Goal: Task Accomplishment & Management: Manage account settings

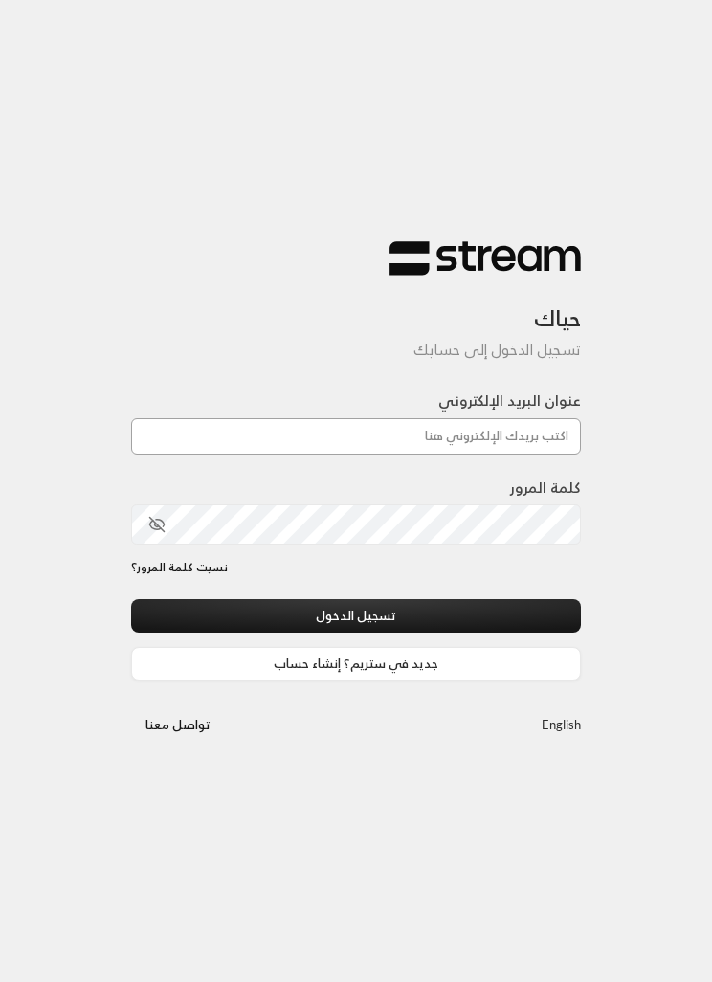
type input "[EMAIL_ADDRESS][DOMAIN_NAME]"
click at [356, 617] on button "تسجيل الدخول" at bounding box center [356, 615] width 450 height 33
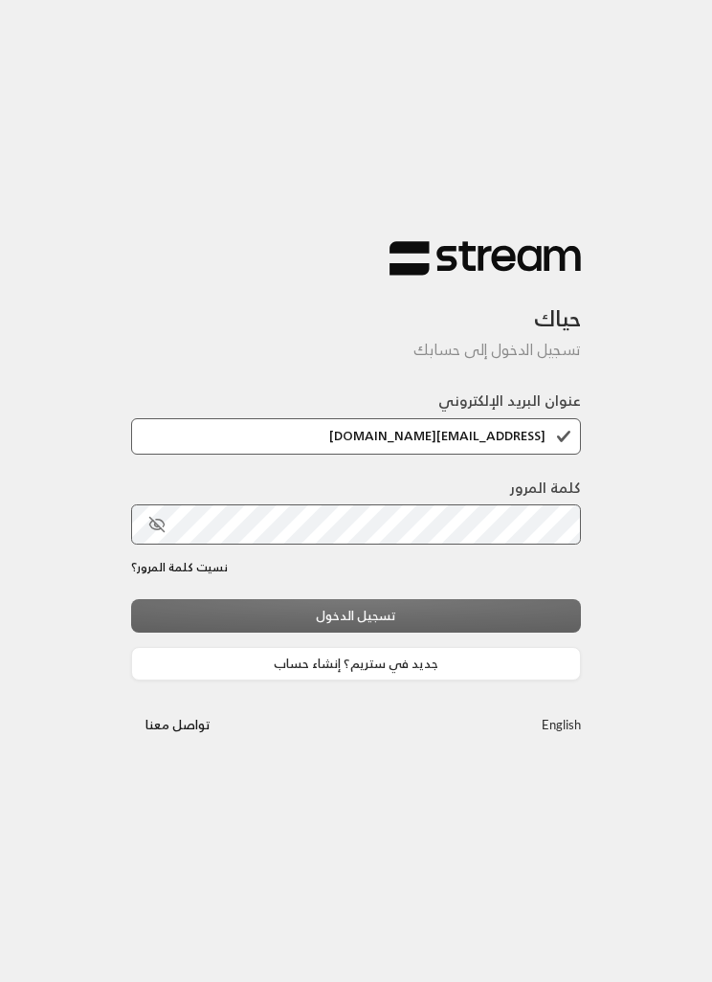
click at [271, 614] on div "تسجيل الدخول جديد في ستريم؟ إنشاء حساب" at bounding box center [356, 639] width 450 height 80
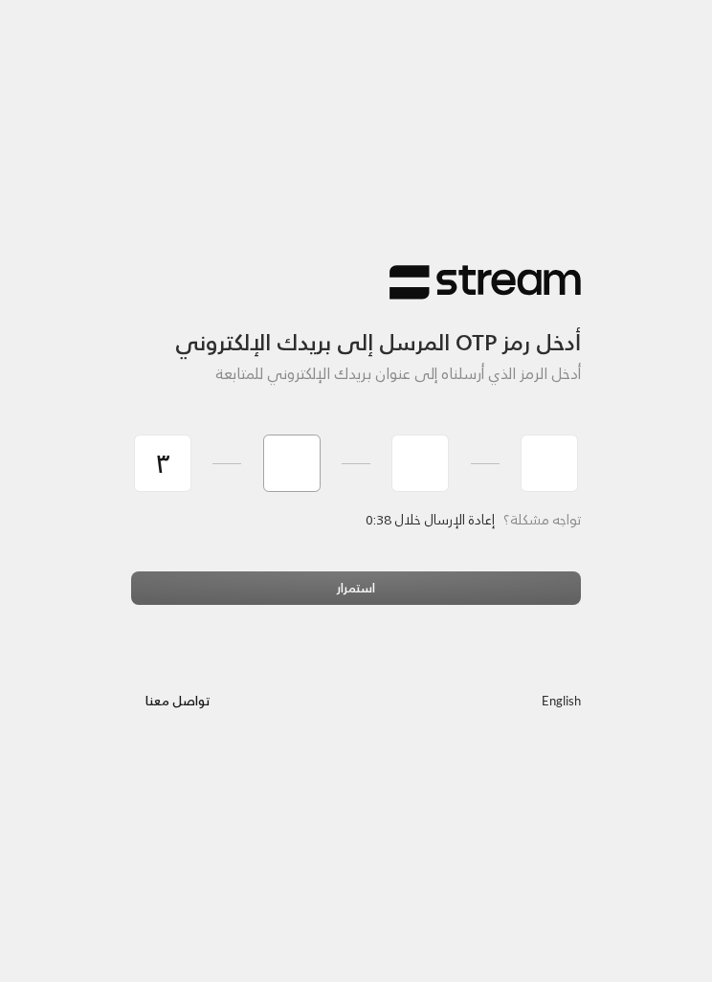
type input "3"
type input "4"
type input "5"
type input "9"
click at [506, 587] on div "استمرار" at bounding box center [356, 595] width 450 height 48
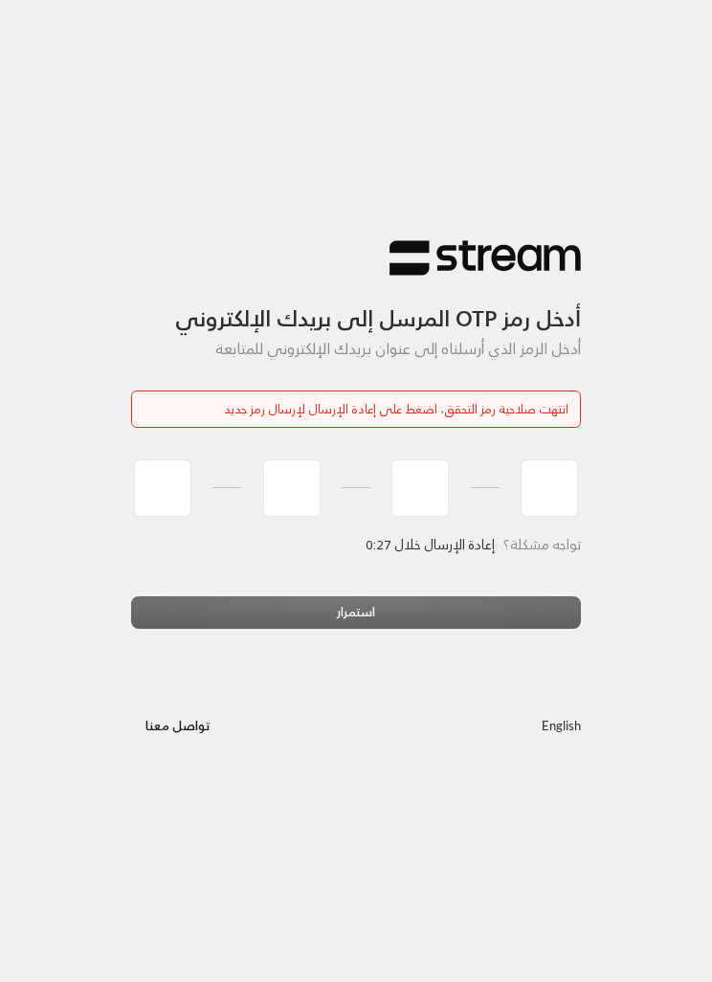
click at [454, 530] on div at bounding box center [356, 495] width 450 height 83
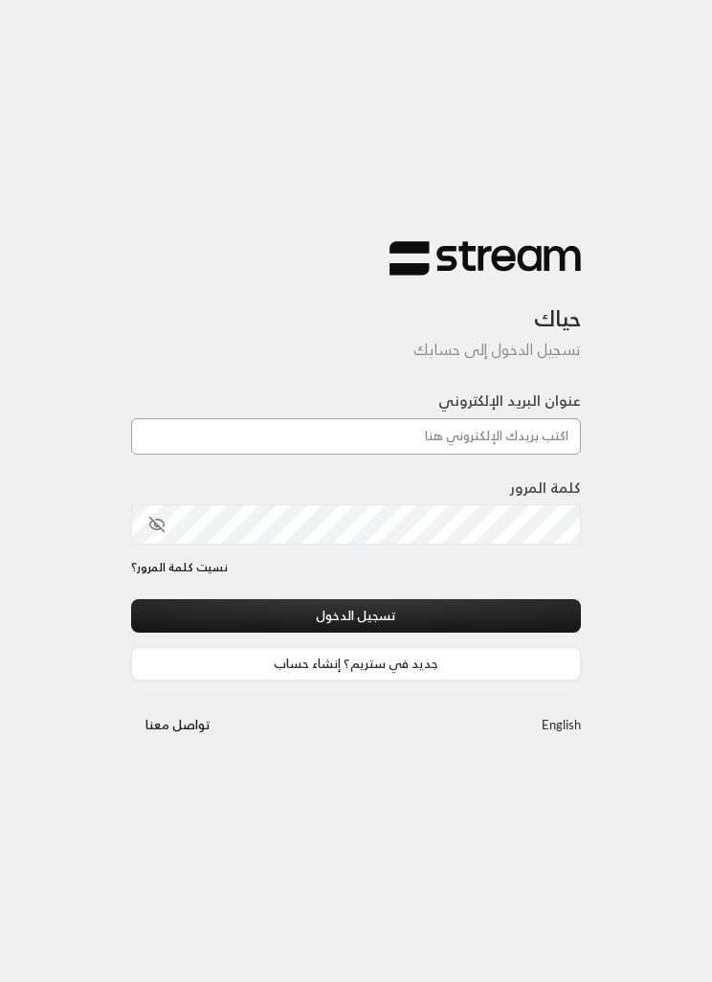
type input "[EMAIL_ADDRESS][DOMAIN_NAME]"
click at [356, 617] on button "تسجيل الدخول" at bounding box center [356, 615] width 450 height 33
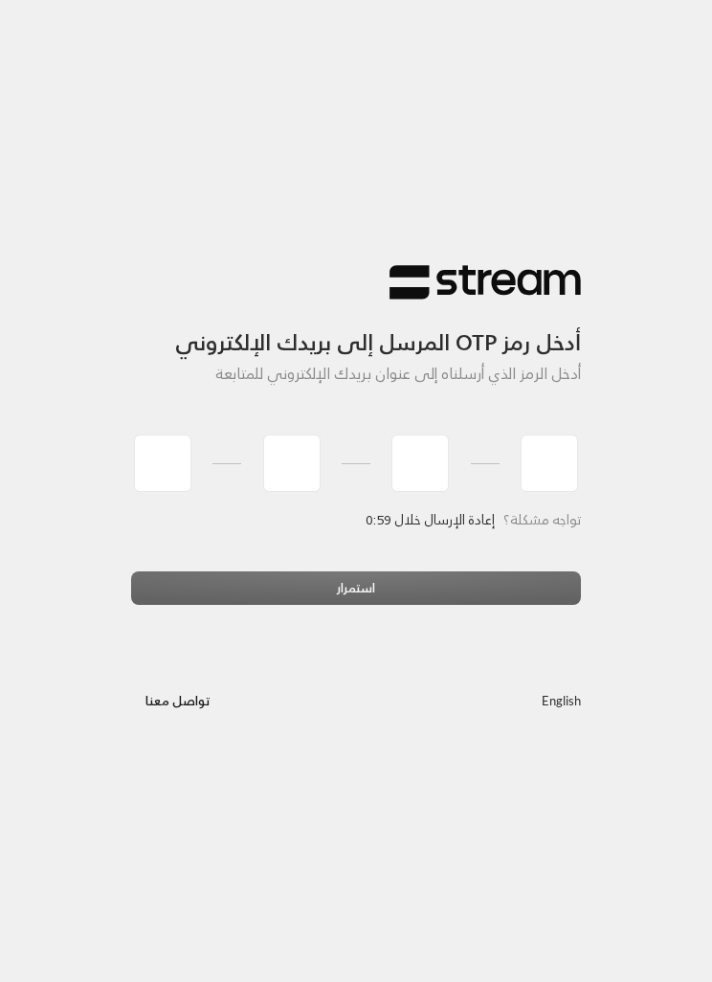
click at [325, 635] on div "أدخل رمز OTP المرسل إلى بريدك الإلكتروني أدخل الرمز الذي أرسلناه إلى عنوان بريد…" at bounding box center [356, 491] width 478 height 512
type input "3"
type input "6"
type input "3"
type input "9"
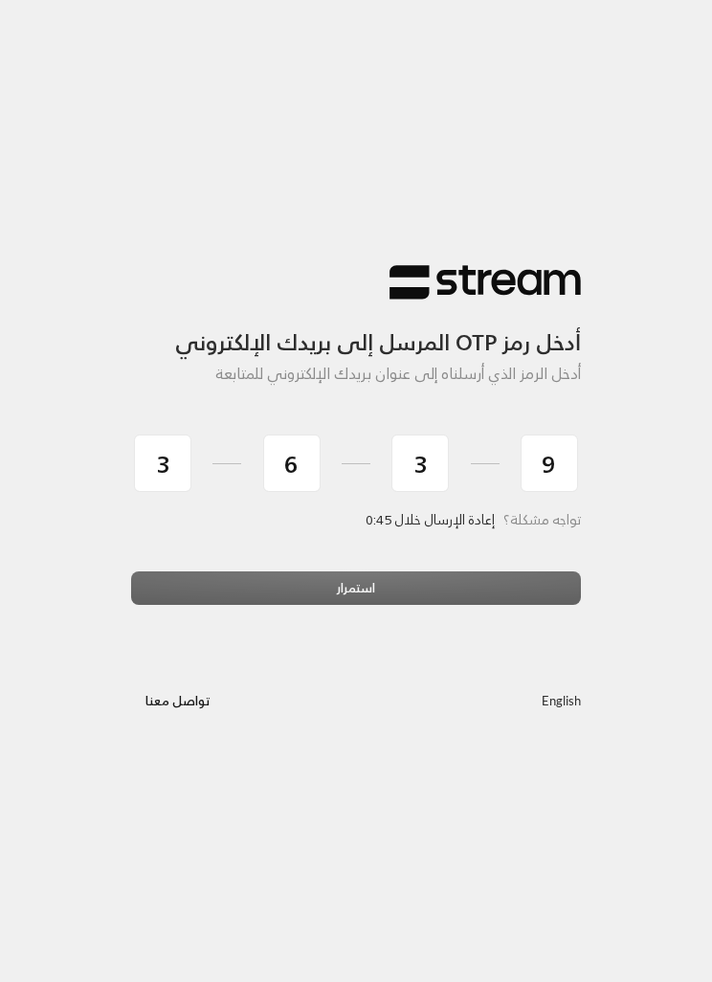
click at [507, 577] on div "استمرار" at bounding box center [356, 595] width 450 height 48
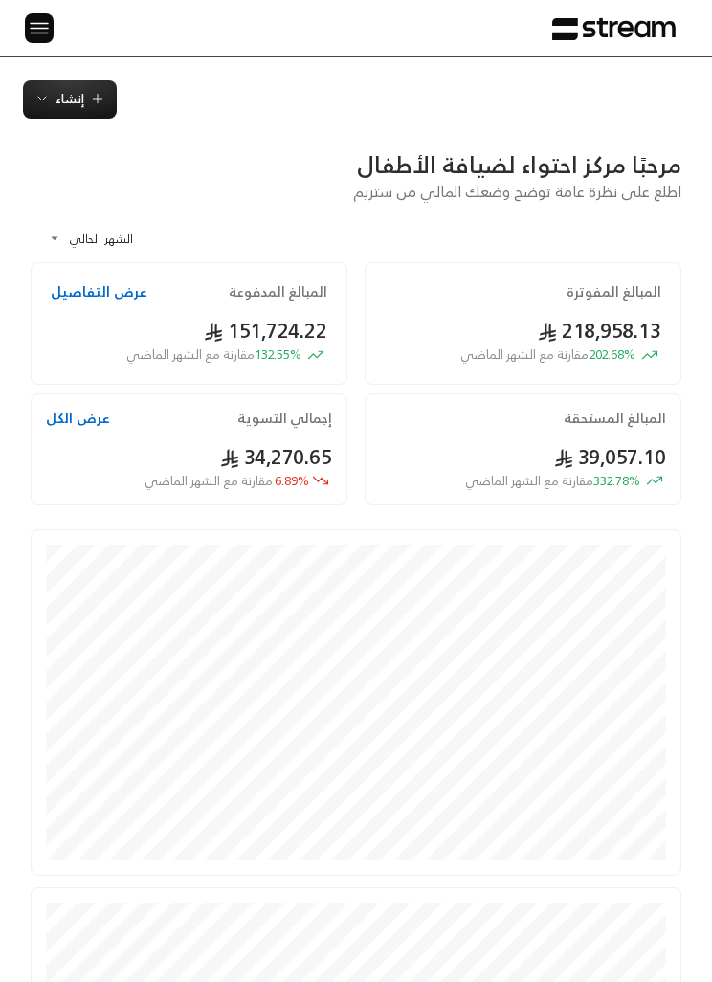
click at [9, 11] on div "الرئيسية لوحة المعلومات الفواتير الاشتراكات روابط الدفع العملاء التسويات كتالوج…" at bounding box center [356, 28] width 712 height 56
click at [38, 25] on img at bounding box center [39, 28] width 23 height 24
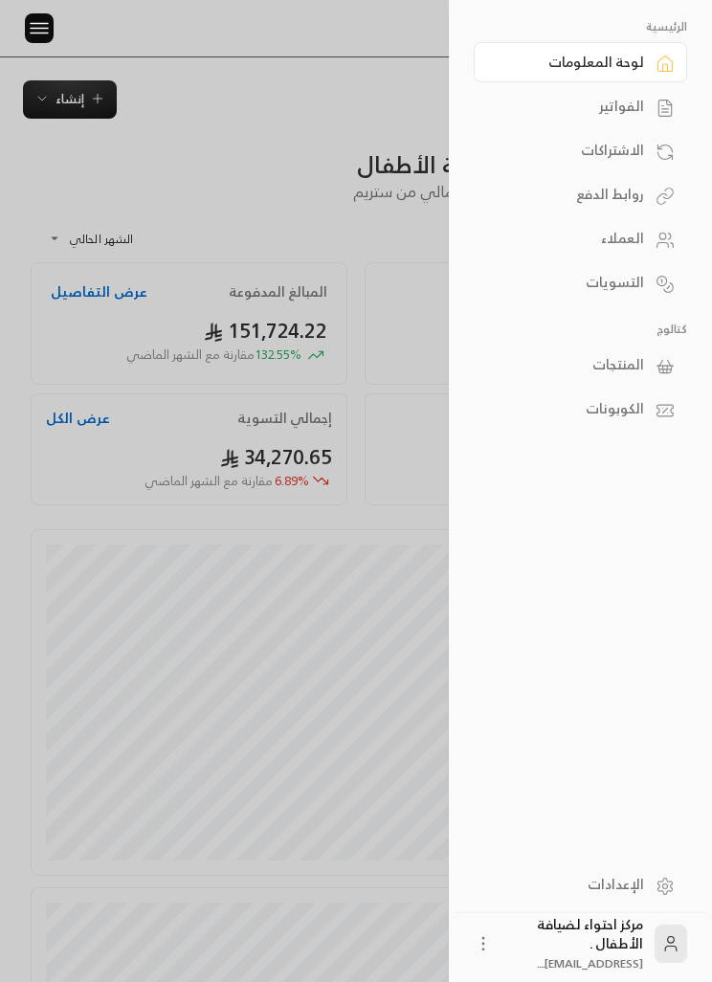
click at [649, 113] on link "الفواتير" at bounding box center [580, 106] width 213 height 40
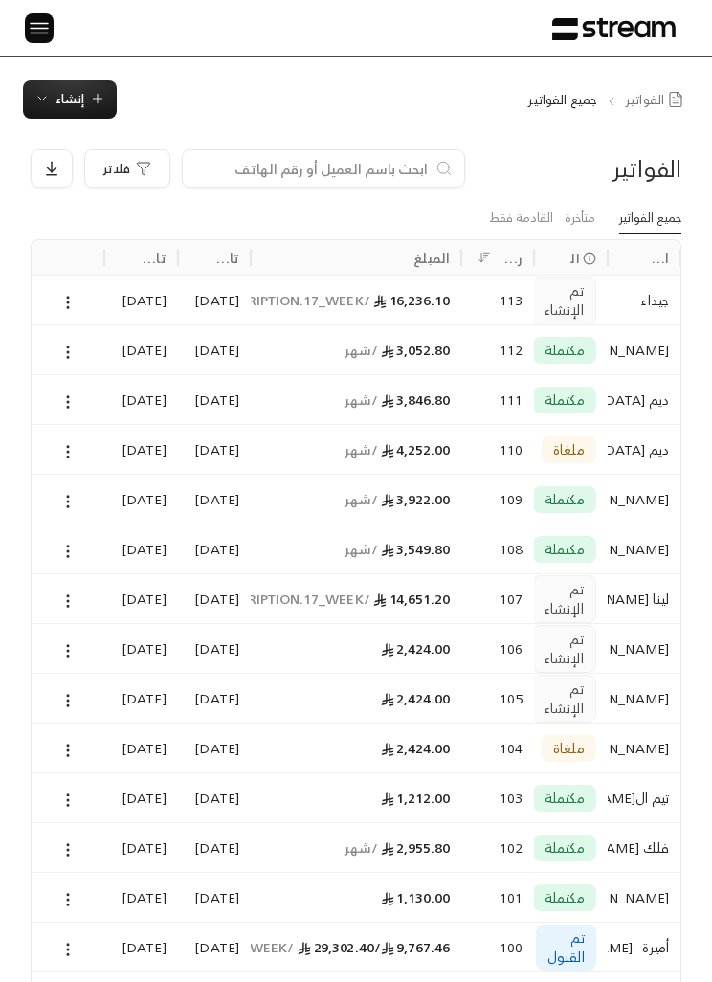
click at [85, 97] on span "إنشاء" at bounding box center [69, 99] width 71 height 22
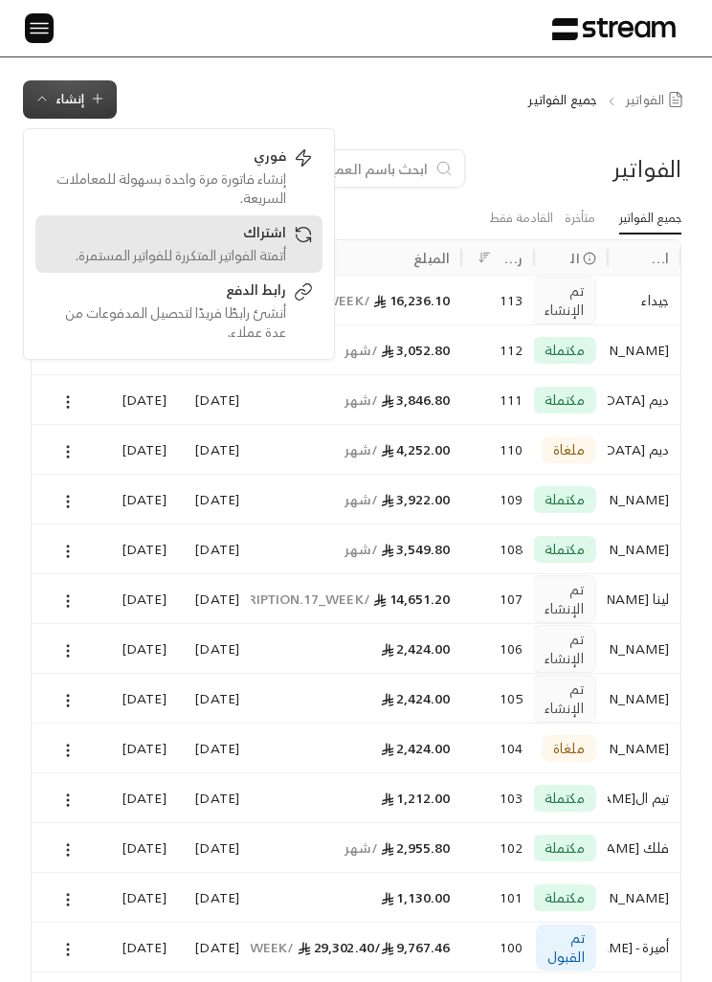
click at [280, 243] on div "اشتراك" at bounding box center [165, 234] width 241 height 23
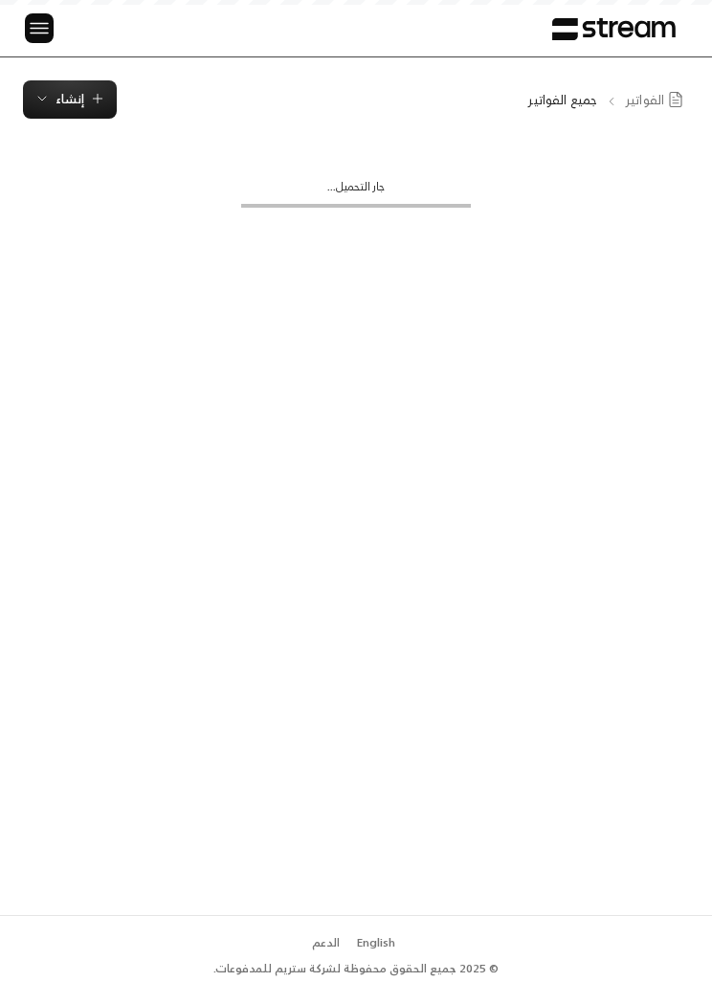
click at [78, 101] on span "إنشاء" at bounding box center [70, 99] width 29 height 22
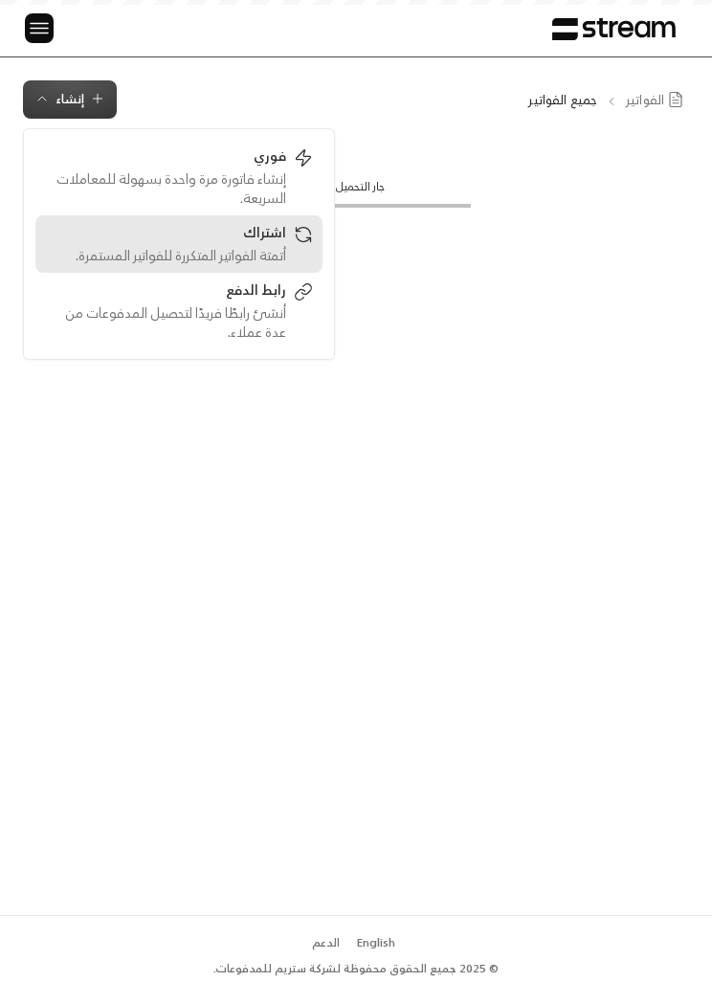
click at [199, 246] on div "أتمتة الفواتير المتكررة للفواتير المستمرة." at bounding box center [165, 255] width 241 height 19
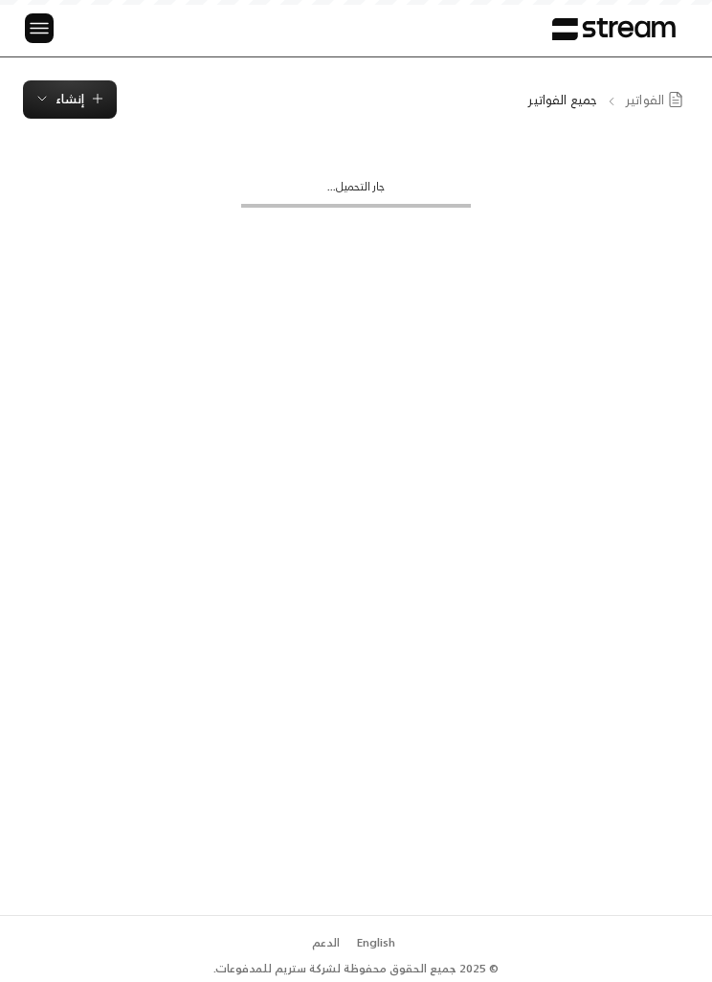
click at [17, 37] on div "الرئيسية لوحة المعلومات الفواتير الاشتراكات روابط الدفع العملاء التسويات كتالوج…" at bounding box center [356, 28] width 712 height 56
click at [42, 38] on img at bounding box center [39, 28] width 23 height 24
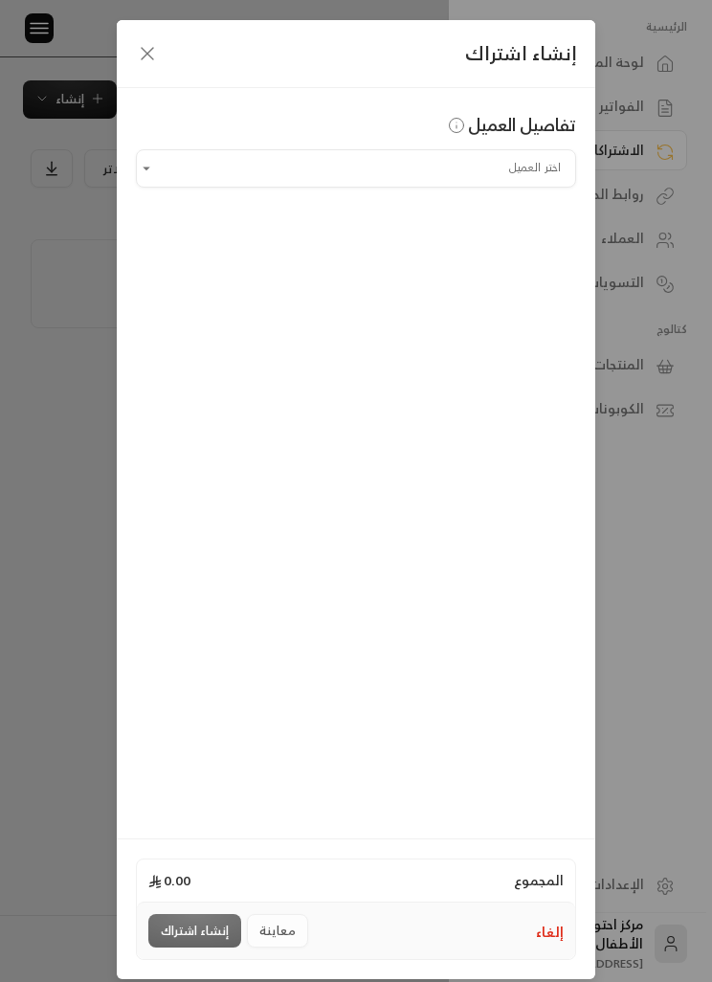
click at [105, 234] on div "إنشاء اشتراك تفاصيل العميل اختر العميل اختر العميل المجموع 0.00 إلغاء معاينة إن…" at bounding box center [356, 491] width 712 height 982
click at [176, 155] on input "اختر العميل" at bounding box center [356, 168] width 440 height 32
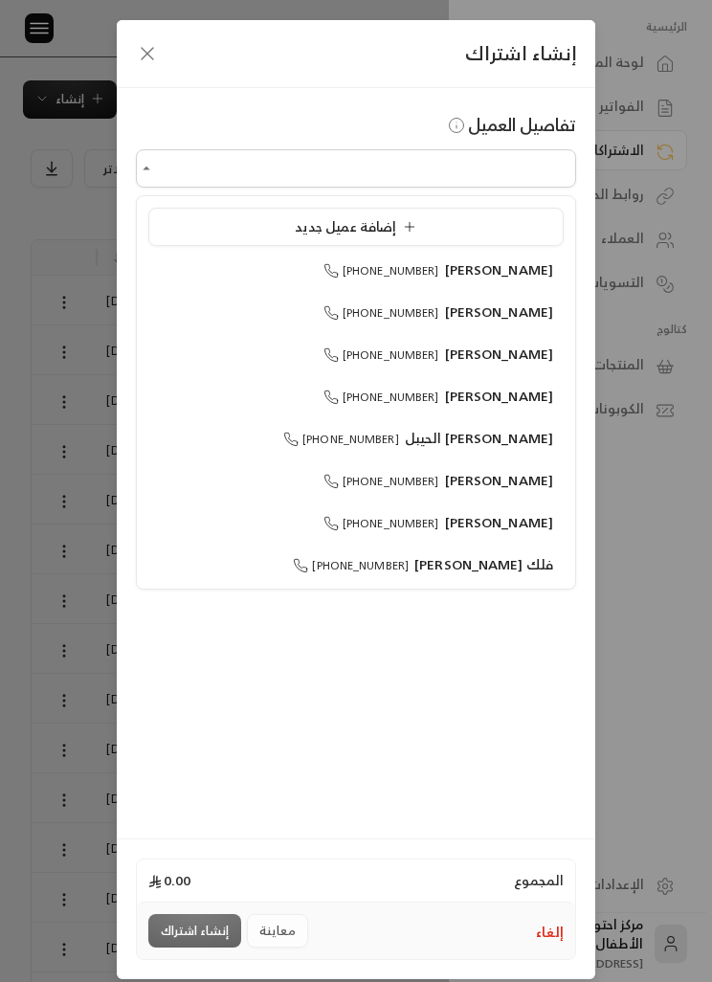
click at [254, 241] on li "إضافة عميل جديد" at bounding box center [355, 227] width 415 height 38
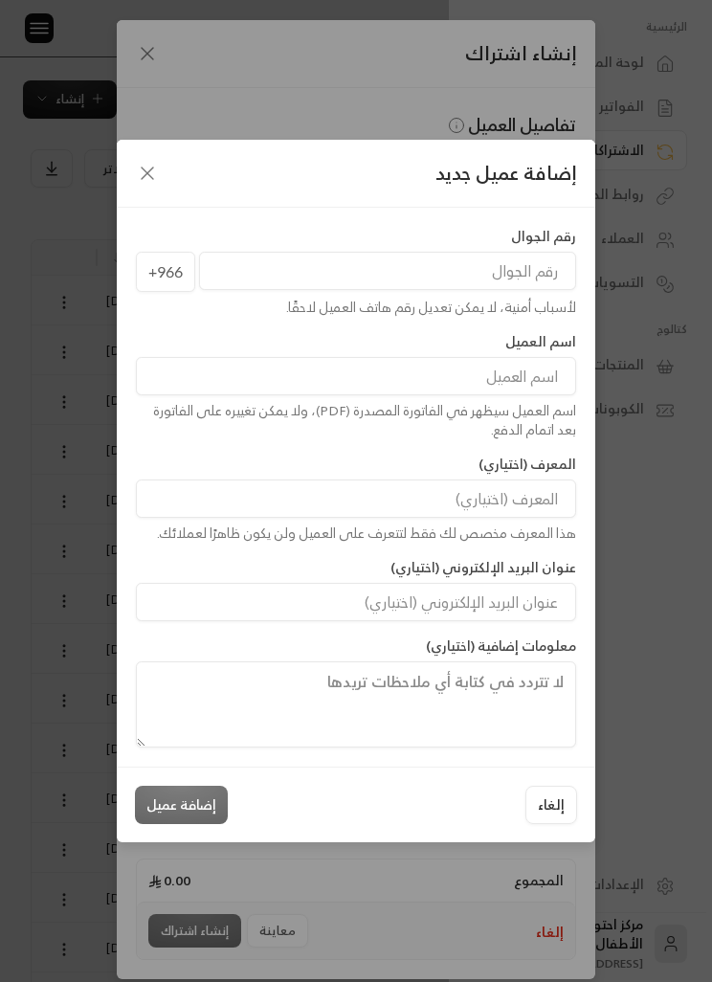
click at [473, 261] on input "tel" at bounding box center [387, 271] width 377 height 38
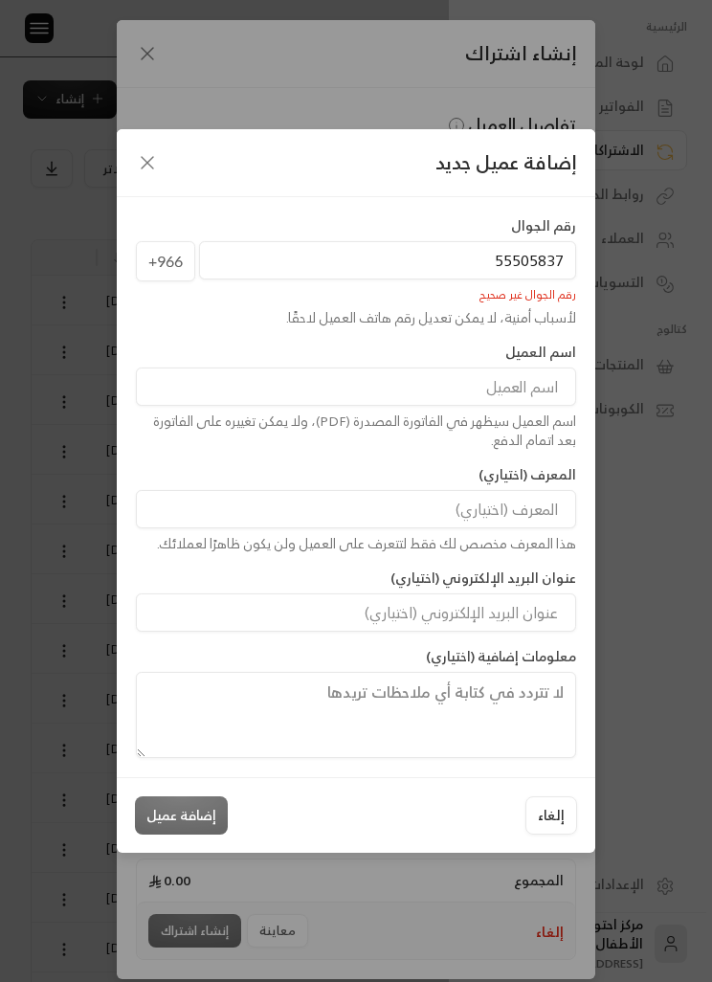
type input "555058378"
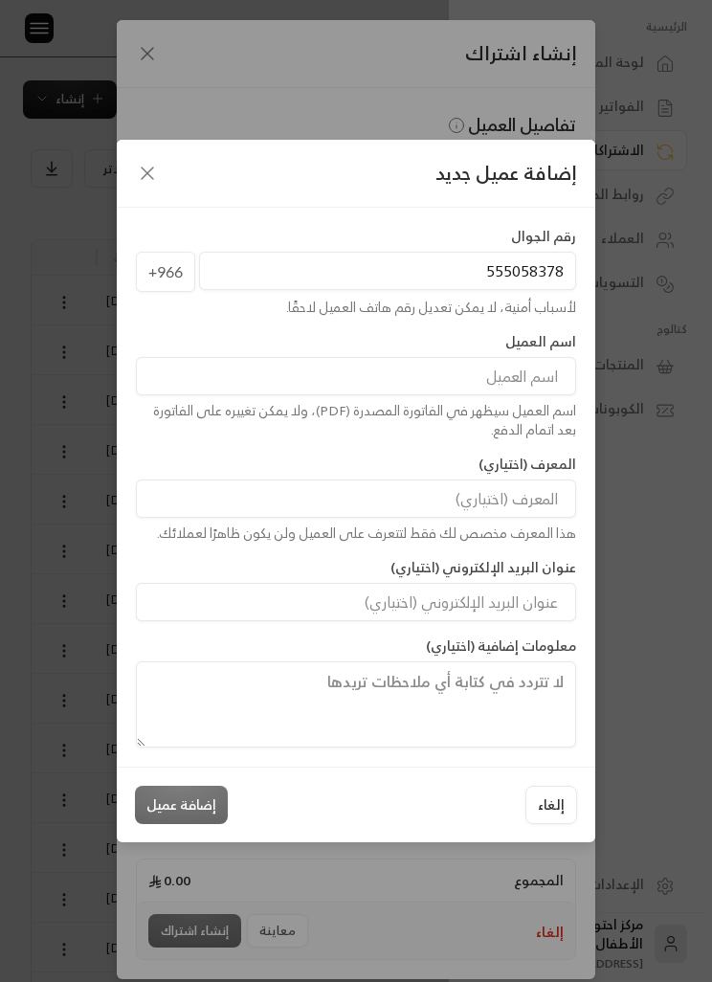
click at [535, 373] on input at bounding box center [356, 376] width 440 height 38
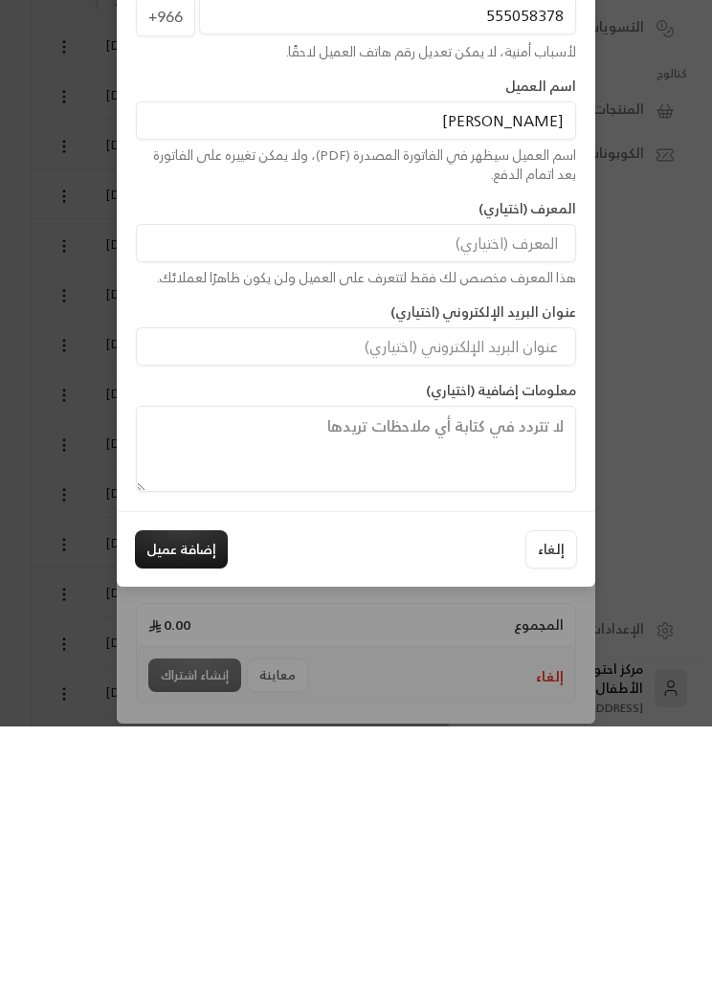
type input "نوره الحصين"
click at [210, 786] on button "إضافة عميل" at bounding box center [181, 805] width 93 height 38
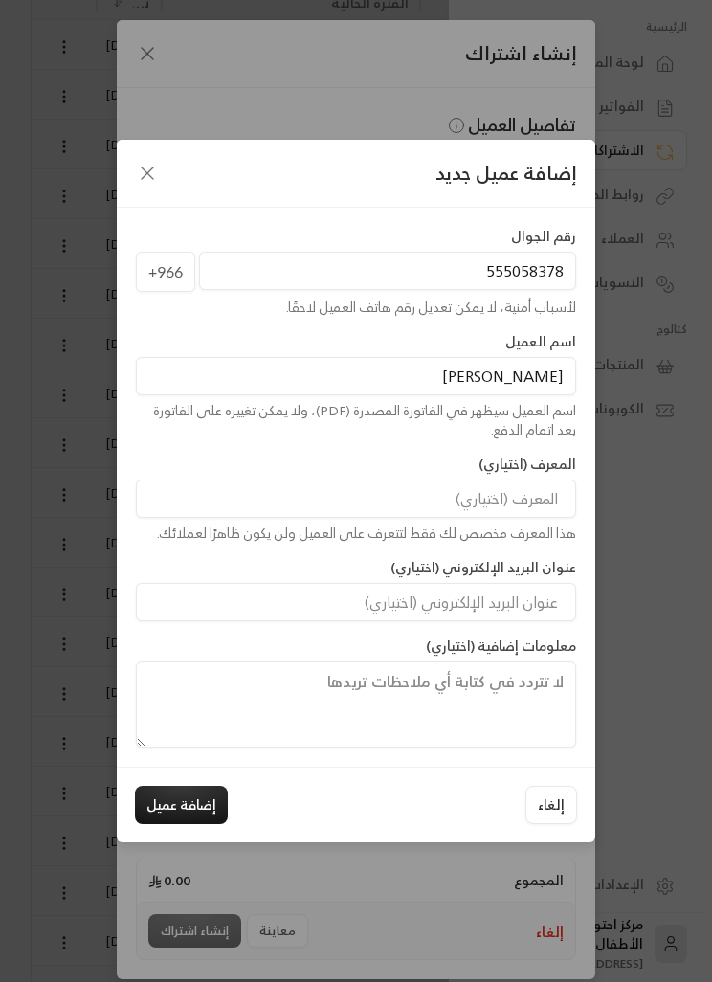
click at [196, 824] on button "إضافة عميل" at bounding box center [181, 805] width 93 height 38
click at [161, 824] on button "إضافة عميل" at bounding box center [181, 805] width 93 height 38
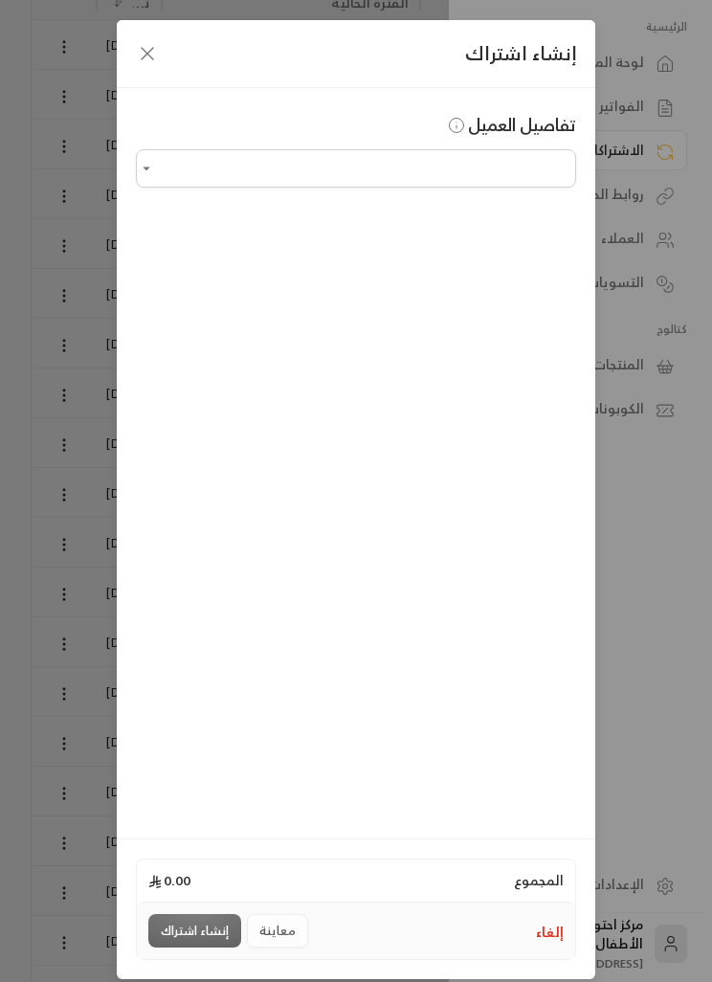
click at [660, 507] on div "إنشاء اشتراك تفاصيل العميل اختر العميل اختر العميل المجموع 0.00 إلغاء معاينة إن…" at bounding box center [356, 491] width 712 height 982
click at [545, 162] on input "اختر العميل" at bounding box center [356, 168] width 440 height 32
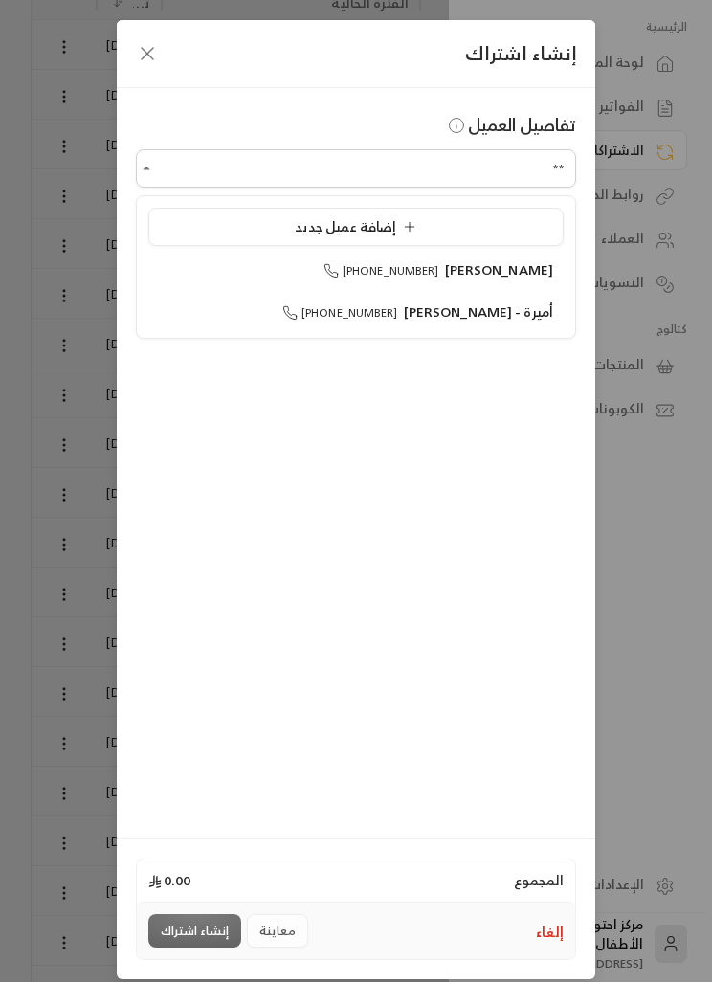
type input "*"
type input "****"
click at [168, 50] on div "إنشاء اشتراك" at bounding box center [356, 54] width 478 height 68
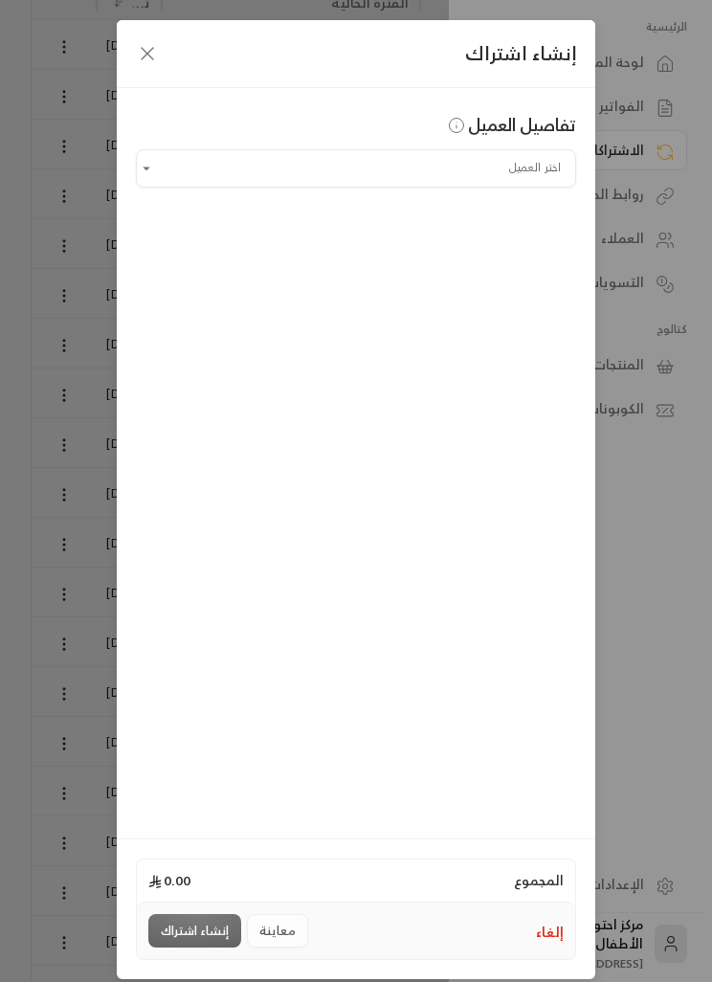
click at [151, 54] on icon "button" at bounding box center [147, 53] width 23 height 23
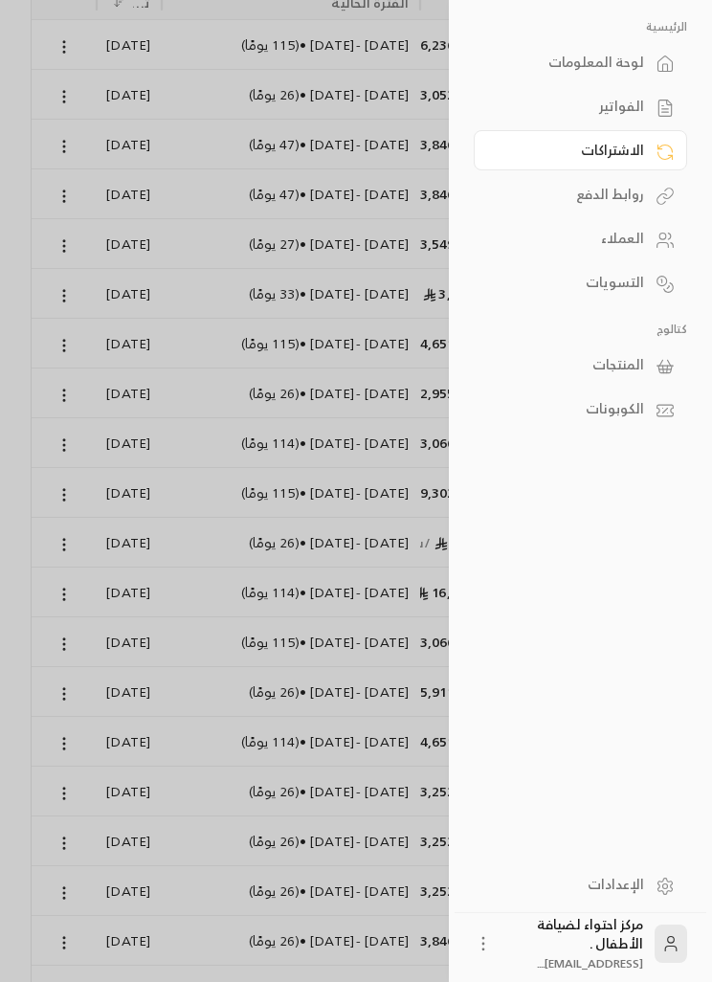
scroll to position [4, 0]
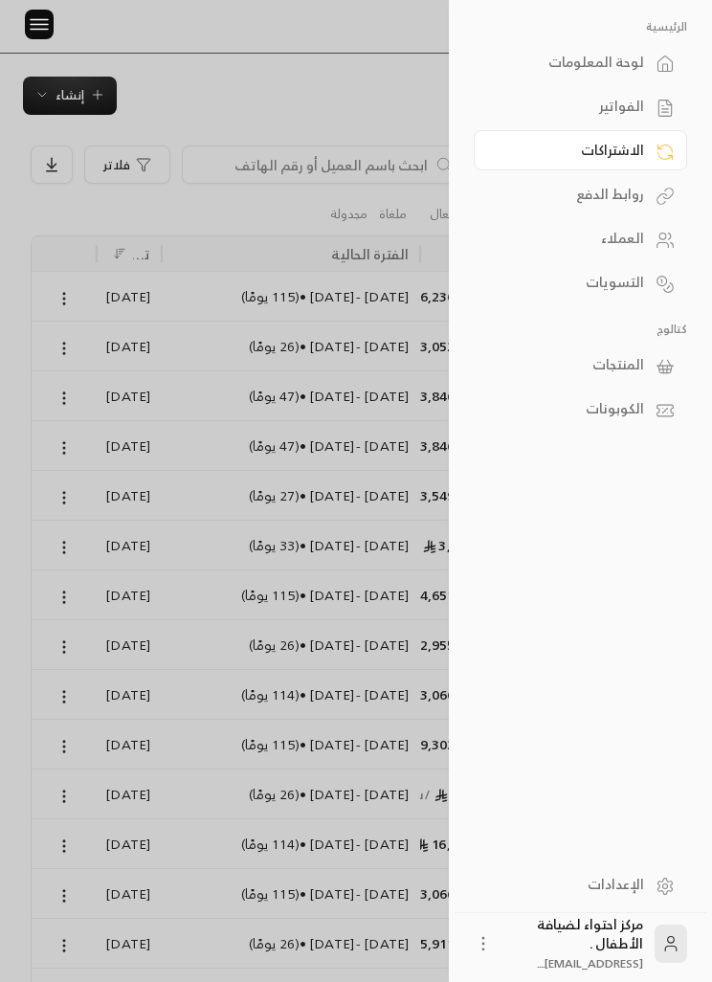
click at [160, 56] on div at bounding box center [356, 491] width 712 height 982
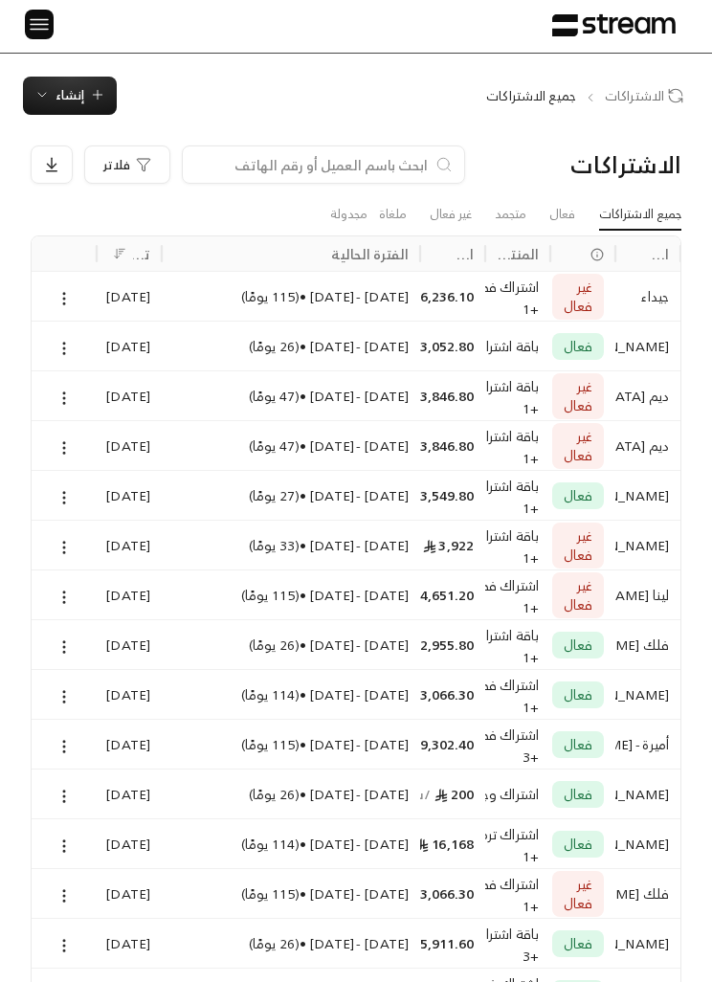
click at [46, 99] on icon "button" at bounding box center [41, 94] width 15 height 15
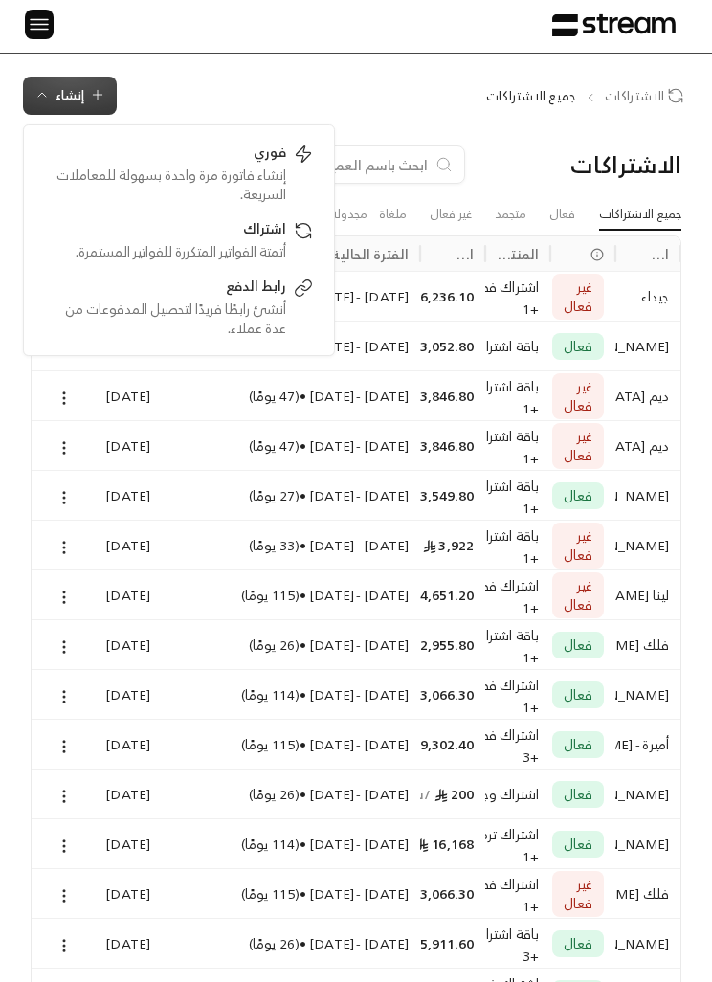
scroll to position [0, 0]
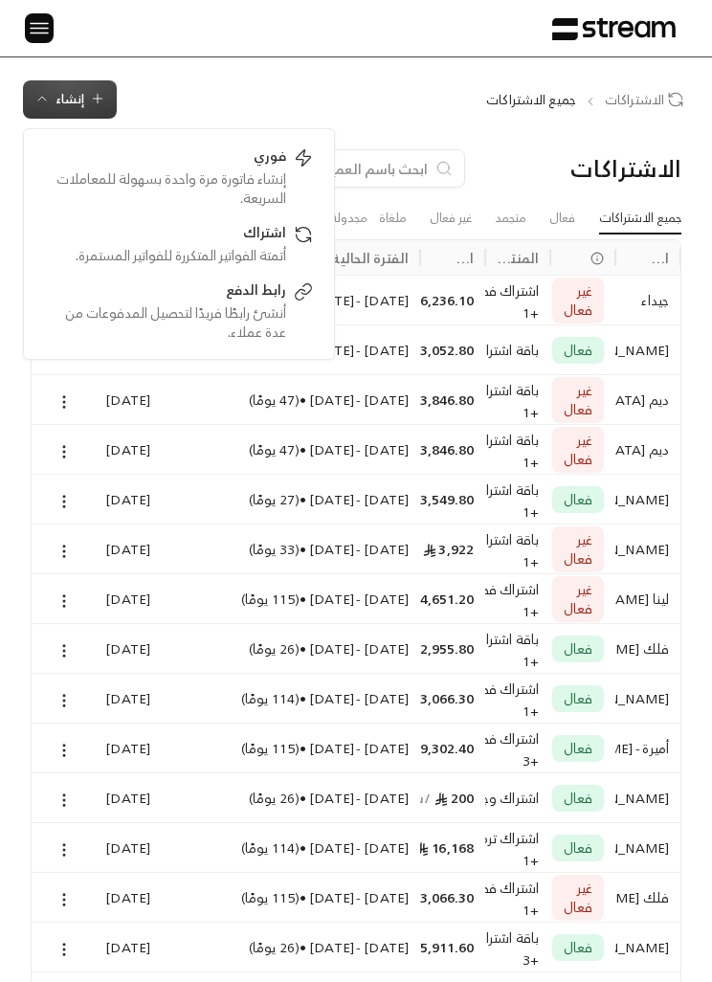
click at [507, 80] on div "الاشتراكات جميع الاشتراكات إنشاء فوري إنشاء فاتورة مرة واحدة بسهولة للمعاملات ا…" at bounding box center [356, 99] width 712 height 38
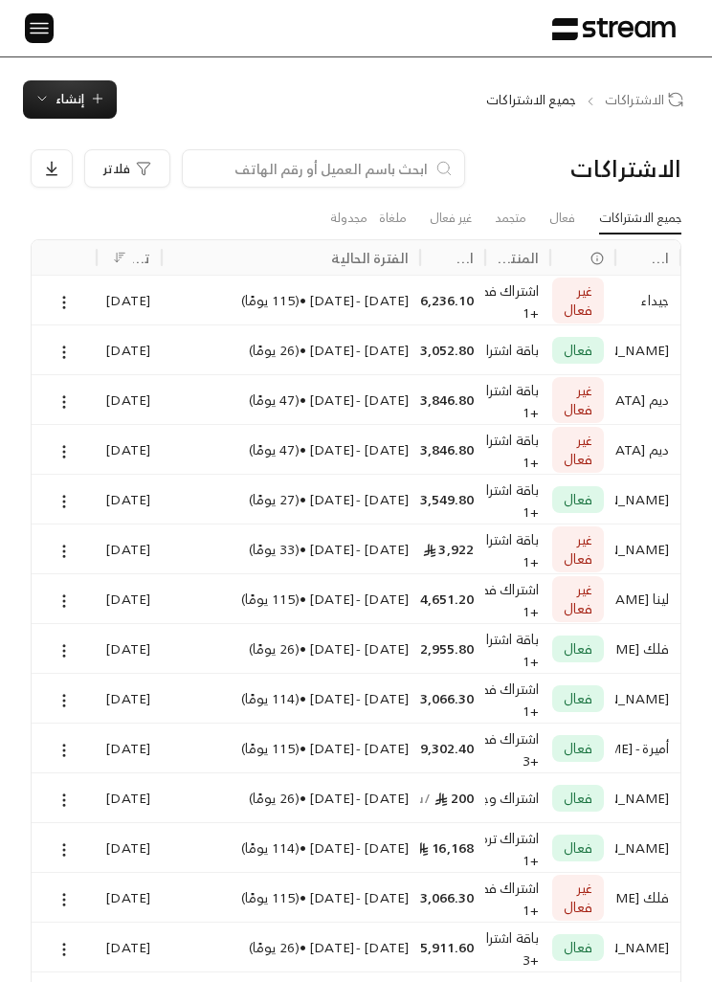
click at [74, 448] on button at bounding box center [64, 451] width 21 height 22
click at [84, 511] on link "عرض" at bounding box center [83, 499] width 45 height 33
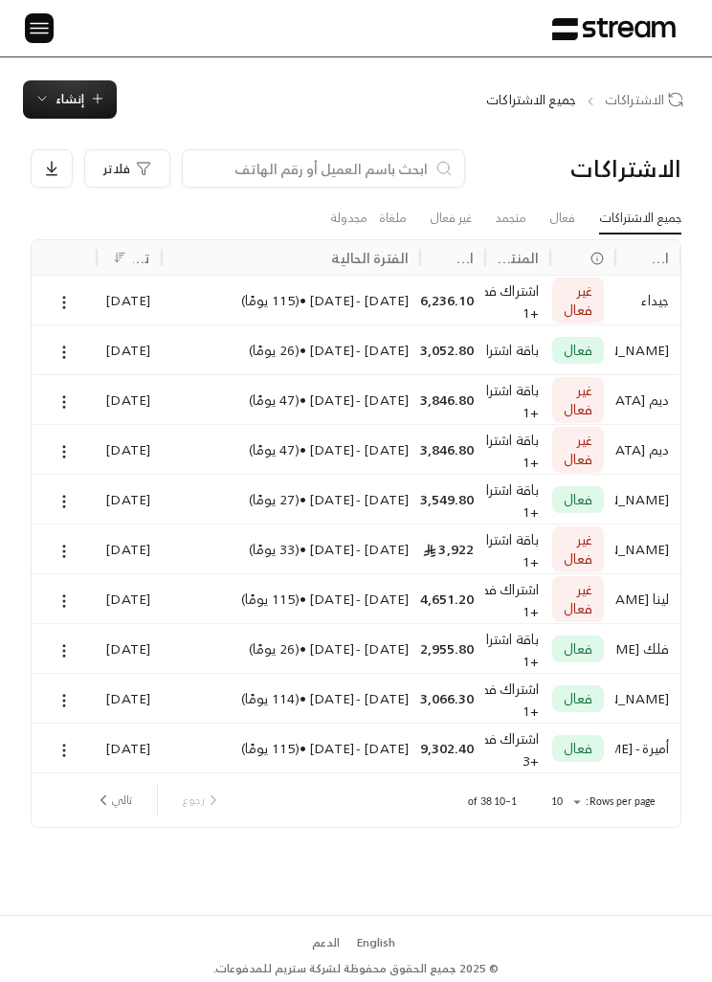
click at [566, 224] on link "فعال" at bounding box center [562, 218] width 26 height 31
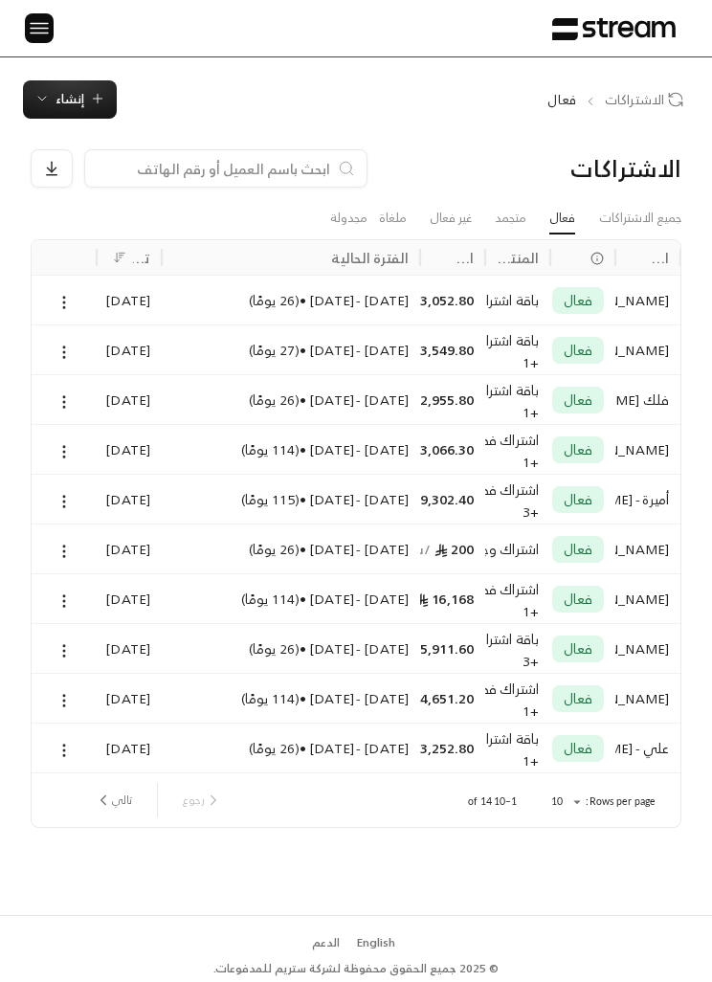
click at [85, 98] on span "إنشاء" at bounding box center [69, 99] width 71 height 22
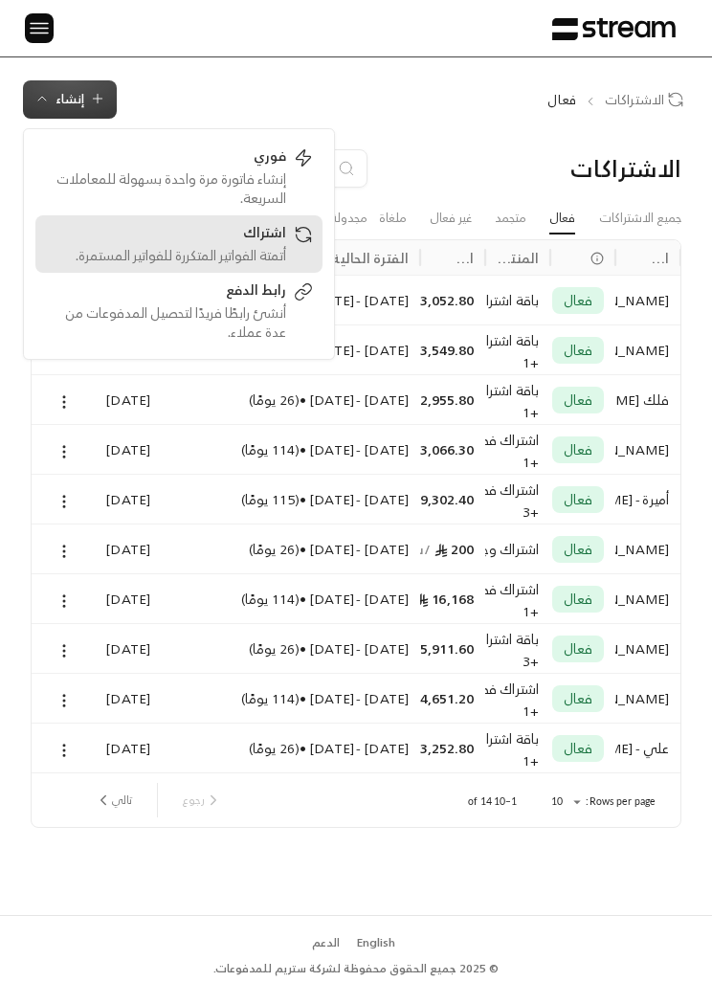
click at [263, 243] on div "اشتراك" at bounding box center [165, 234] width 241 height 23
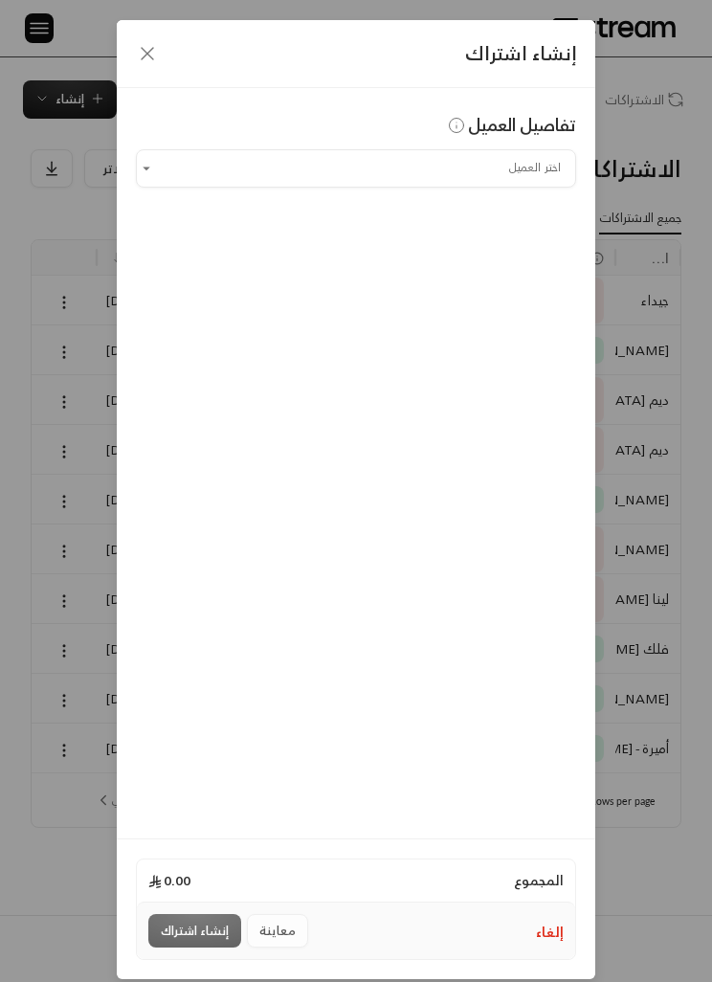
click at [493, 163] on input "اختر العميل" at bounding box center [356, 168] width 440 height 32
click at [510, 274] on span "نوره الحصين" at bounding box center [499, 269] width 109 height 24
type input "**********"
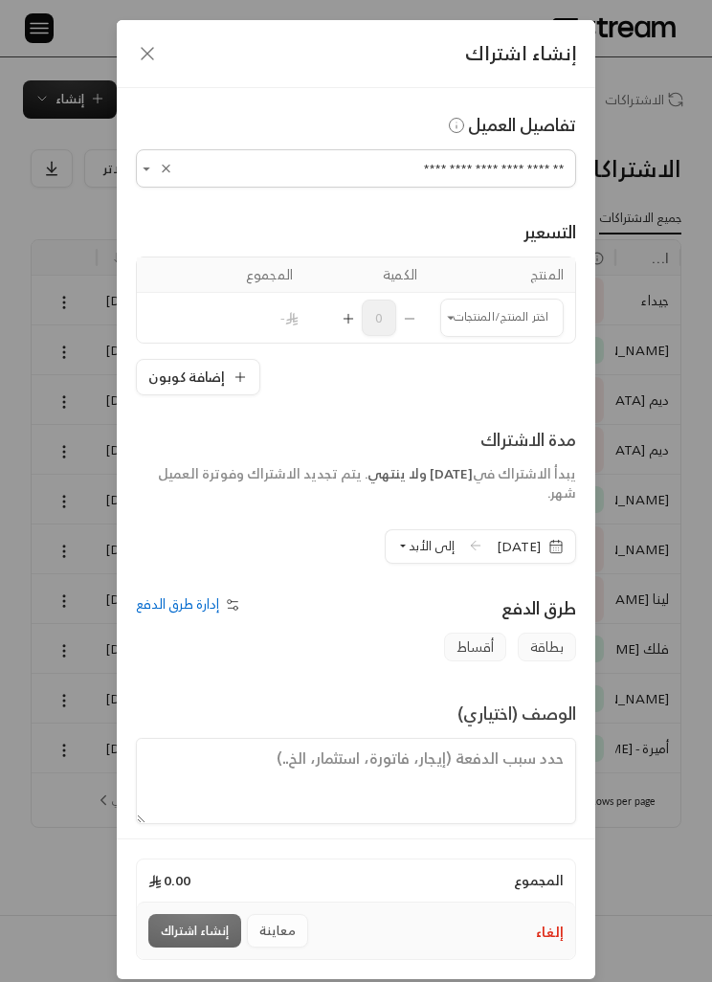
click at [511, 309] on input "اختر العميل" at bounding box center [501, 317] width 123 height 32
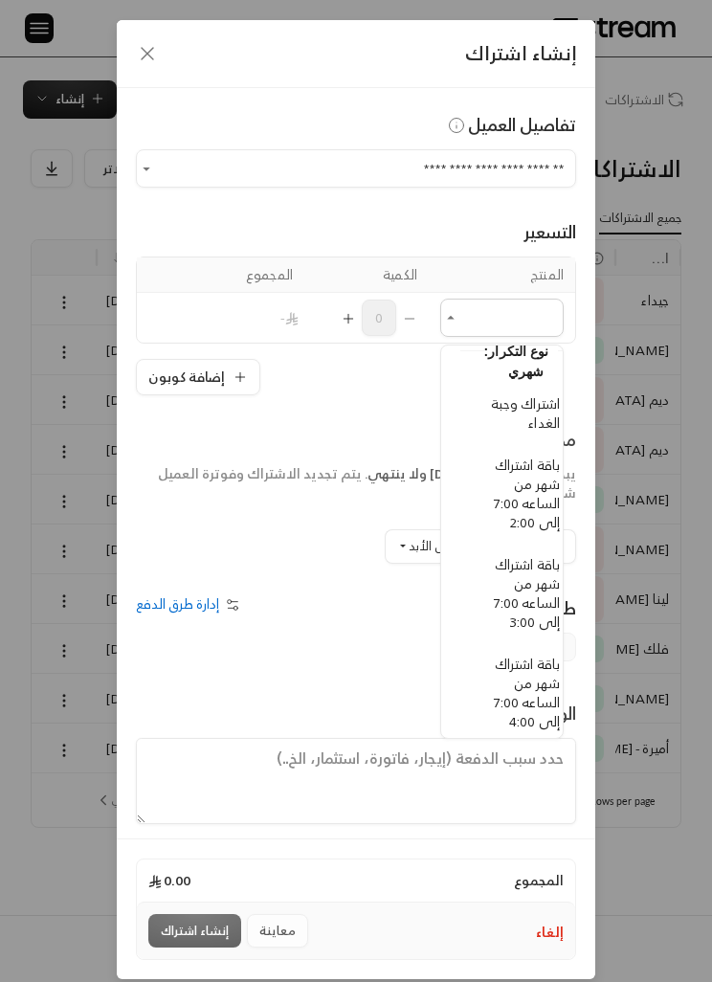
scroll to position [376, -20]
click at [543, 500] on span "باقة اشتراك شهر من الساعه 7:00 إلى 2:00" at bounding box center [527, 489] width 66 height 81
type input "**********"
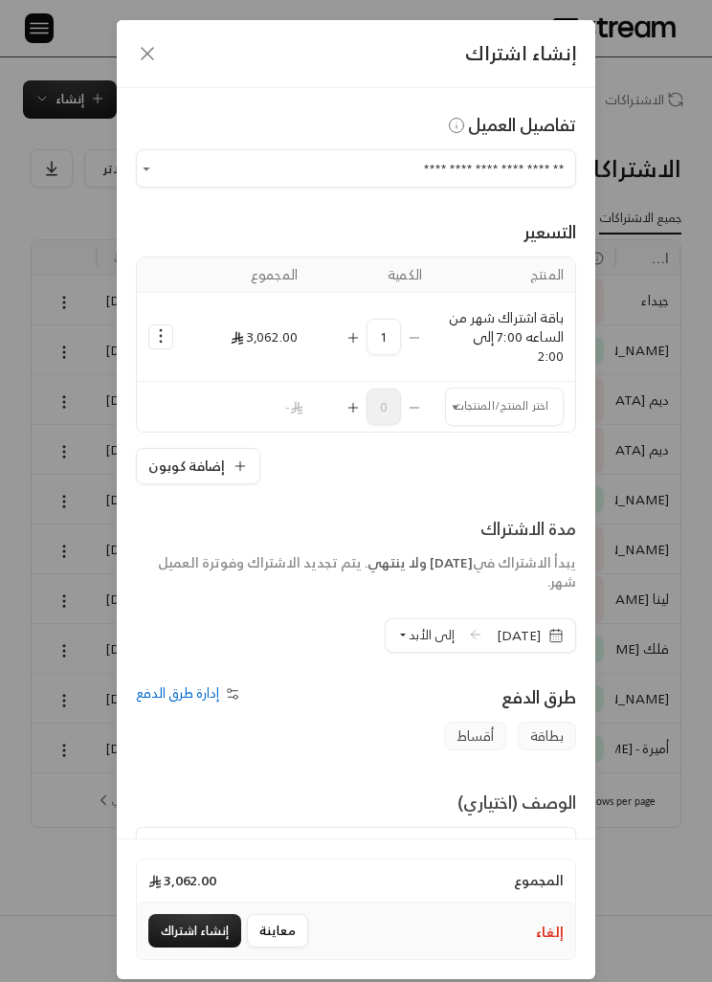
click at [478, 397] on input "اختر العميل" at bounding box center [504, 406] width 119 height 32
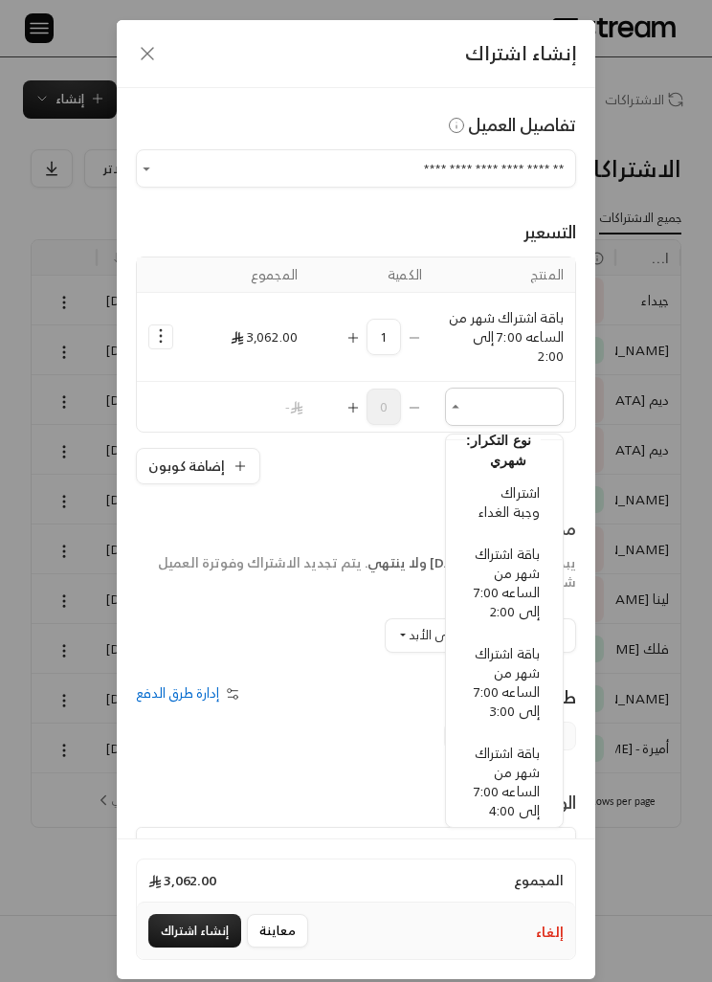
scroll to position [385, 0]
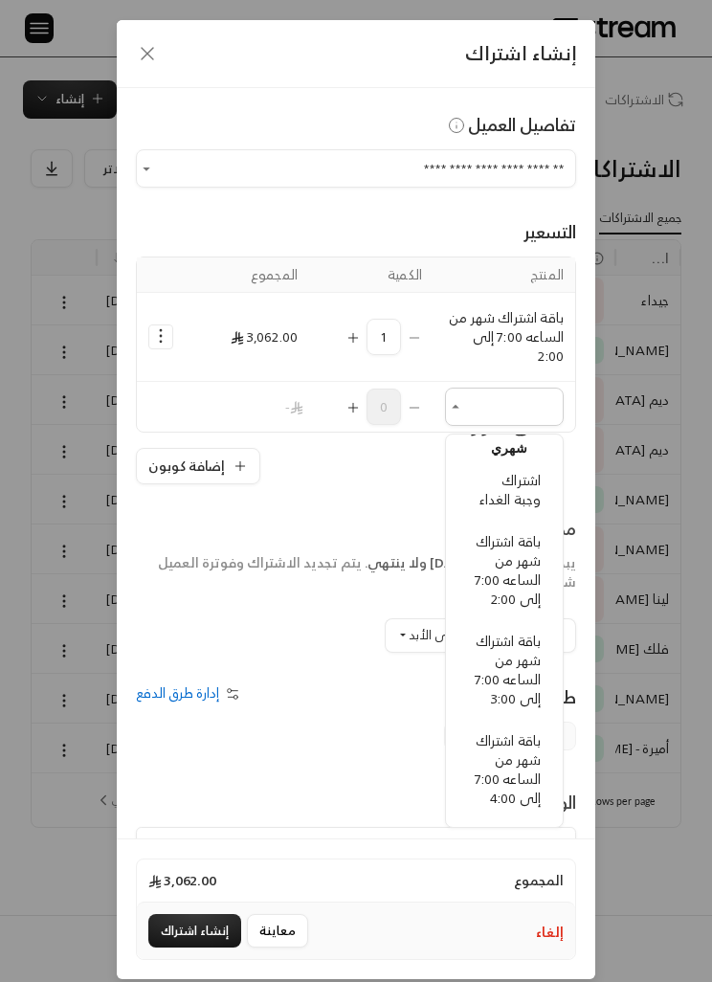
click at [534, 490] on span "اشتراك وجبة الغداء" at bounding box center [509, 489] width 61 height 43
type input "**********"
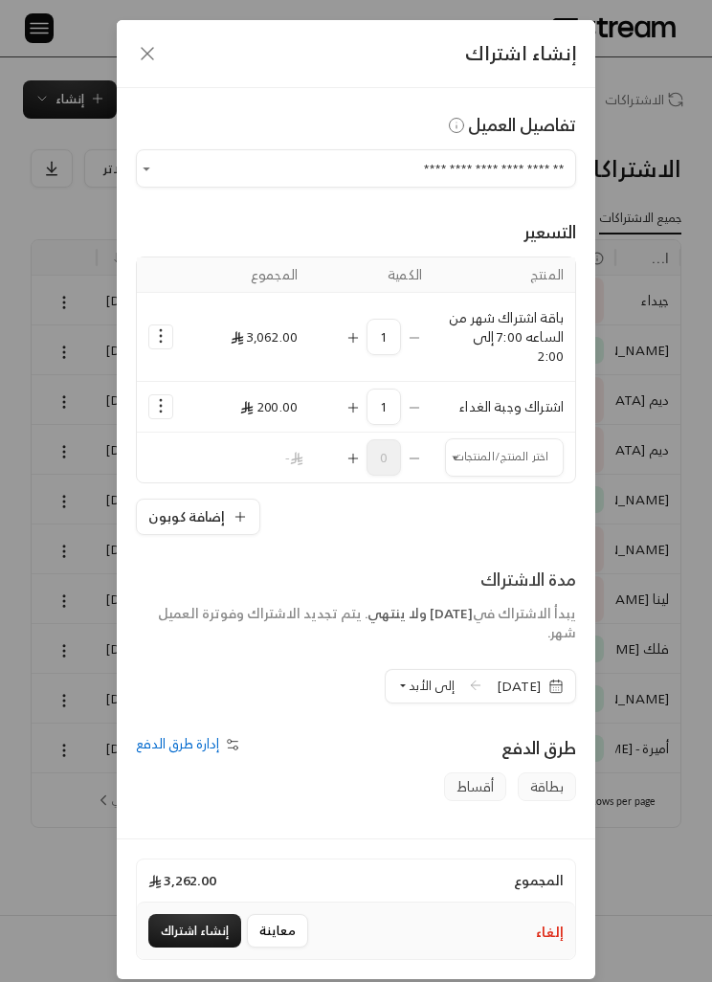
click at [411, 689] on span "إلى الأبد" at bounding box center [432, 686] width 46 height 22
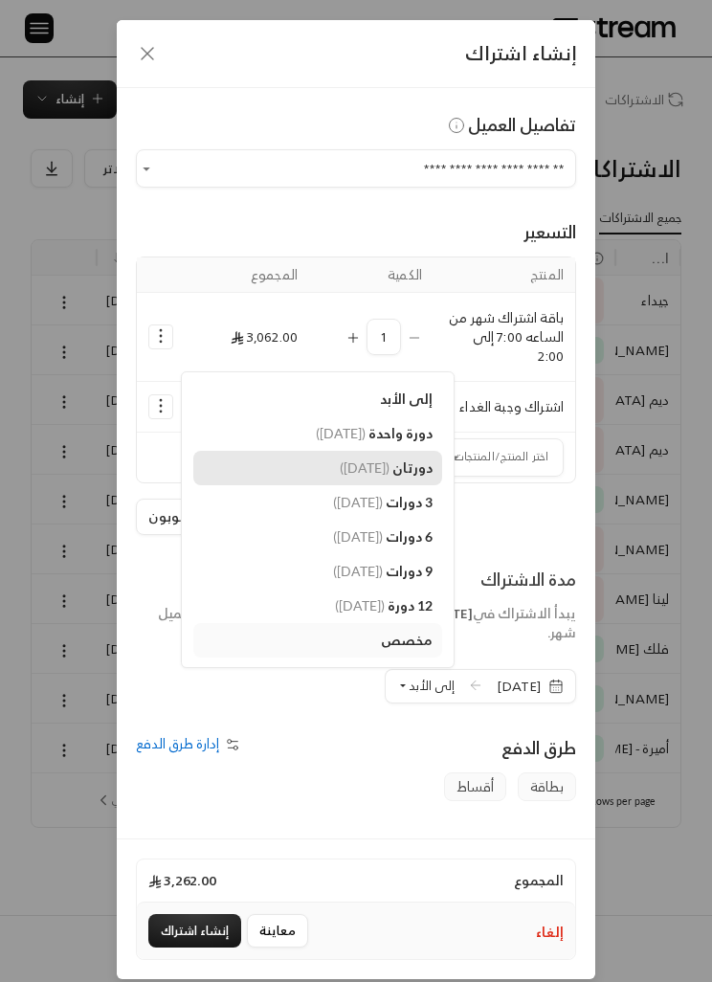
click at [379, 454] on link "دورتان ( 27/10/2025 )" at bounding box center [317, 468] width 249 height 34
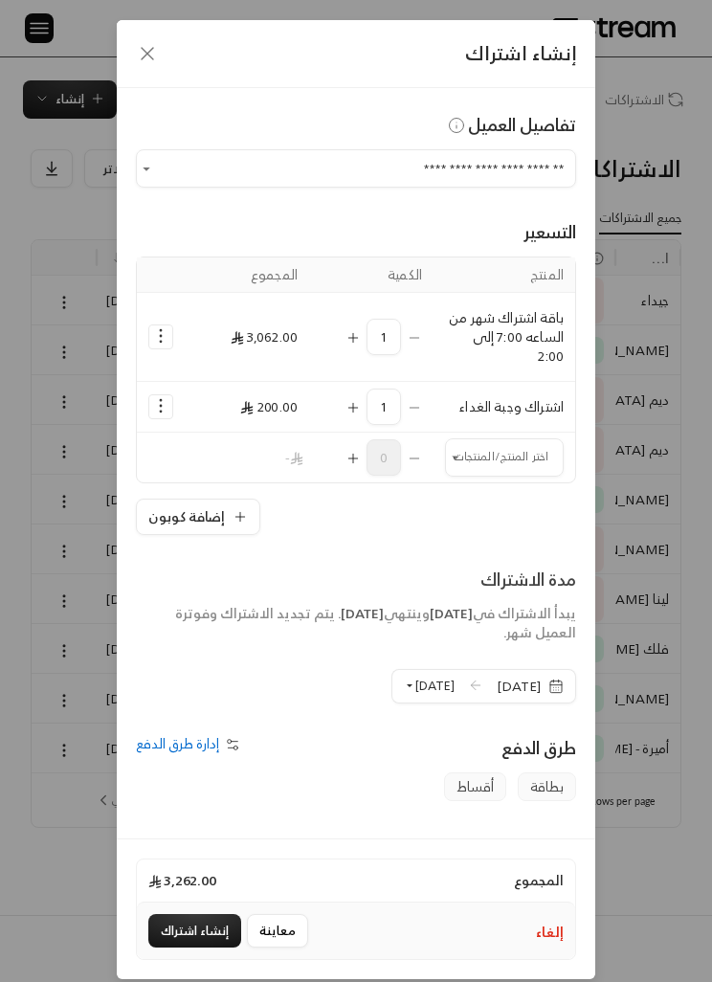
click at [559, 680] on icon "button" at bounding box center [559, 681] width 0 height 3
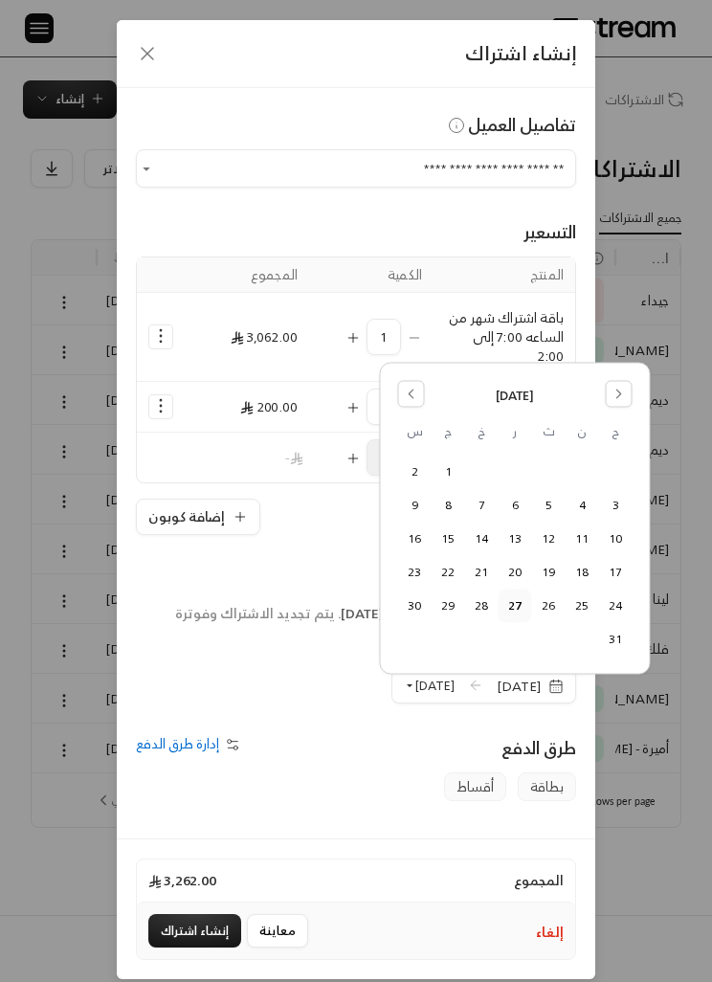
click at [619, 778] on div "**********" at bounding box center [356, 491] width 712 height 982
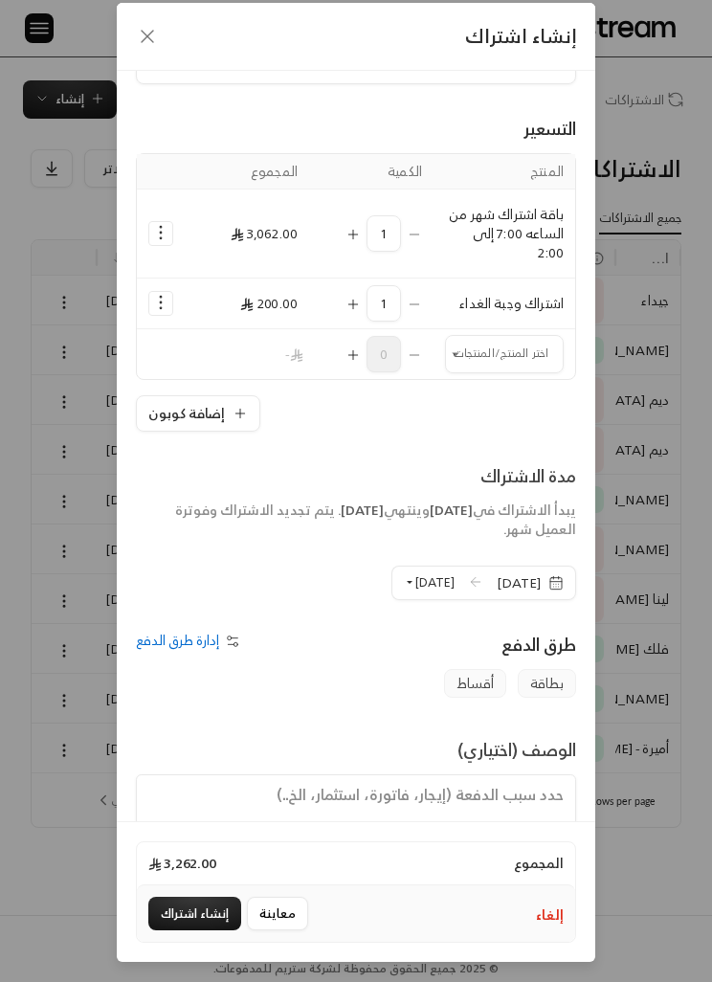
scroll to position [78, 0]
click at [214, 906] on button "إنشاء اشتراك" at bounding box center [194, 913] width 93 height 33
click at [169, 905] on button "إنشاء اشتراك" at bounding box center [194, 913] width 93 height 33
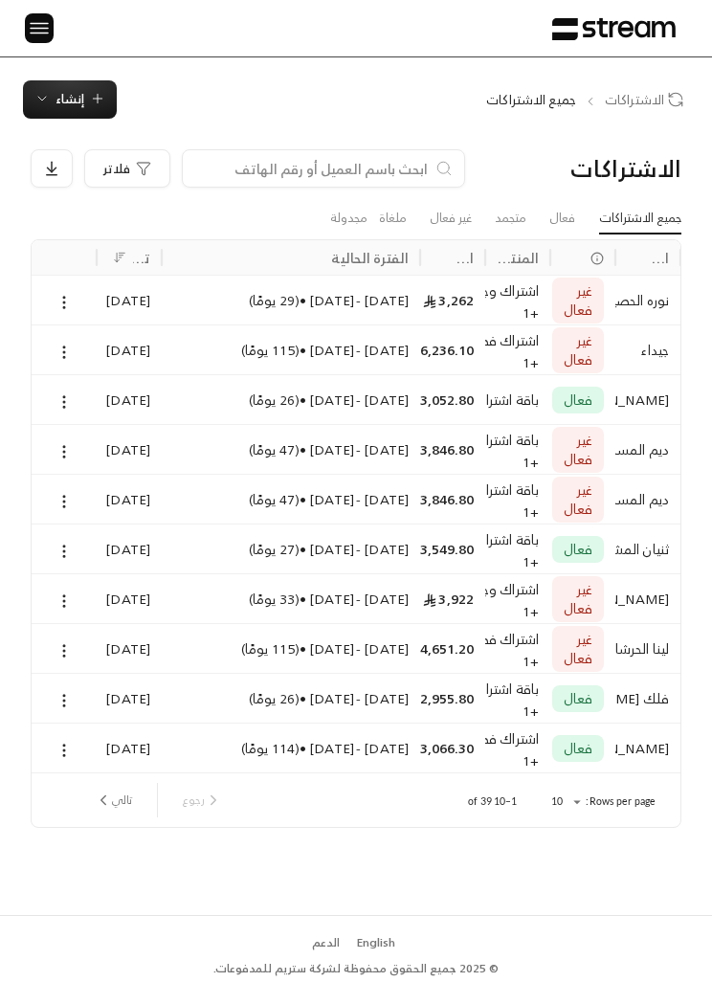
click at [47, 284] on div at bounding box center [64, 300] width 42 height 49
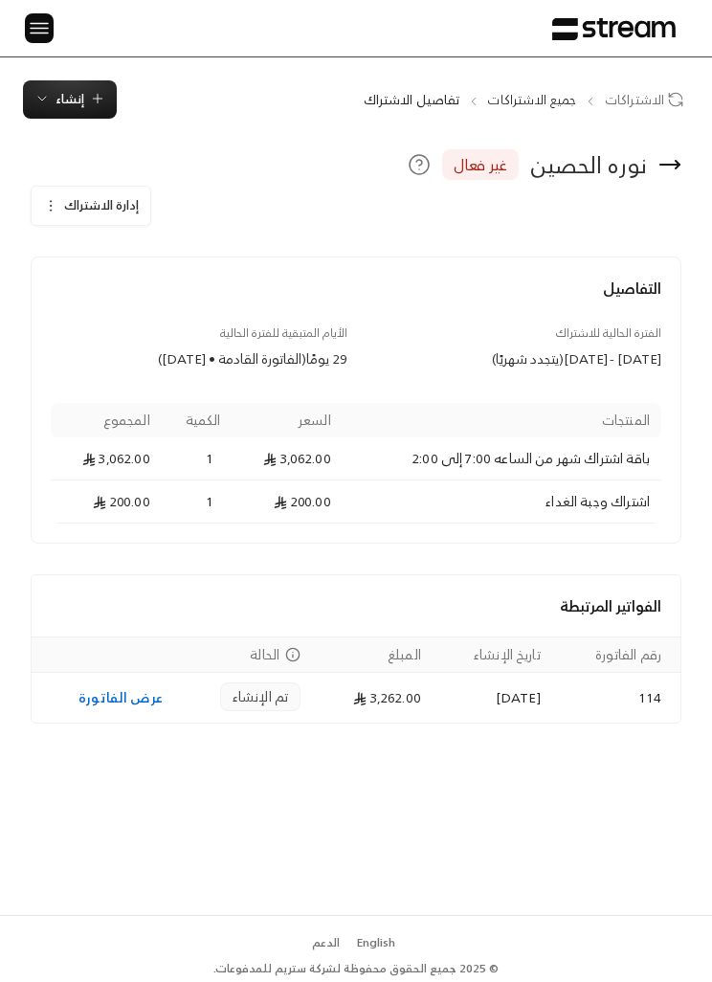
click at [109, 698] on link "عرض الفاتورة" at bounding box center [120, 697] width 84 height 24
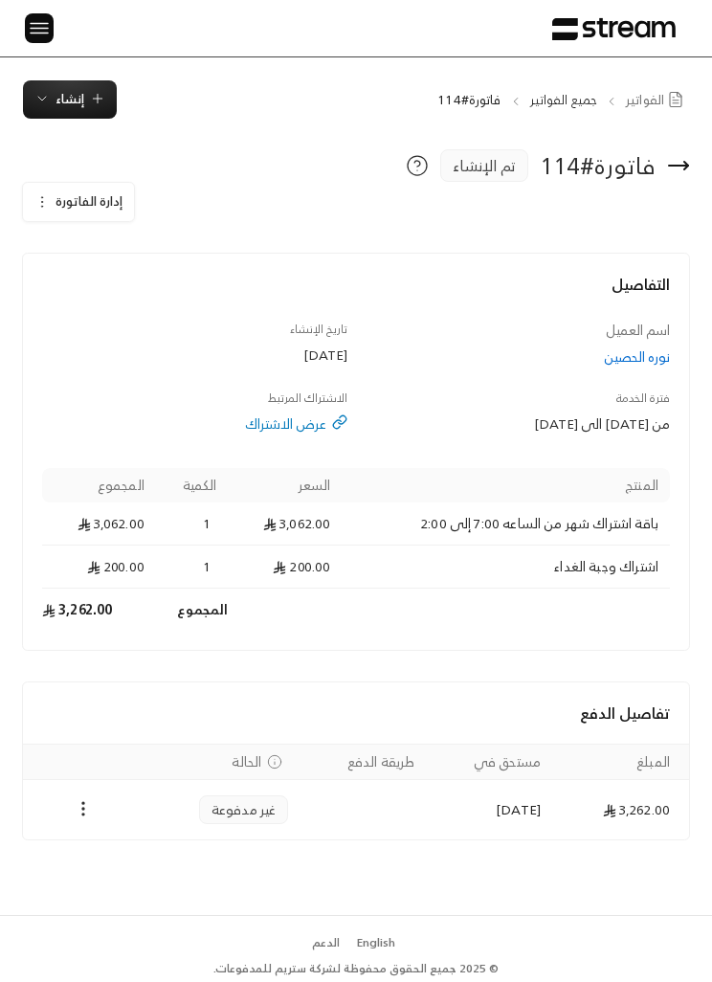
click at [74, 810] on icon "Payments" at bounding box center [83, 808] width 19 height 19
click at [121, 859] on li "تغيير الحالة الى مدفوعة" at bounding box center [146, 857] width 130 height 33
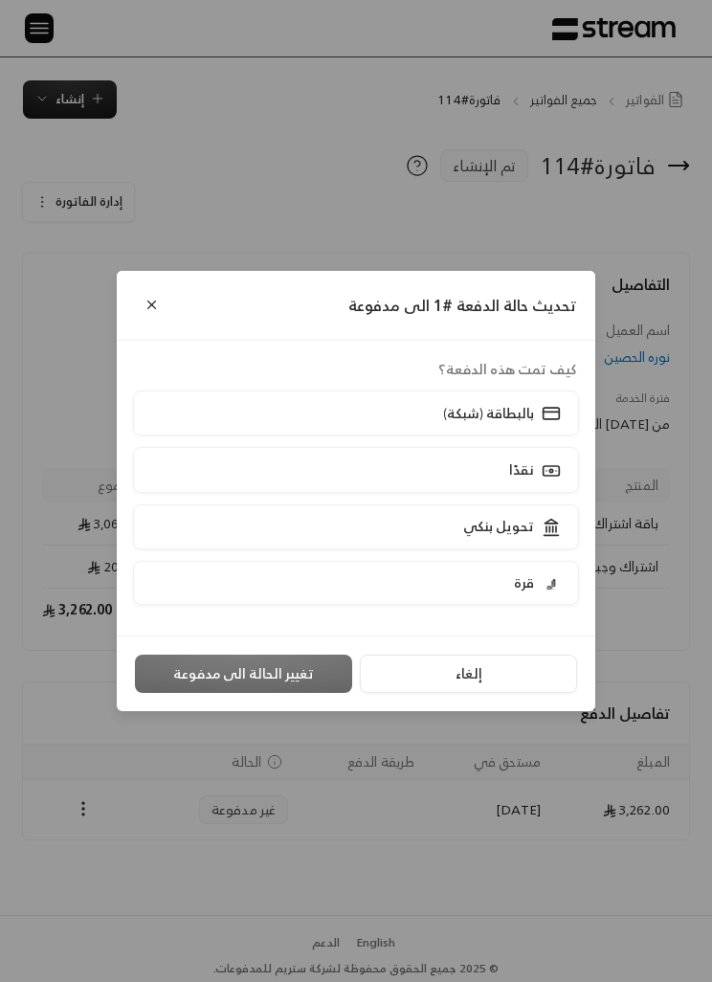
click at [199, 407] on label "بالبطاقة (شبكة)" at bounding box center [356, 412] width 446 height 45
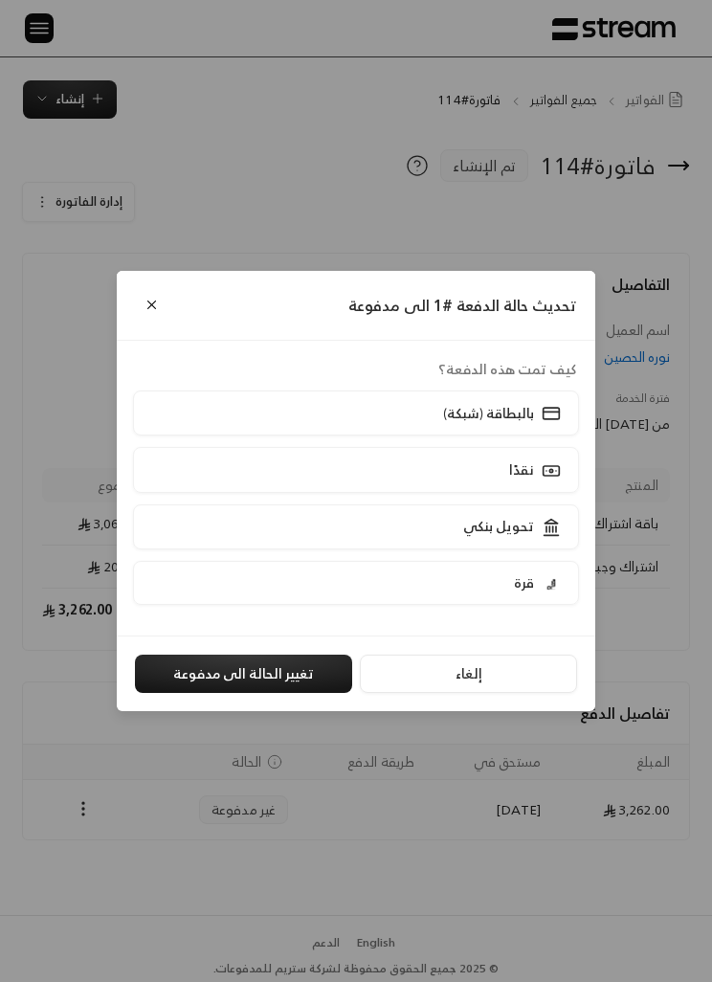
click at [221, 671] on button "تغيير الحالة الى مدفوعة" at bounding box center [243, 674] width 217 height 38
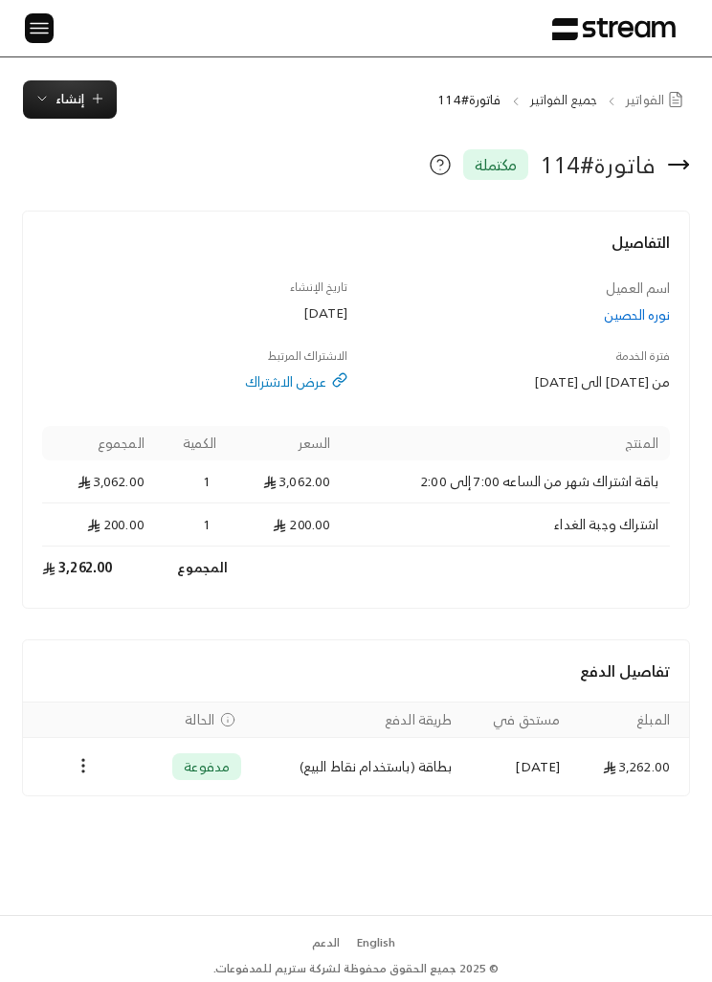
click at [46, 27] on img at bounding box center [39, 28] width 23 height 24
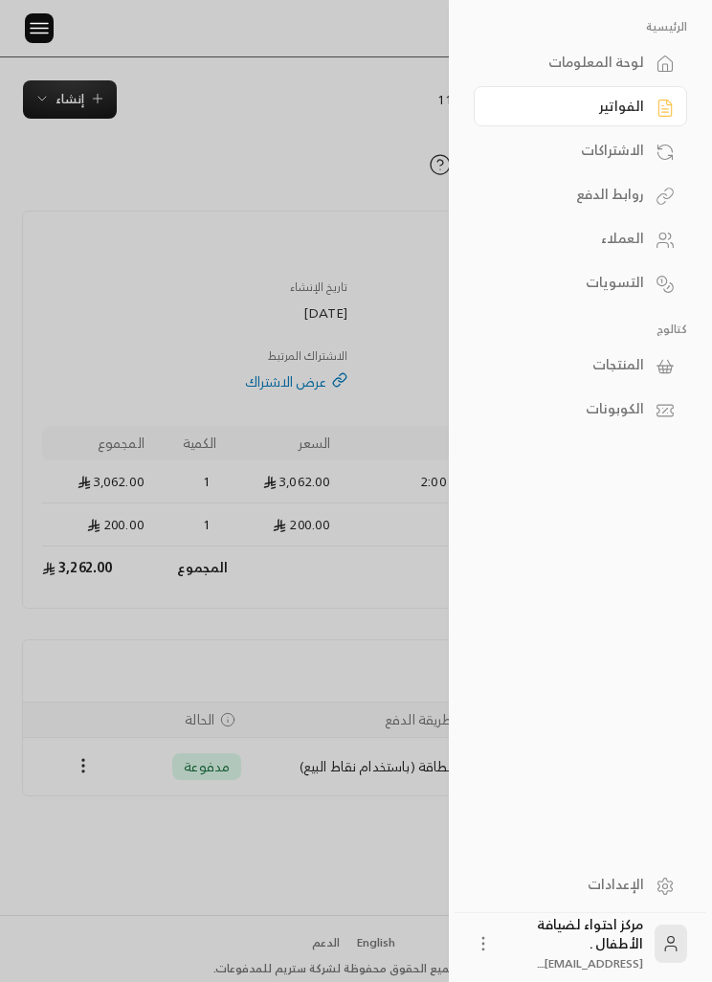
click at [85, 102] on div at bounding box center [356, 491] width 712 height 982
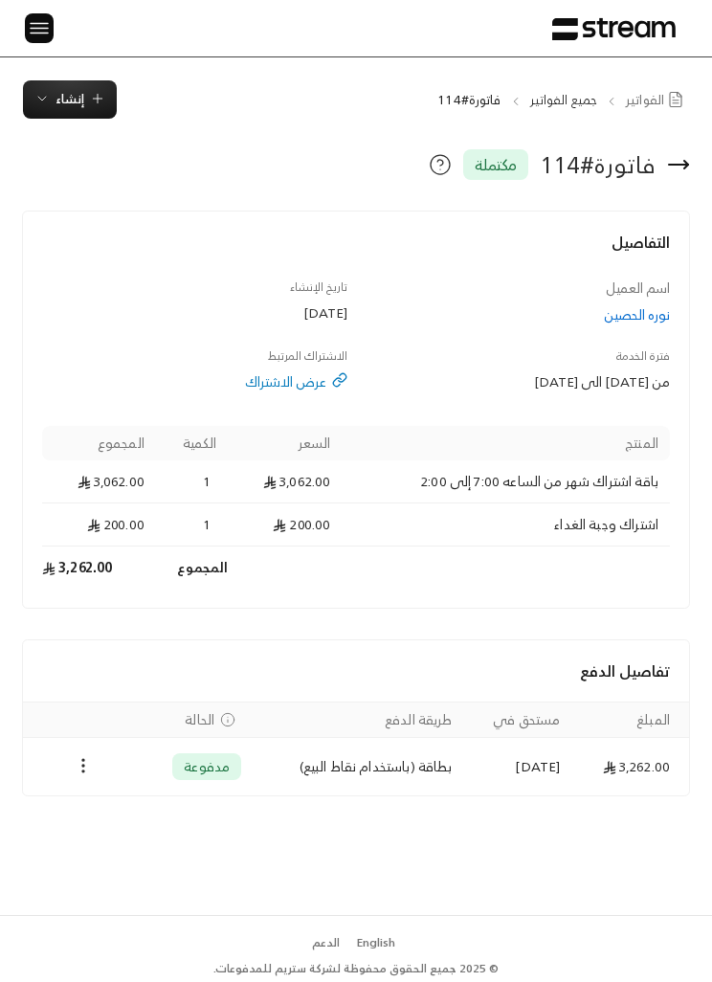
click at [78, 98] on span "إنشاء" at bounding box center [70, 99] width 29 height 22
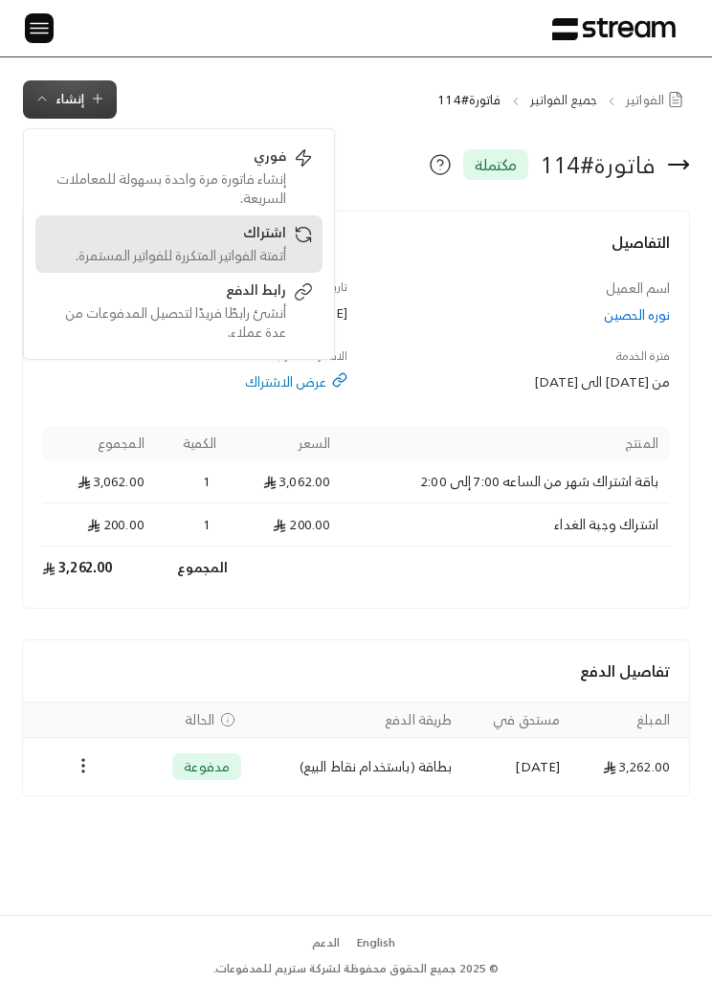
click at [217, 245] on div "اشتراك" at bounding box center [165, 234] width 241 height 23
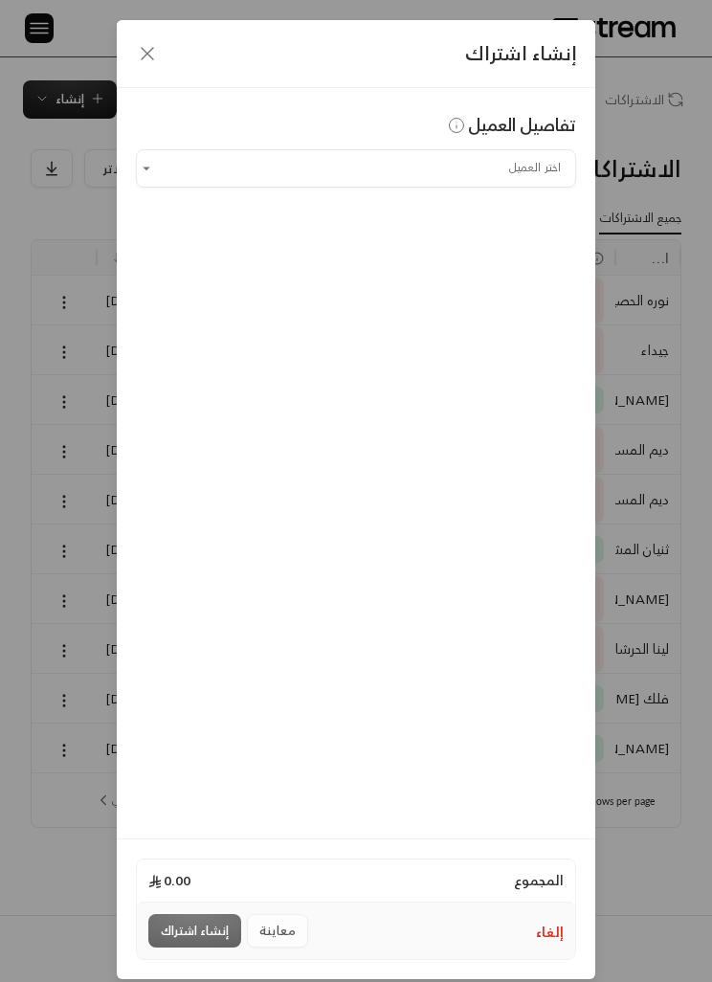
click at [218, 184] on input "اختر العميل" at bounding box center [356, 168] width 440 height 32
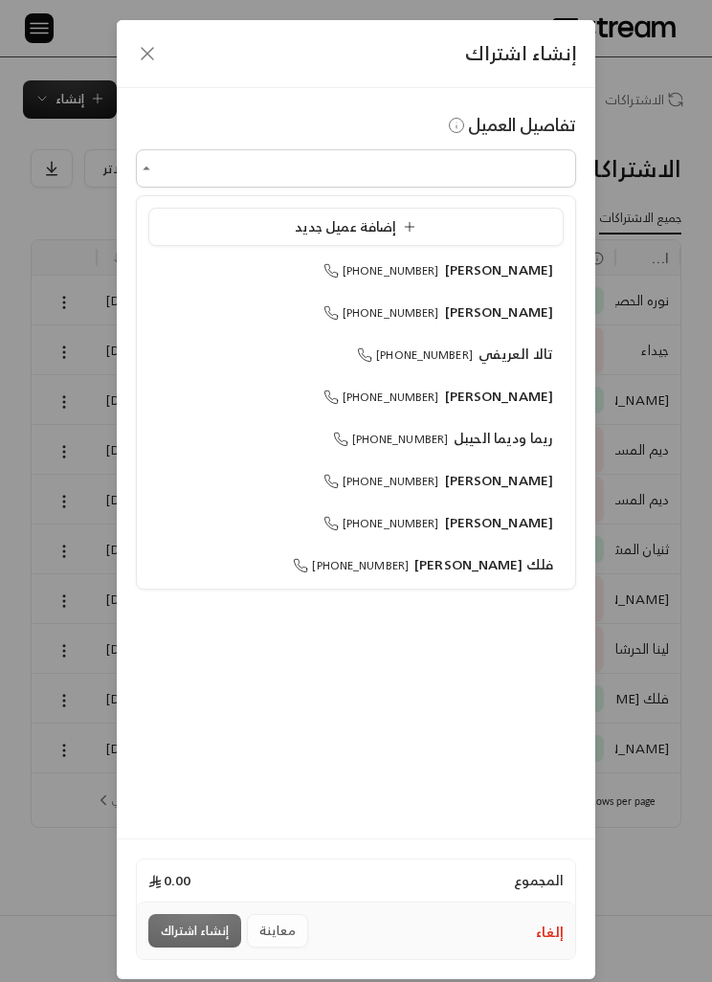
click at [279, 240] on li "إضافة عميل جديد" at bounding box center [355, 227] width 415 height 38
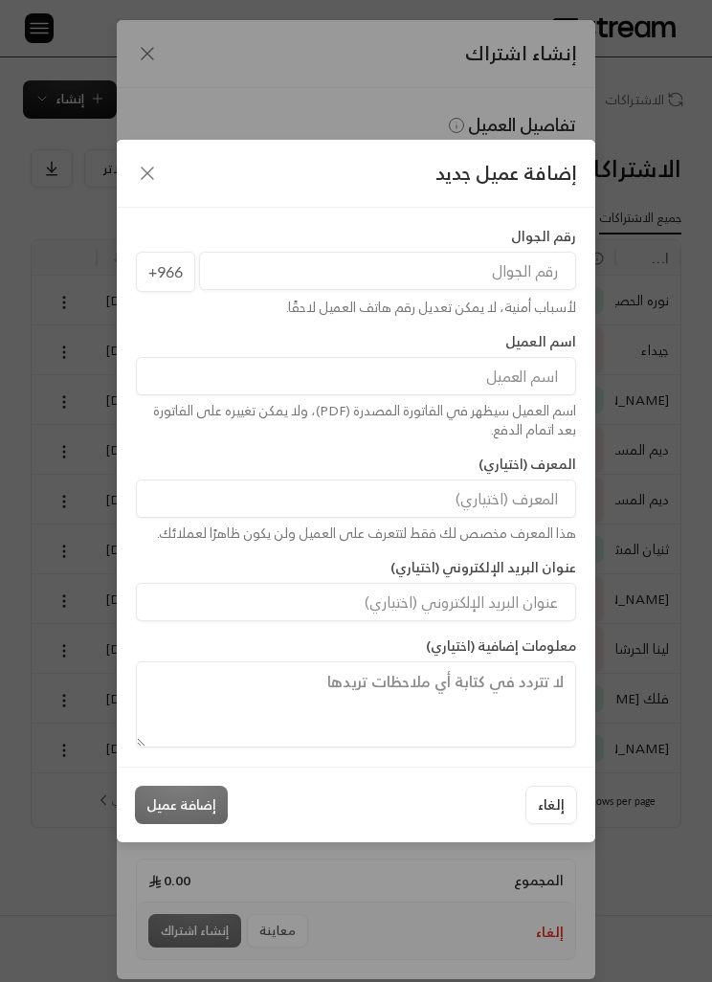
click at [538, 358] on input at bounding box center [356, 376] width 440 height 38
type input "[PERSON_NAME]"
click at [541, 262] on input "tel" at bounding box center [387, 271] width 377 height 38
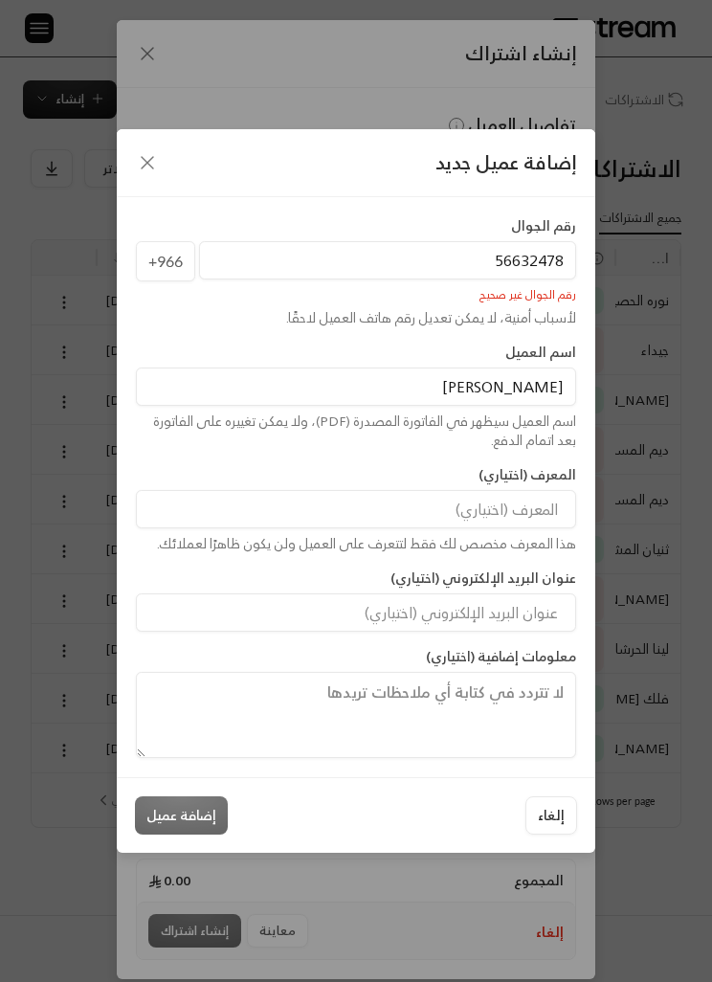
type input "566324781"
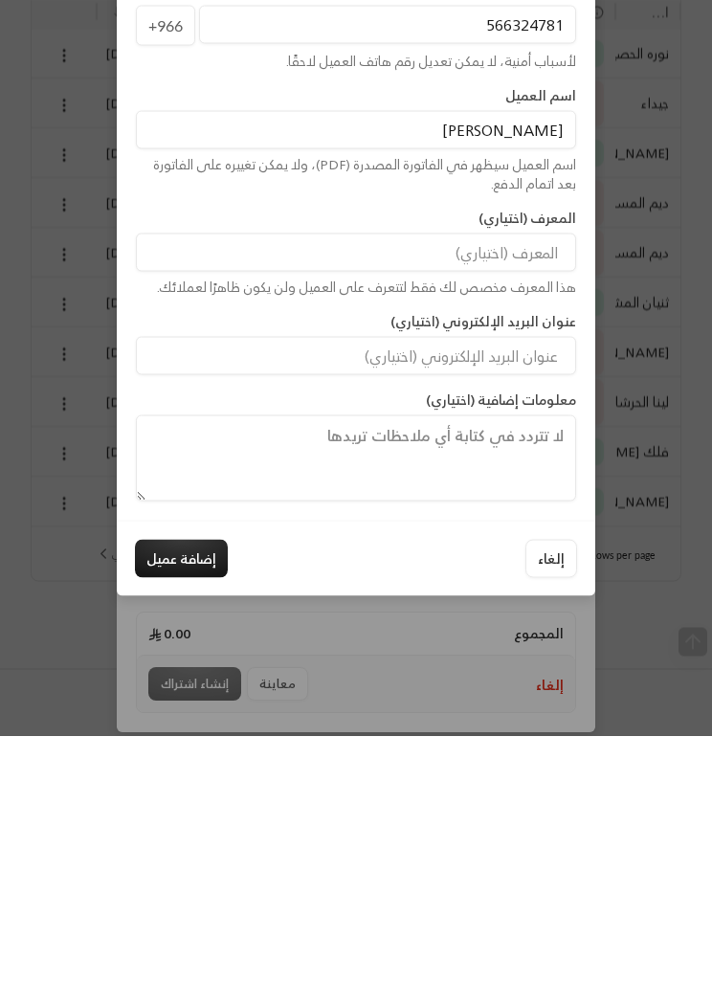
click at [211, 786] on button "إضافة عميل" at bounding box center [181, 805] width 93 height 38
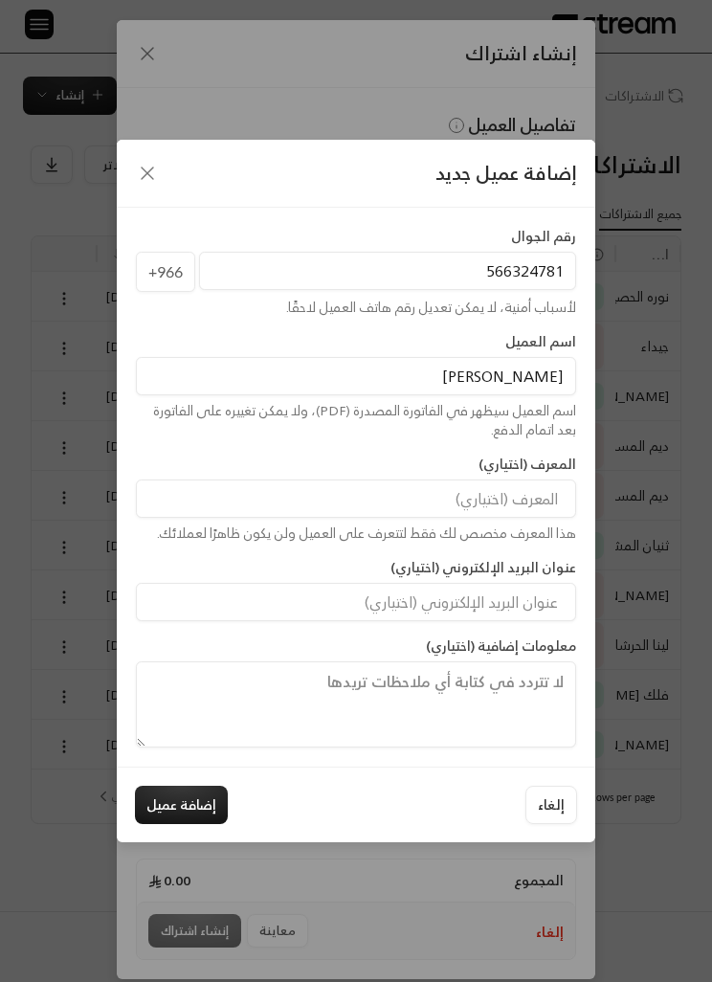
click at [179, 824] on button "إضافة عميل" at bounding box center [181, 805] width 93 height 38
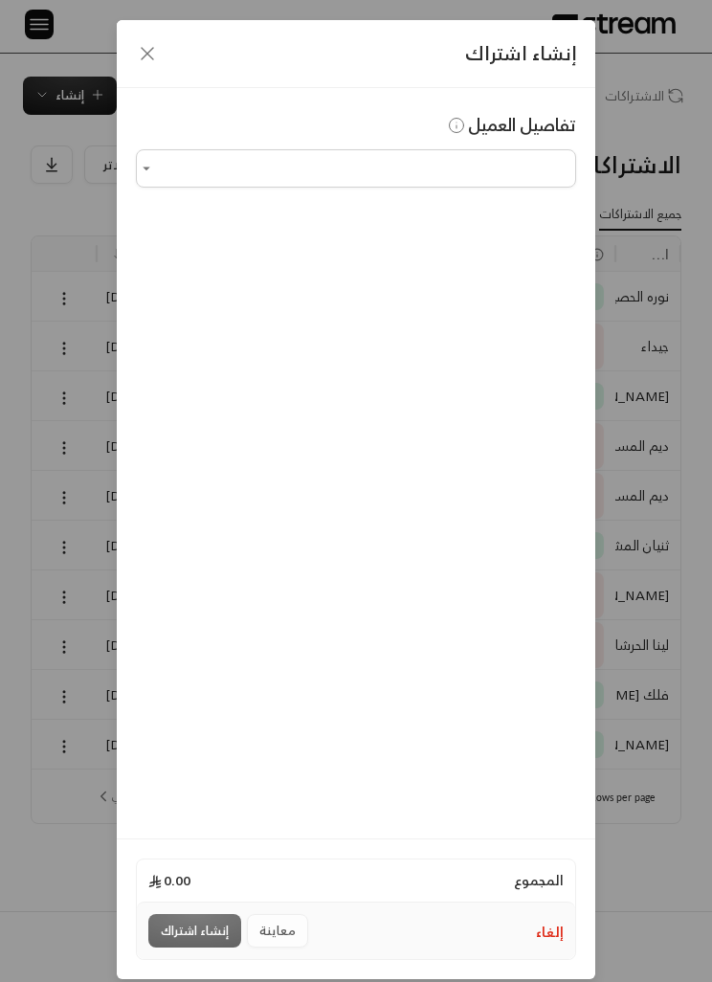
click at [544, 164] on input "اختر العميل" at bounding box center [356, 168] width 440 height 32
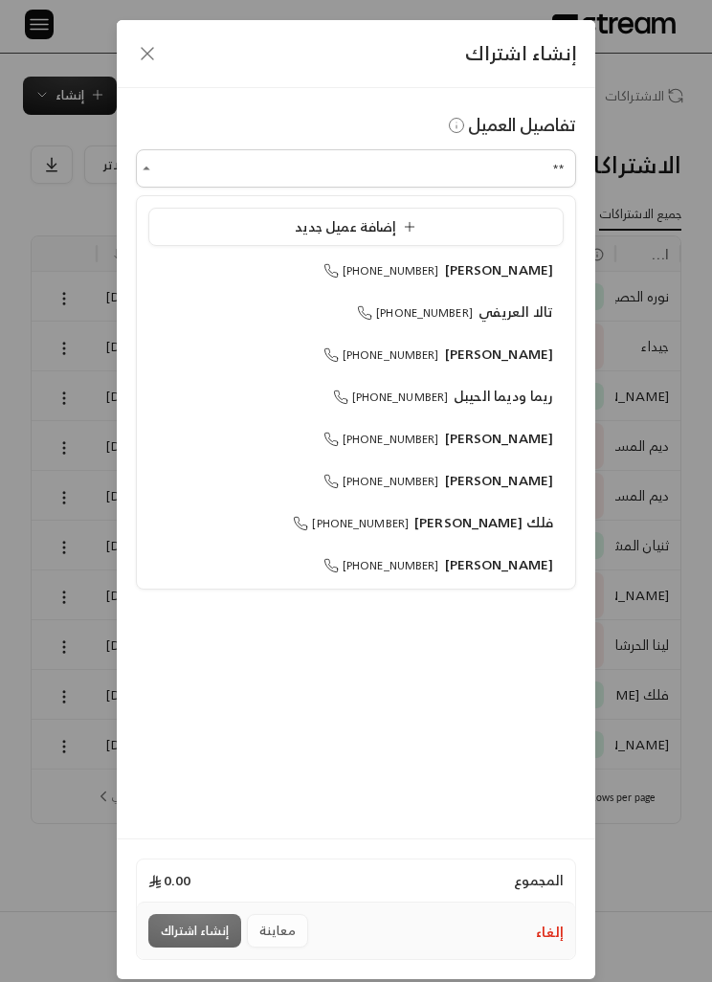
type input "*"
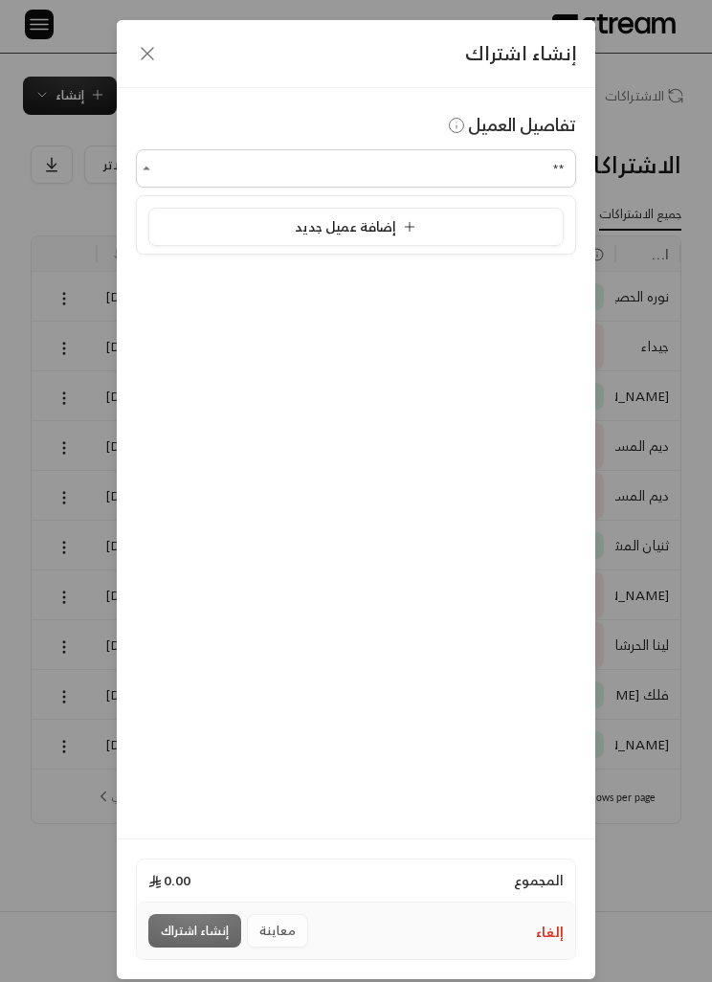
type input "*"
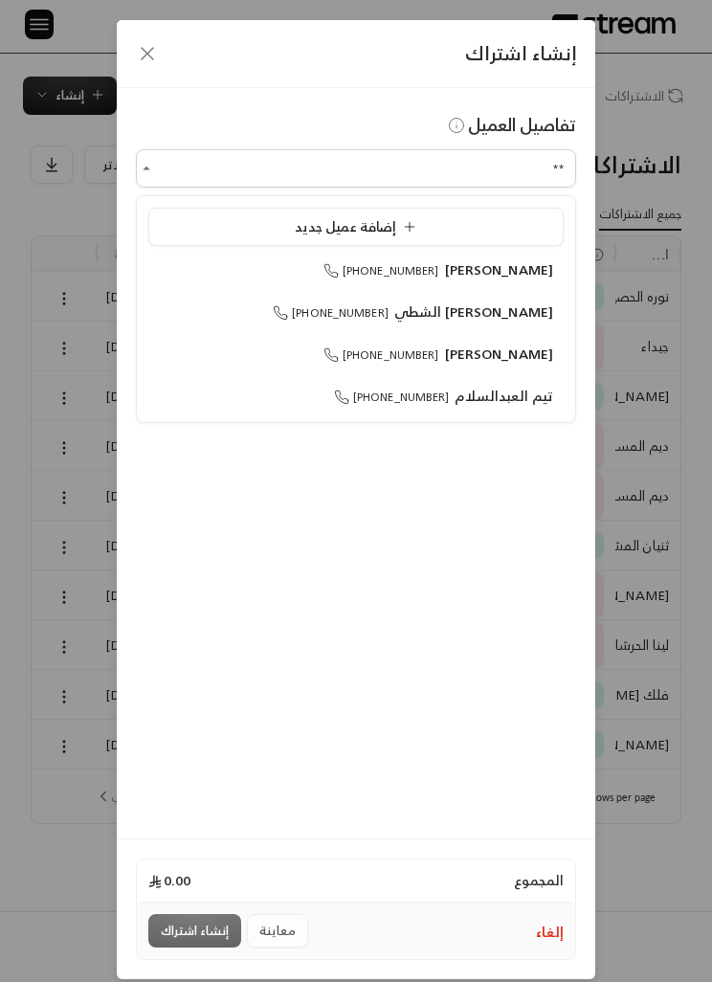
type input "*"
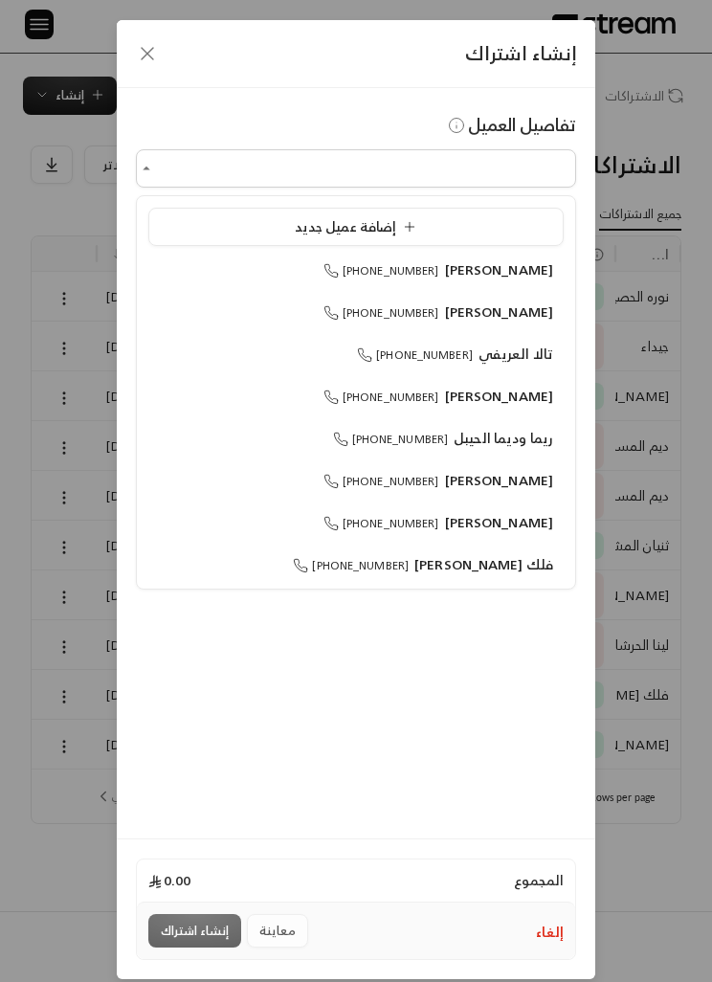
scroll to position [0, 0]
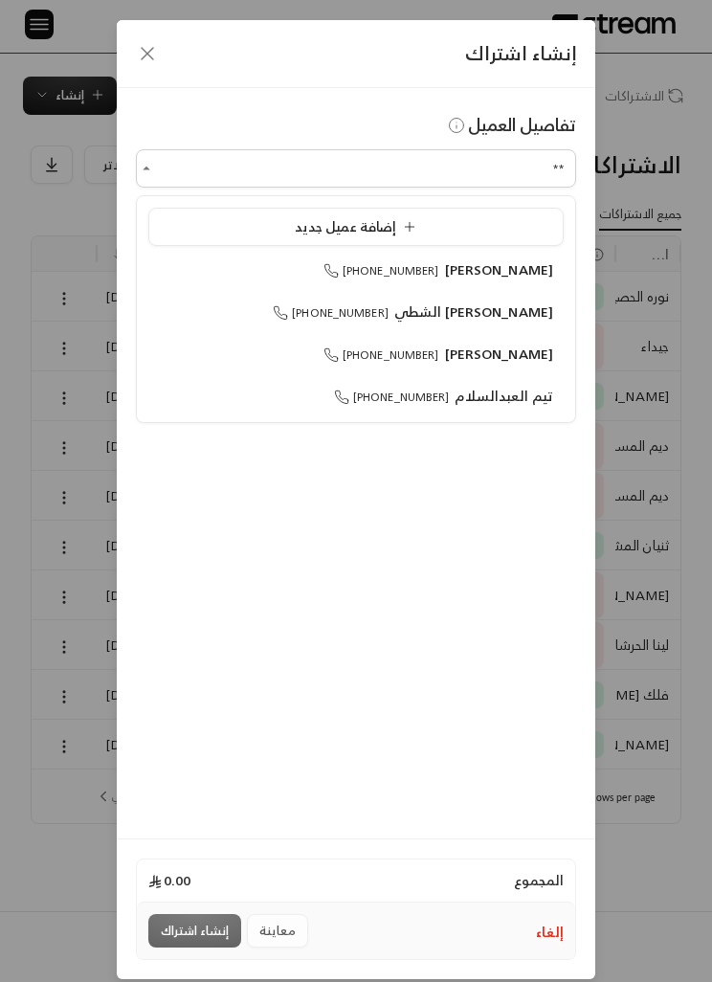
type input "**"
click at [641, 438] on div "إنشاء اشتراك تفاصيل العميل اختر العميل ** اختر العميل المجموع 0.00 إلغاء معاينة…" at bounding box center [356, 491] width 712 height 982
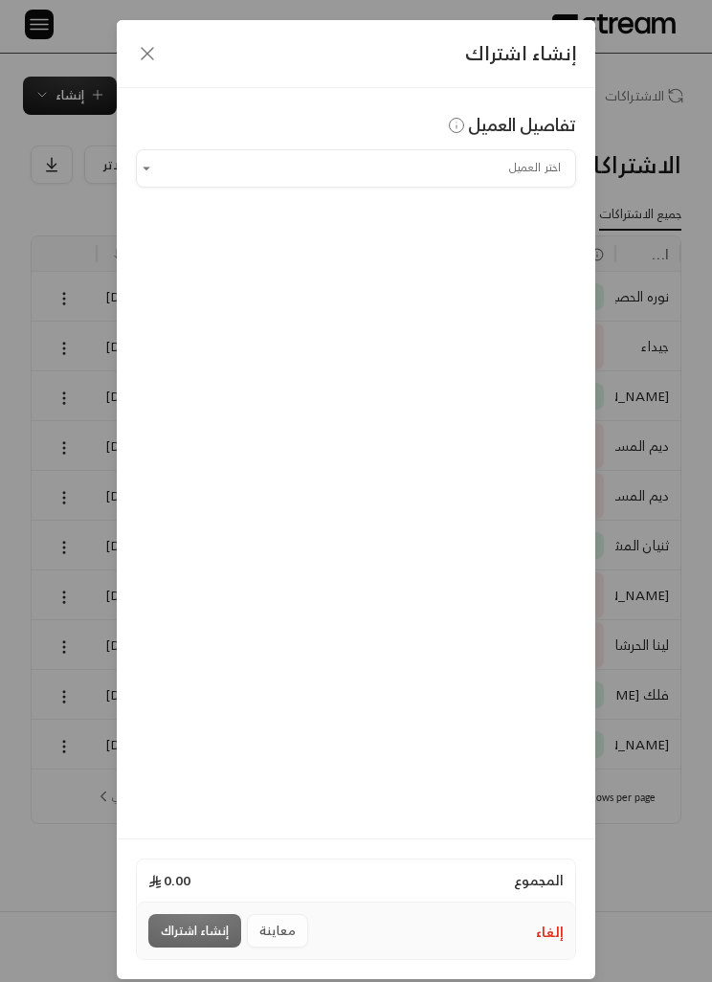
click at [137, 56] on icon "button" at bounding box center [147, 53] width 23 height 23
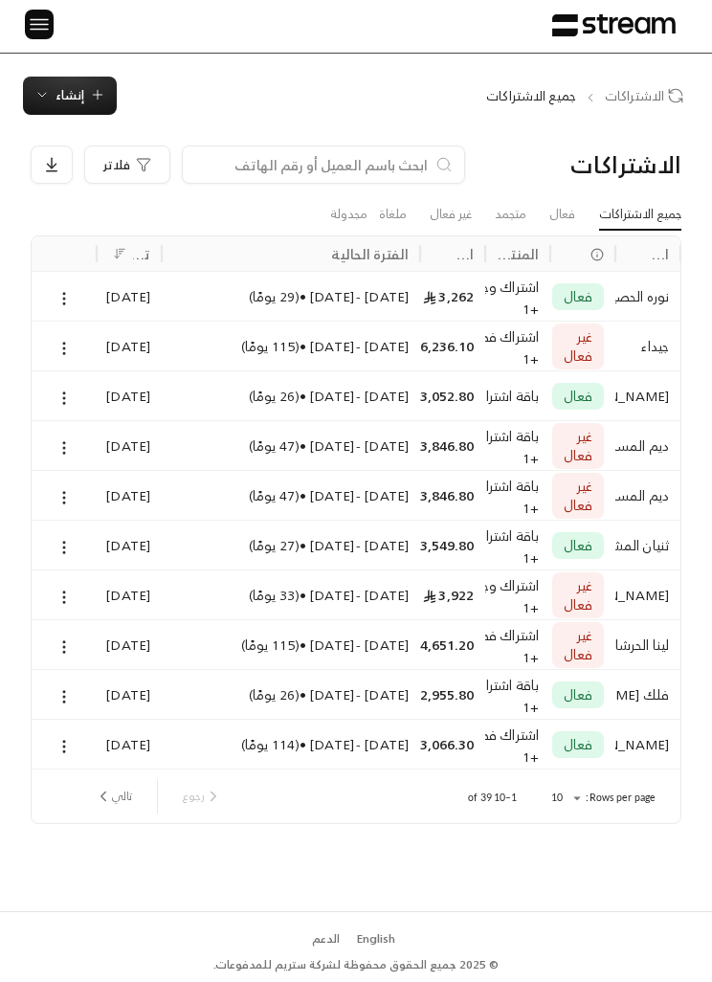
click at [61, 89] on span "إنشاء" at bounding box center [70, 95] width 29 height 22
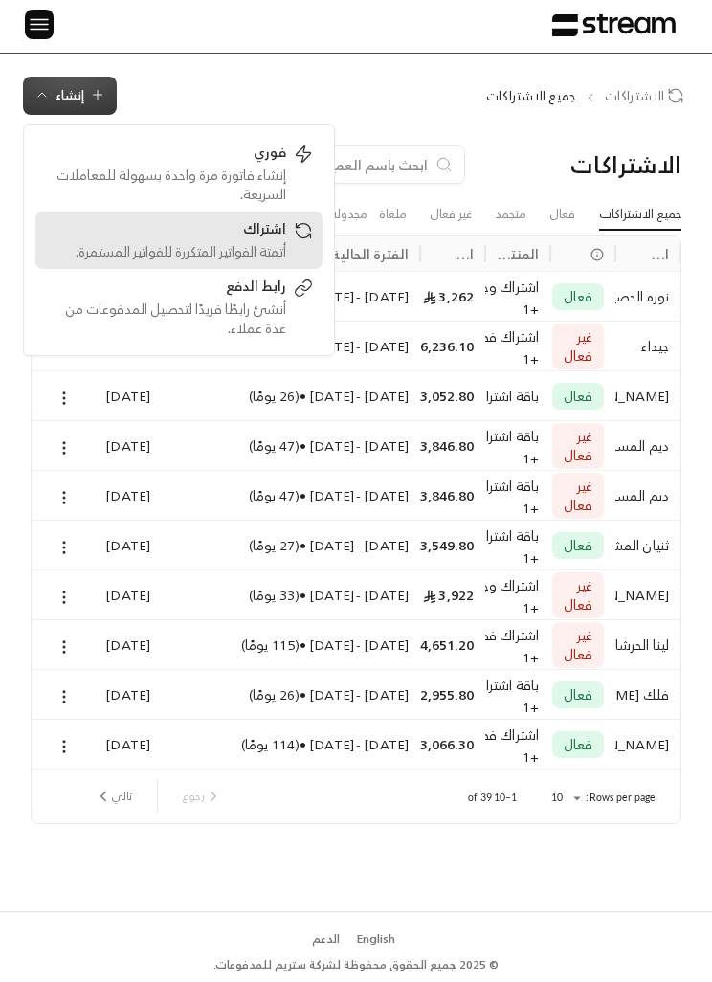
click at [167, 239] on div "اشتراك" at bounding box center [165, 230] width 241 height 23
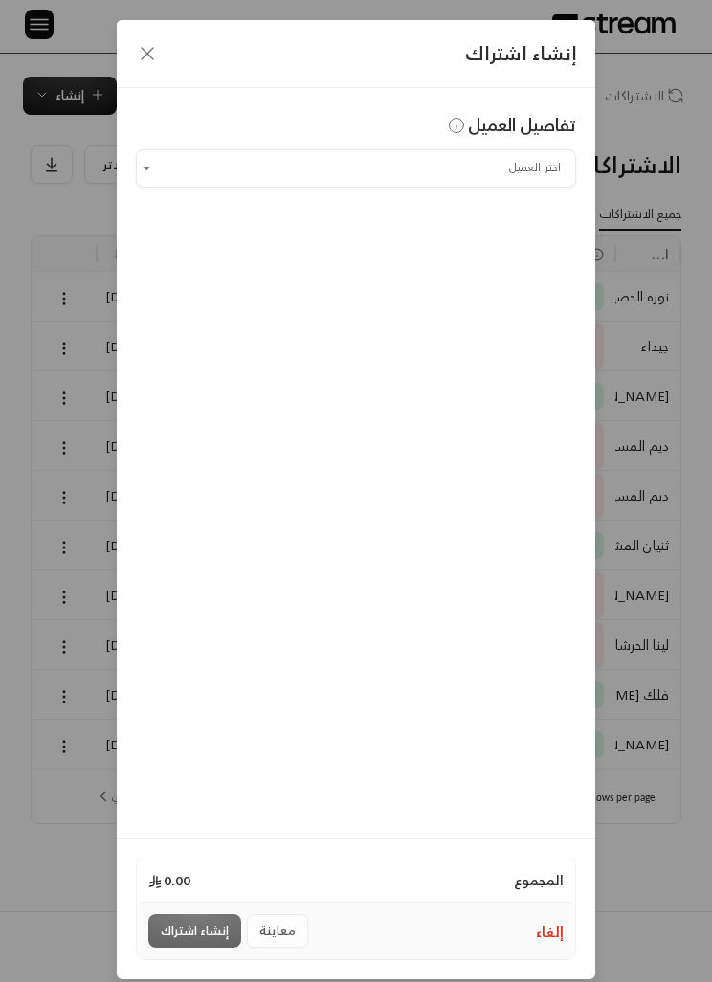
click at [542, 173] on input "اختر العميل" at bounding box center [356, 168] width 440 height 32
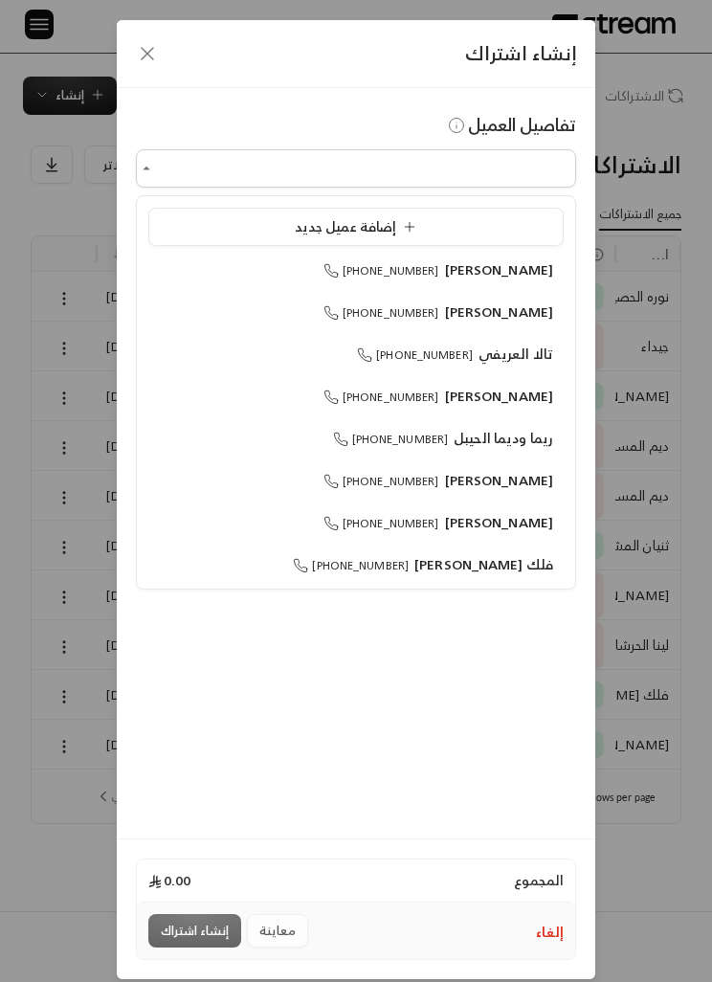
click at [497, 230] on div "إضافة عميل جديد" at bounding box center [356, 226] width 394 height 19
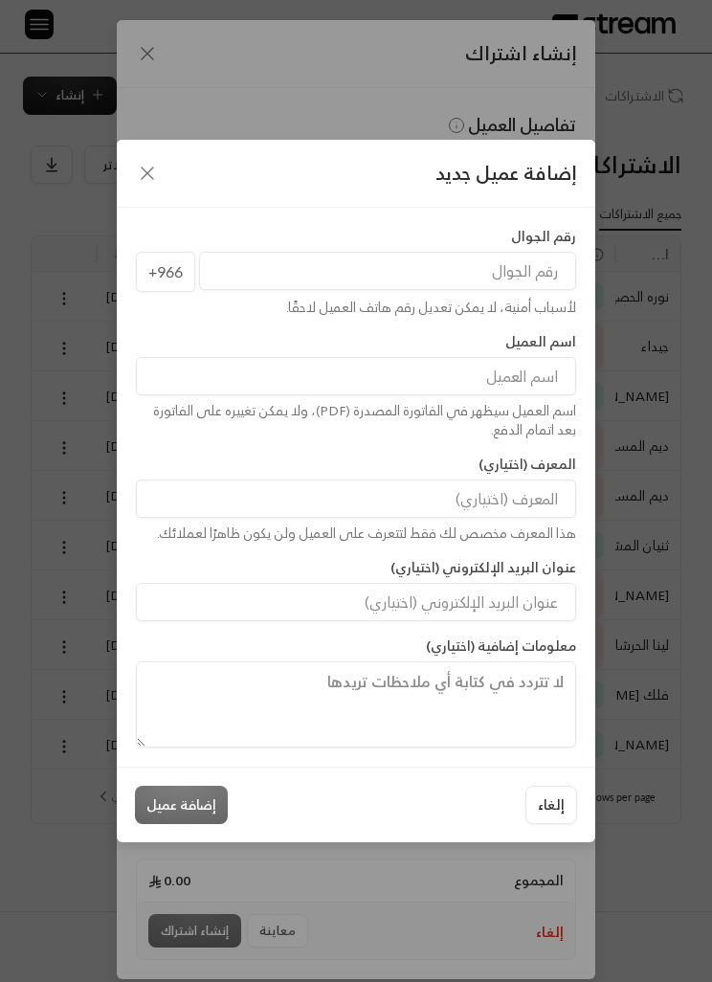
click at [523, 290] on input "tel" at bounding box center [387, 271] width 377 height 38
type input "7"
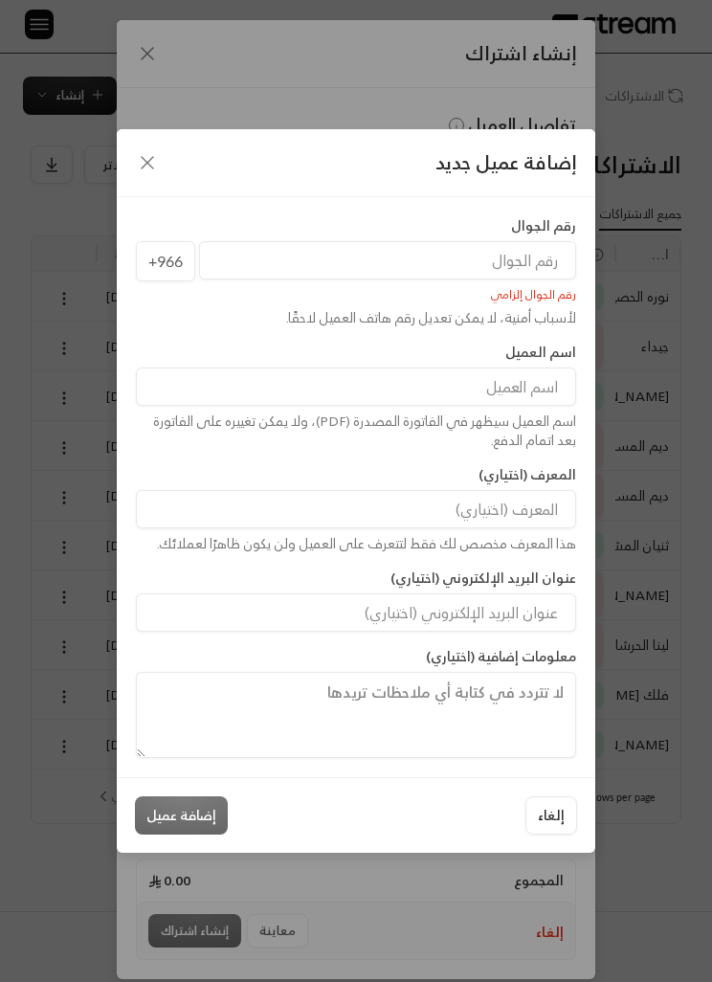
click at [538, 406] on input at bounding box center [356, 386] width 440 height 38
type input "[PERSON_NAME]"
click at [536, 279] on input "tel" at bounding box center [387, 260] width 377 height 38
click at [493, 246] on input "tel" at bounding box center [387, 260] width 377 height 38
paste input "566324781"
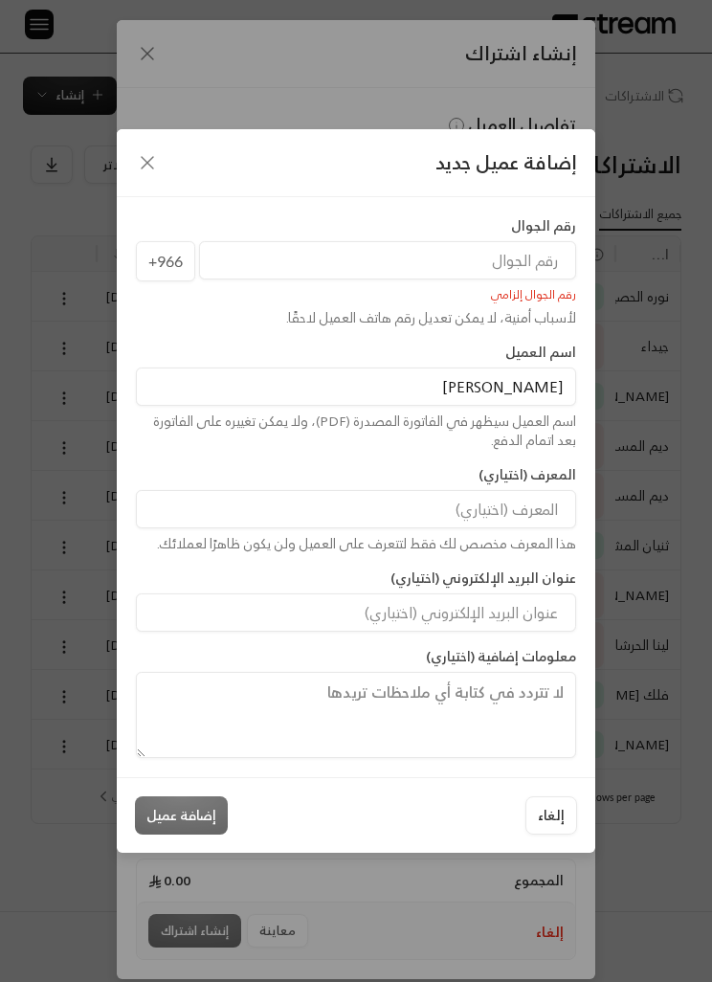
type input "566324781"
click at [147, 153] on icon "button" at bounding box center [147, 162] width 23 height 23
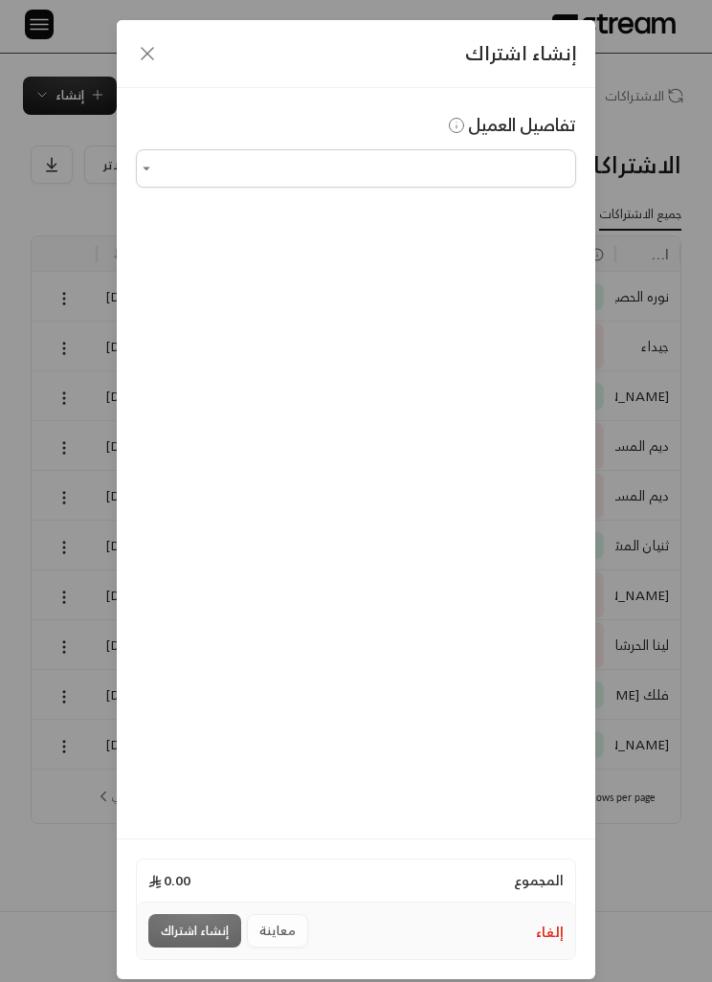
click at [140, 61] on icon "button" at bounding box center [147, 53] width 23 height 23
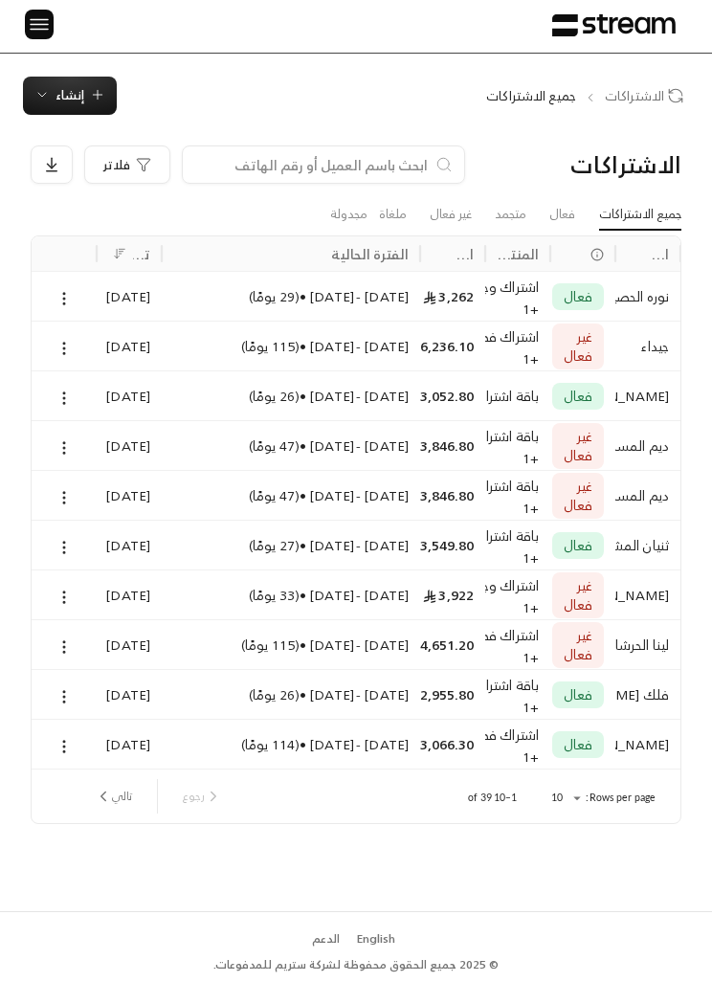
click at [70, 100] on span "إنشاء" at bounding box center [70, 95] width 29 height 22
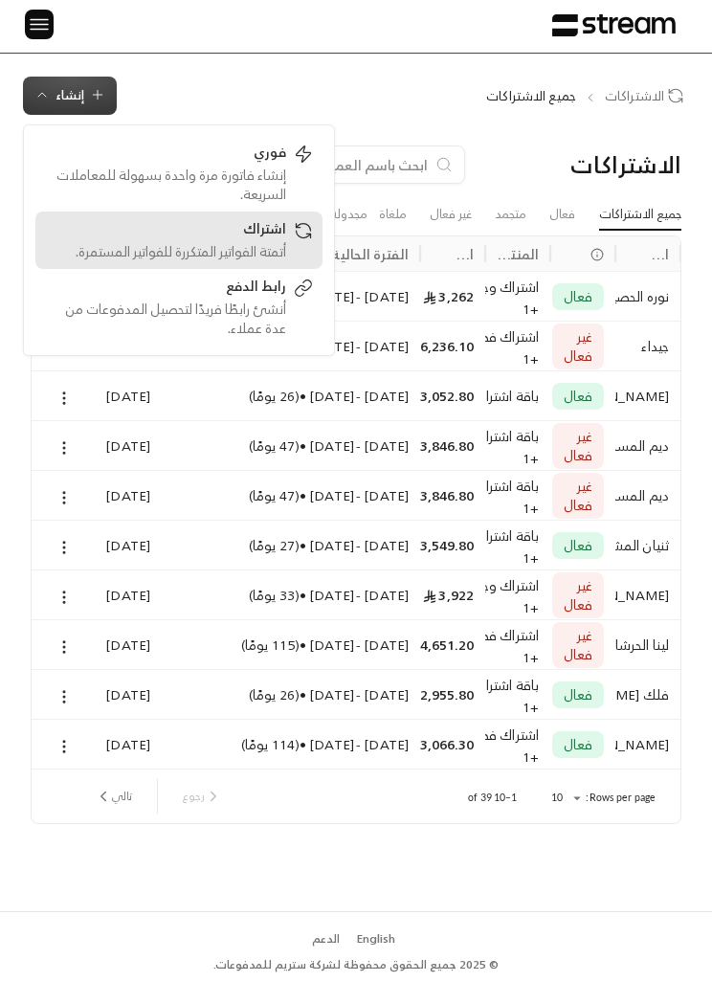
click at [162, 251] on div "أتمتة الفواتير المتكررة للفواتير المستمرة." at bounding box center [165, 251] width 241 height 19
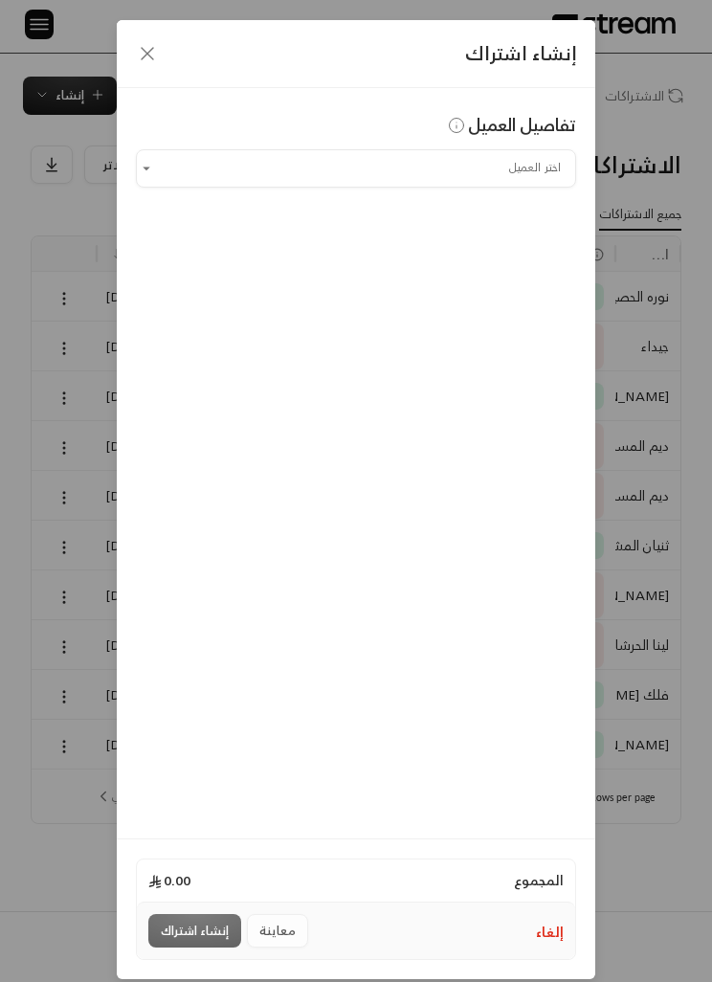
click at [235, 167] on input "اختر العميل" at bounding box center [356, 168] width 440 height 32
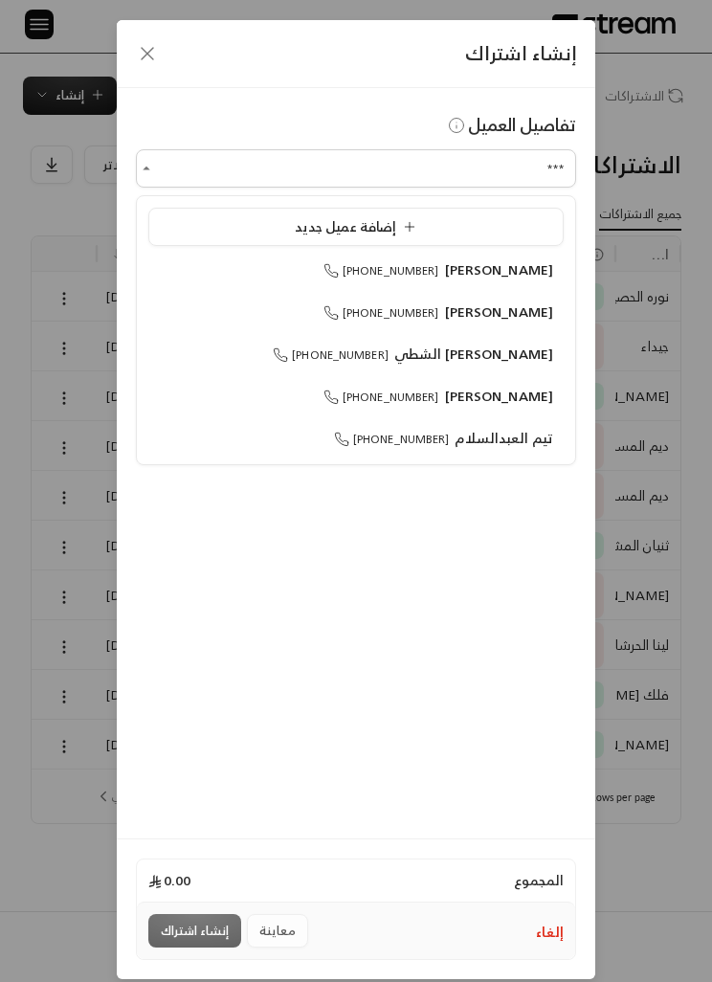
click at [359, 275] on span "+966566324781" at bounding box center [381, 270] width 116 height 20
type input "**********"
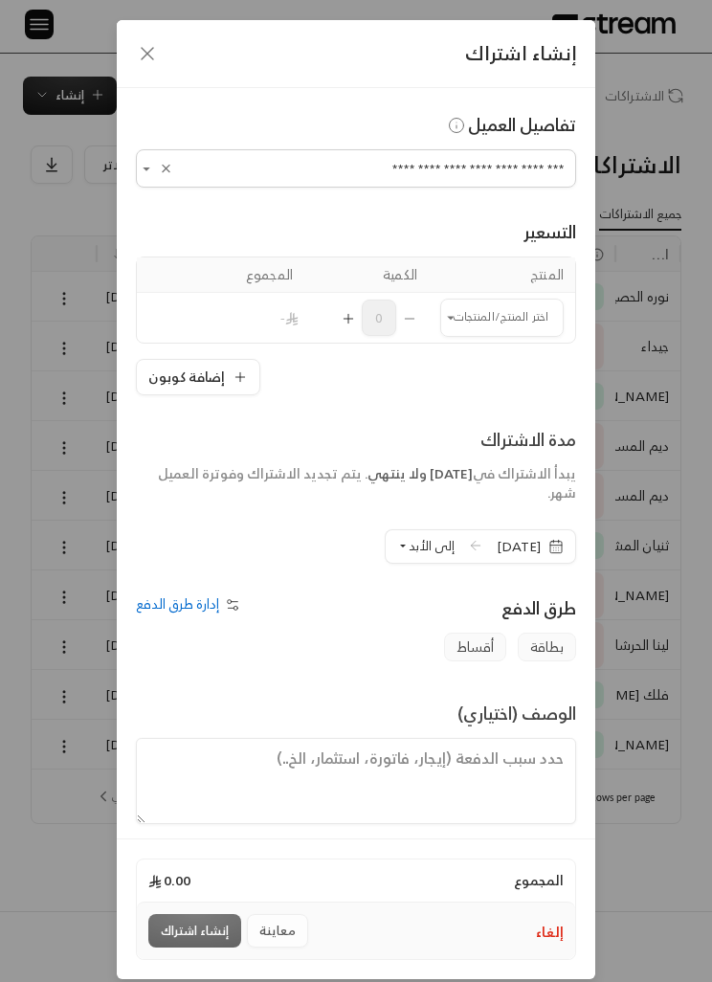
click at [538, 301] on input "اختر العميل" at bounding box center [501, 317] width 123 height 32
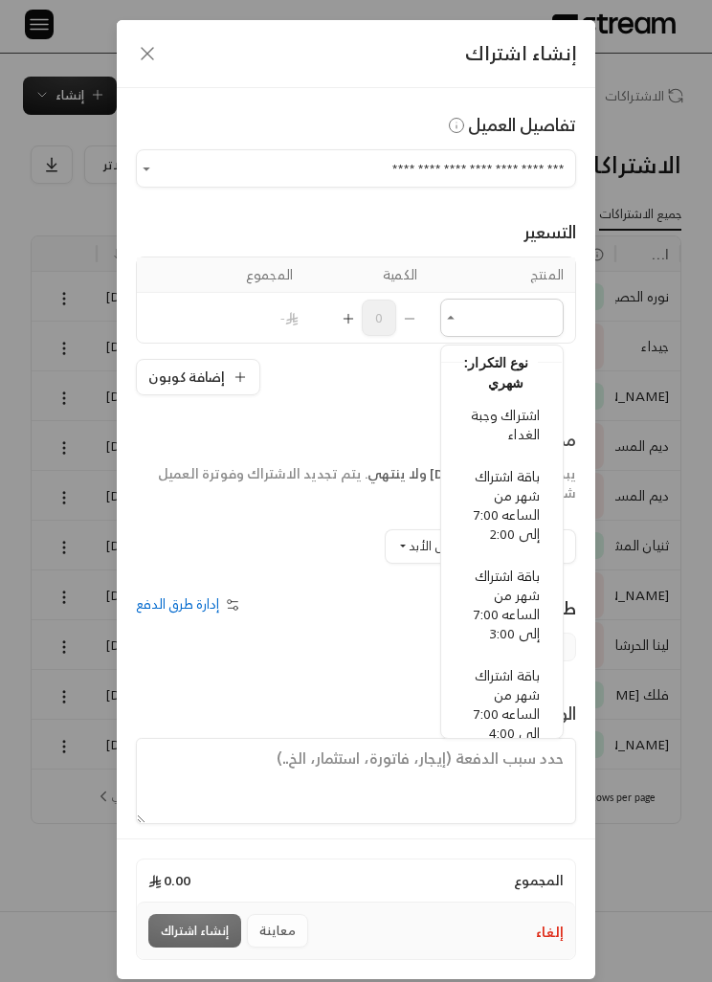
scroll to position [361, 0]
click at [528, 516] on span "باقة اشتراك شهر من الساعه 7:00 إلى 2:00" at bounding box center [508, 504] width 66 height 81
type input "**********"
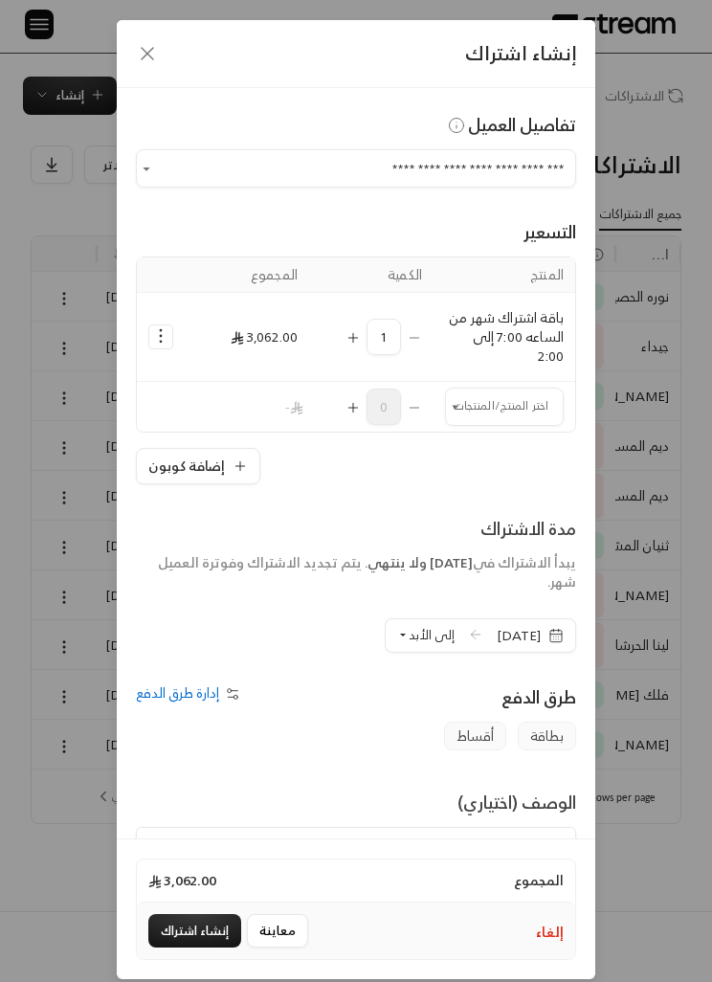
click at [534, 405] on input "اختر العميل" at bounding box center [504, 406] width 119 height 32
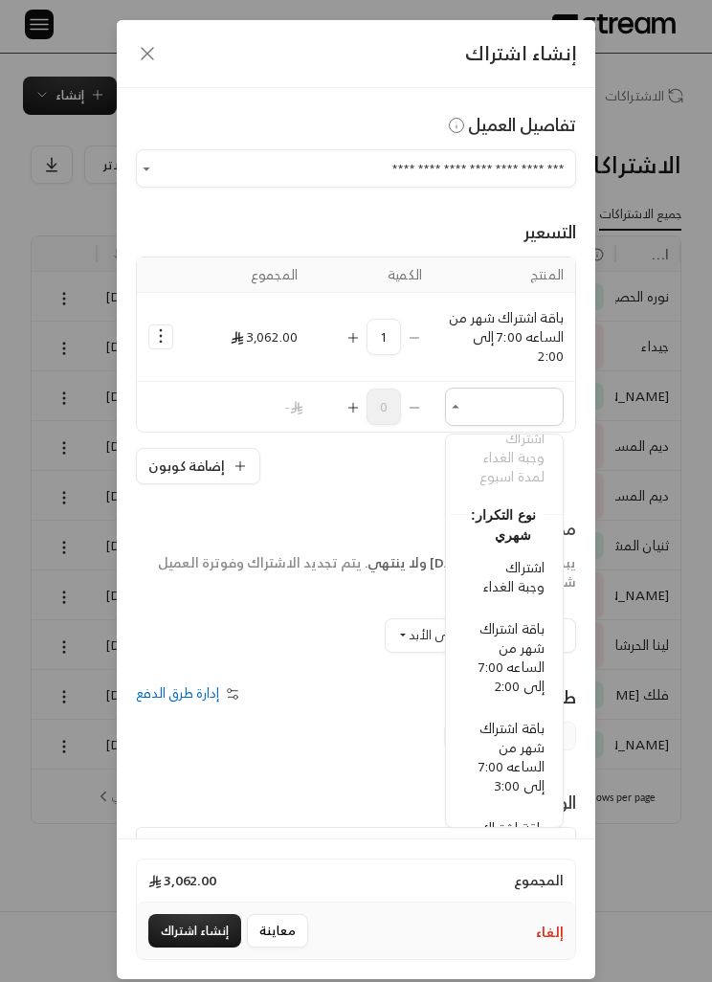
scroll to position [304, -6]
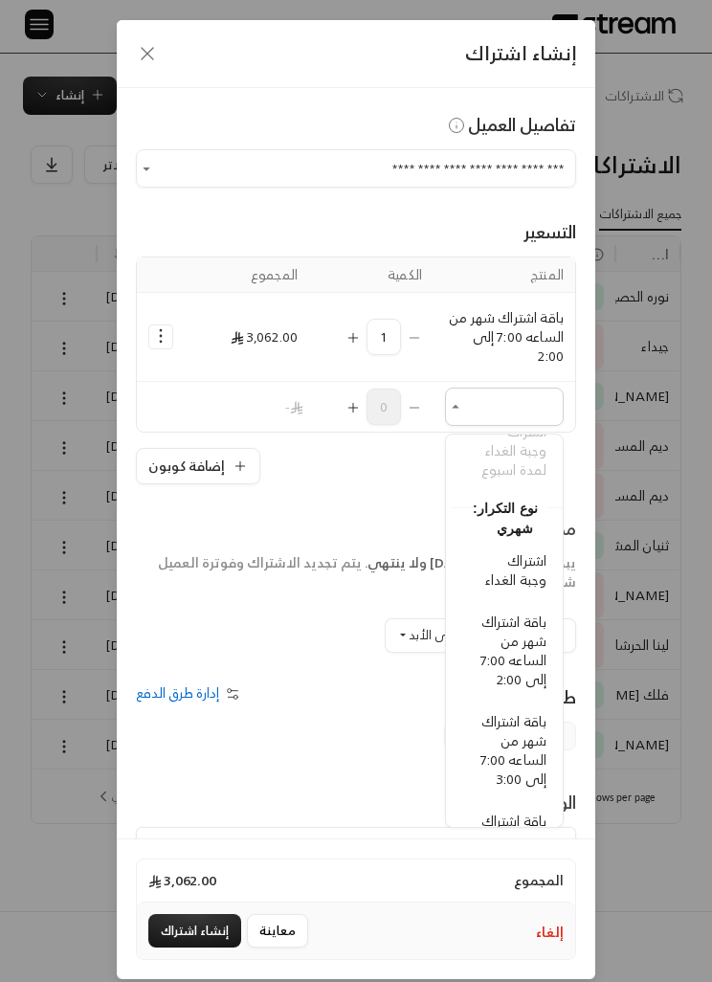
click at [519, 576] on span "اشتراك وجبة الغداء" at bounding box center [515, 569] width 61 height 43
type input "**********"
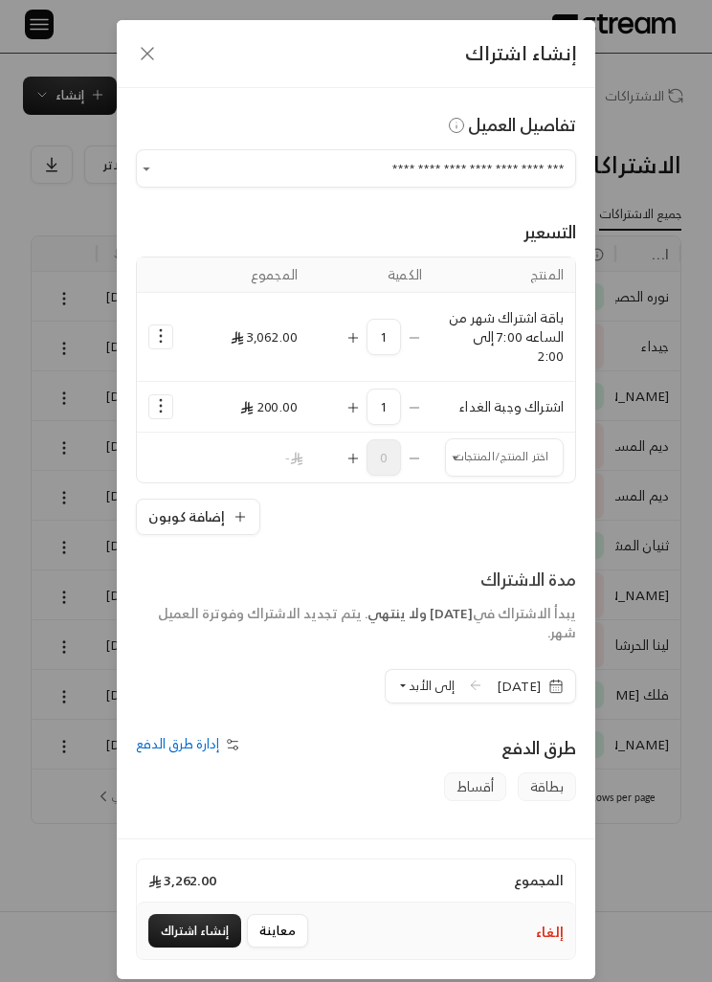
scroll to position [68, 0]
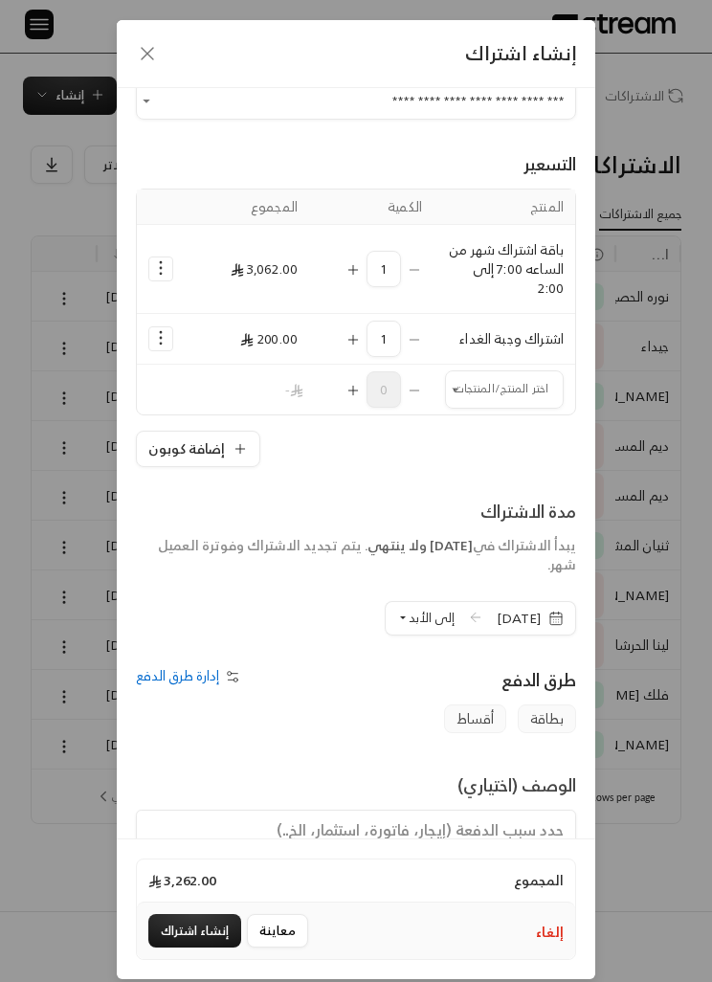
click at [555, 614] on icon "button" at bounding box center [555, 618] width 15 height 15
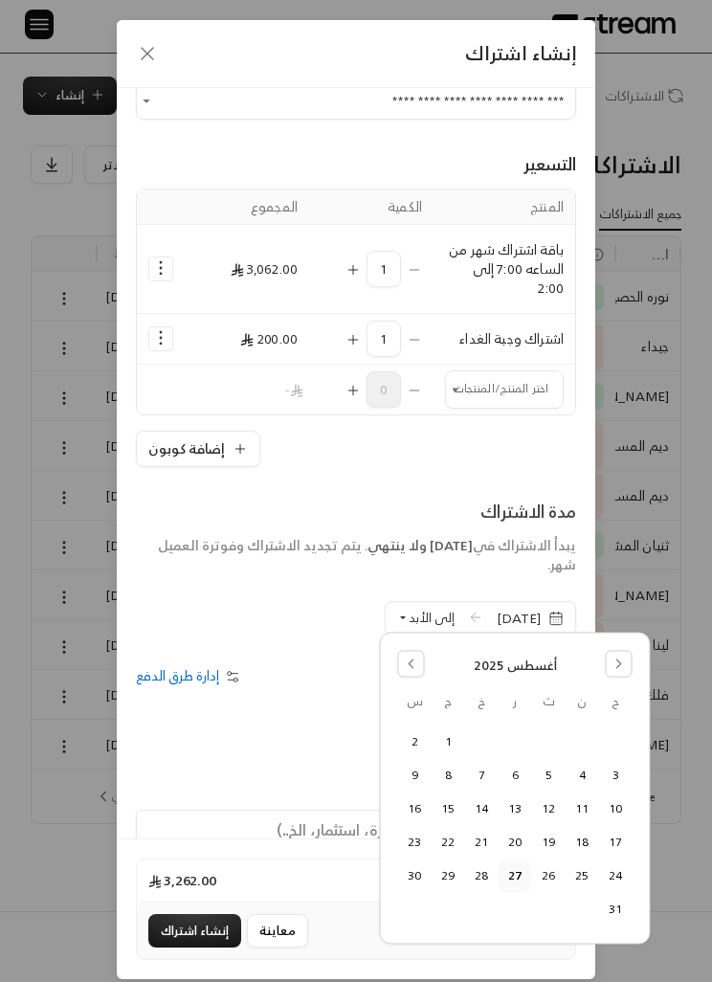
click at [550, 869] on button "26" at bounding box center [549, 875] width 32 height 32
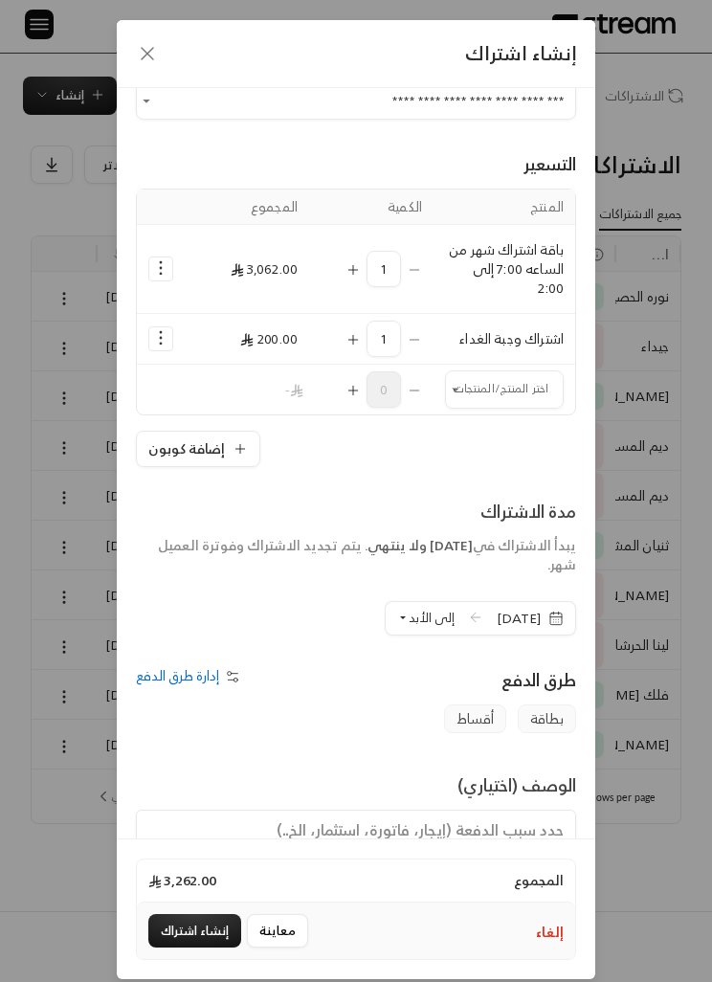
click at [409, 622] on span "إلى الأبد" at bounding box center [432, 618] width 46 height 22
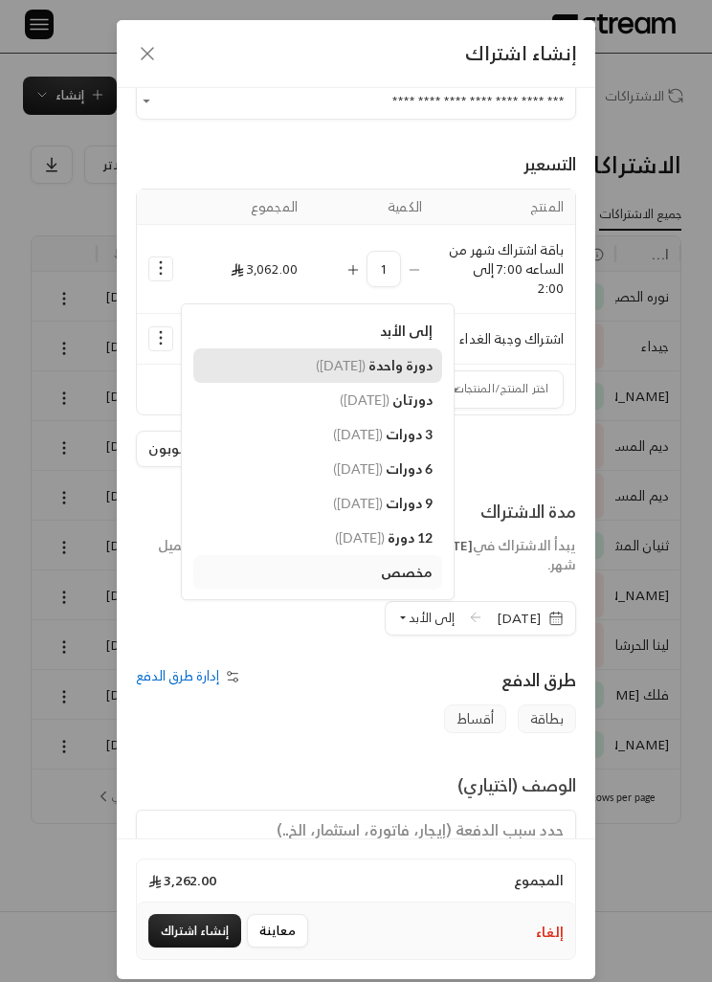
click at [368, 372] on span "دورة واحدة" at bounding box center [400, 365] width 64 height 16
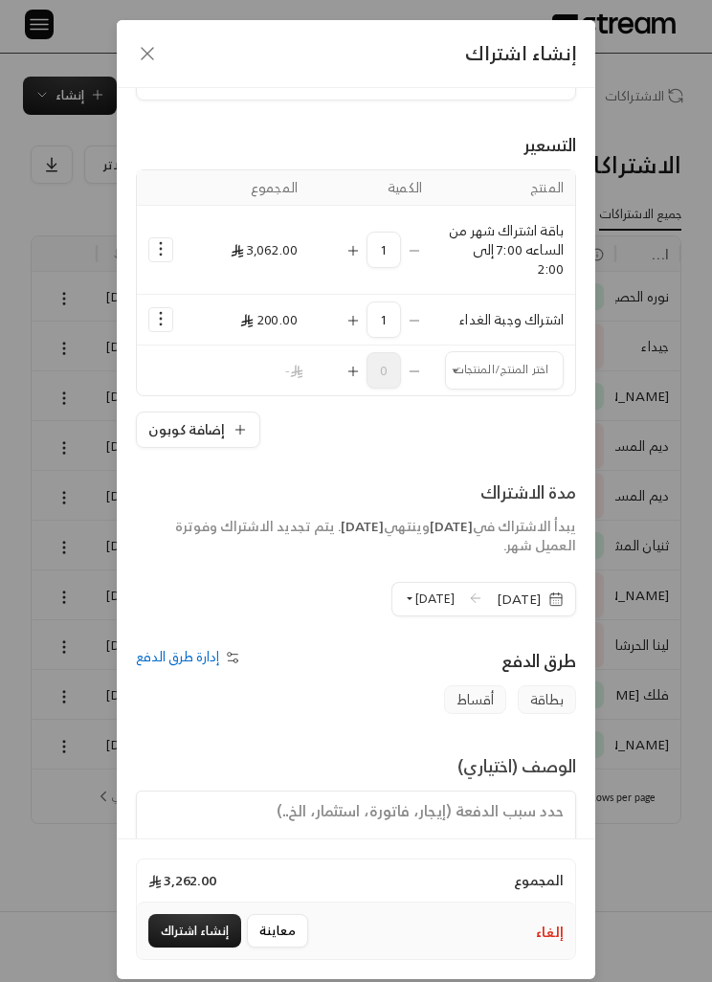
scroll to position [86, 0]
click at [210, 901] on div "المجموع 3,262.00" at bounding box center [356, 880] width 438 height 42
click at [288, 901] on div "المجموع 3,262.00" at bounding box center [356, 880] width 438 height 42
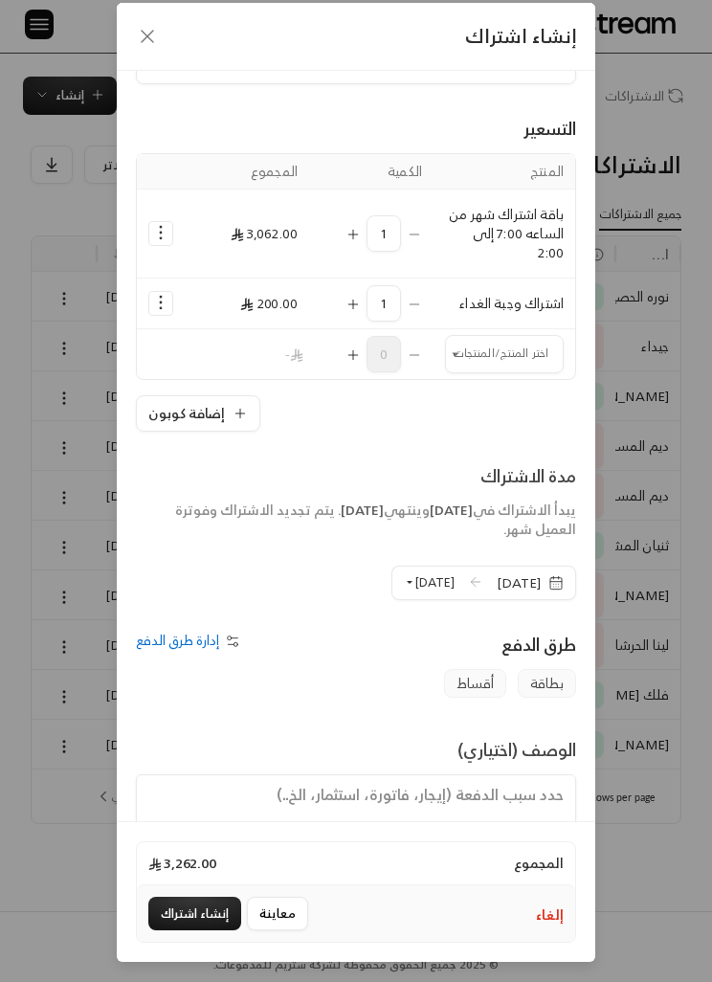
scroll to position [78, 0]
click at [224, 903] on button "إنشاء اشتراك" at bounding box center [194, 913] width 93 height 33
click at [171, 906] on button "إنشاء اشتراك" at bounding box center [194, 913] width 93 height 33
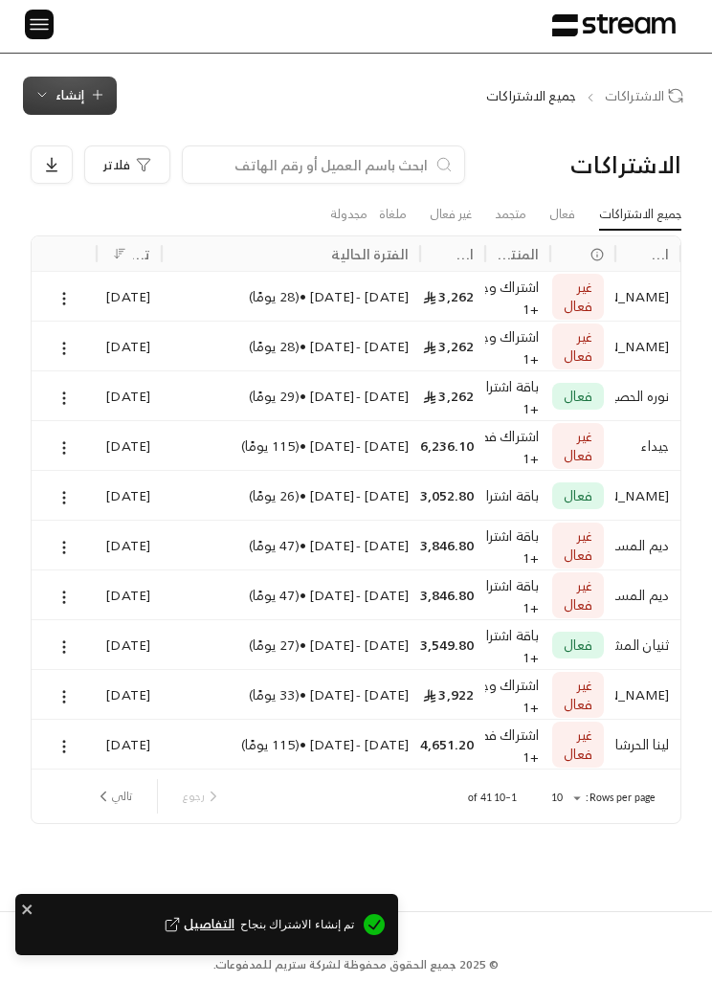
scroll to position [0, 0]
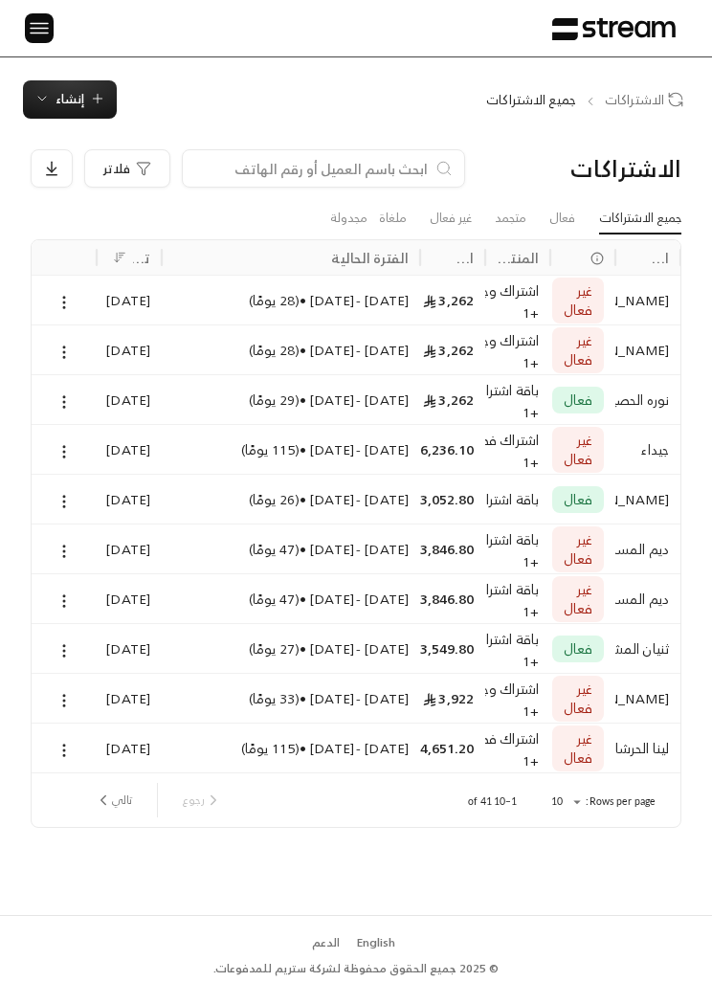
click at [68, 300] on icon at bounding box center [64, 302] width 17 height 17
click at [89, 345] on link "عرض" at bounding box center [83, 350] width 45 height 33
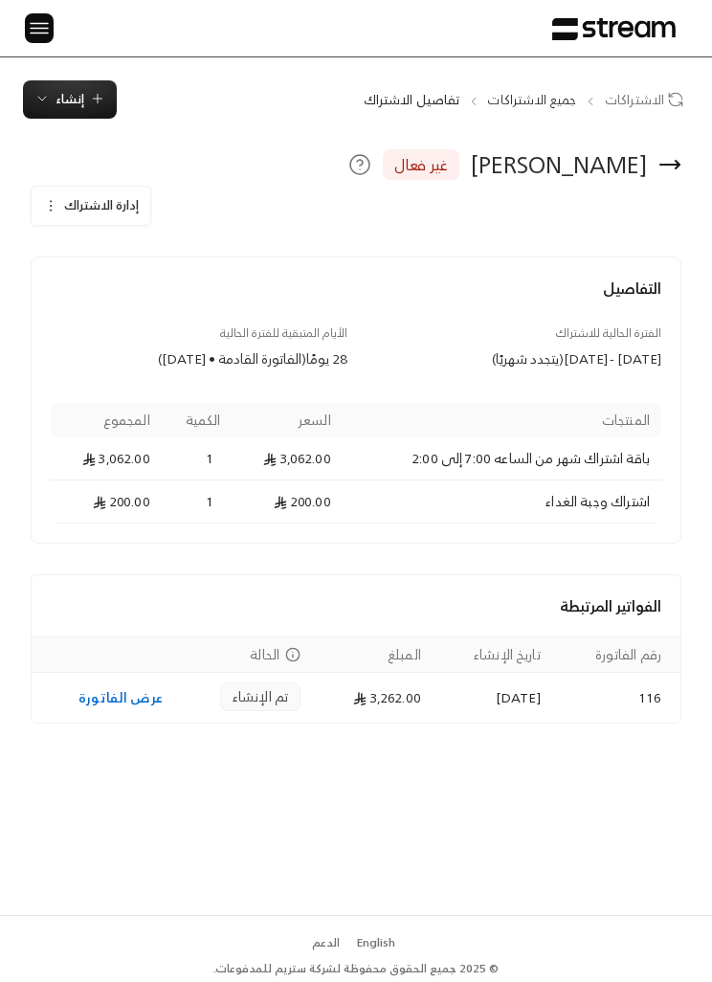
click at [118, 697] on link "عرض الفاتورة" at bounding box center [120, 697] width 84 height 24
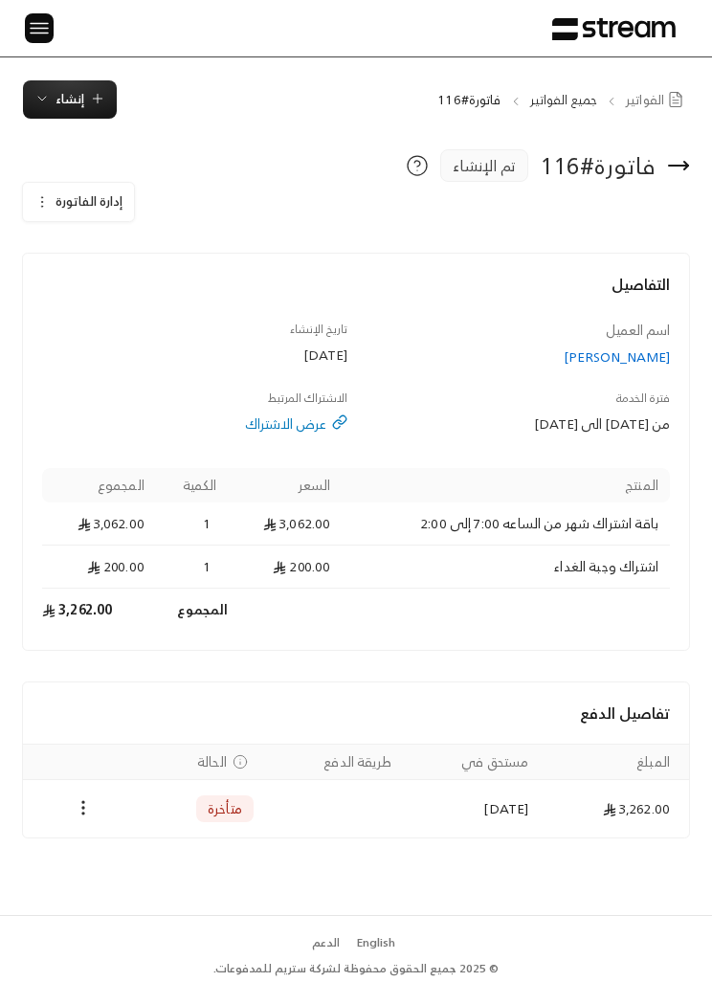
click at [78, 808] on icon "Payments" at bounding box center [83, 807] width 19 height 19
click at [178, 840] on li "تغيير الحالة الى مدفوعة" at bounding box center [146, 856] width 130 height 33
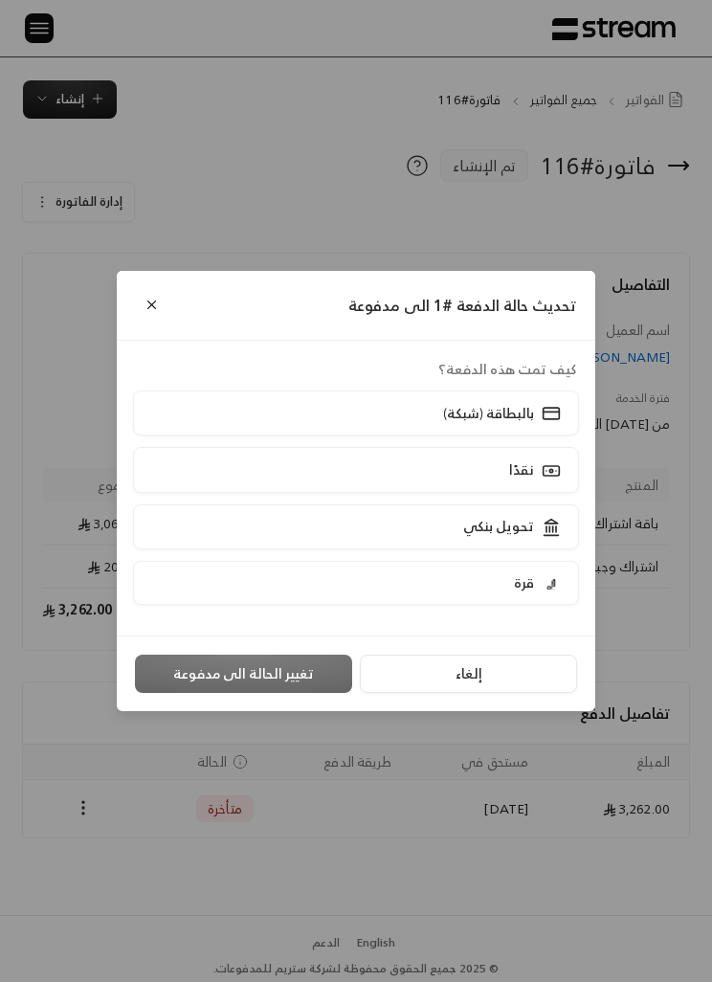
click at [489, 429] on label "بالبطاقة (شبكة)" at bounding box center [356, 412] width 446 height 45
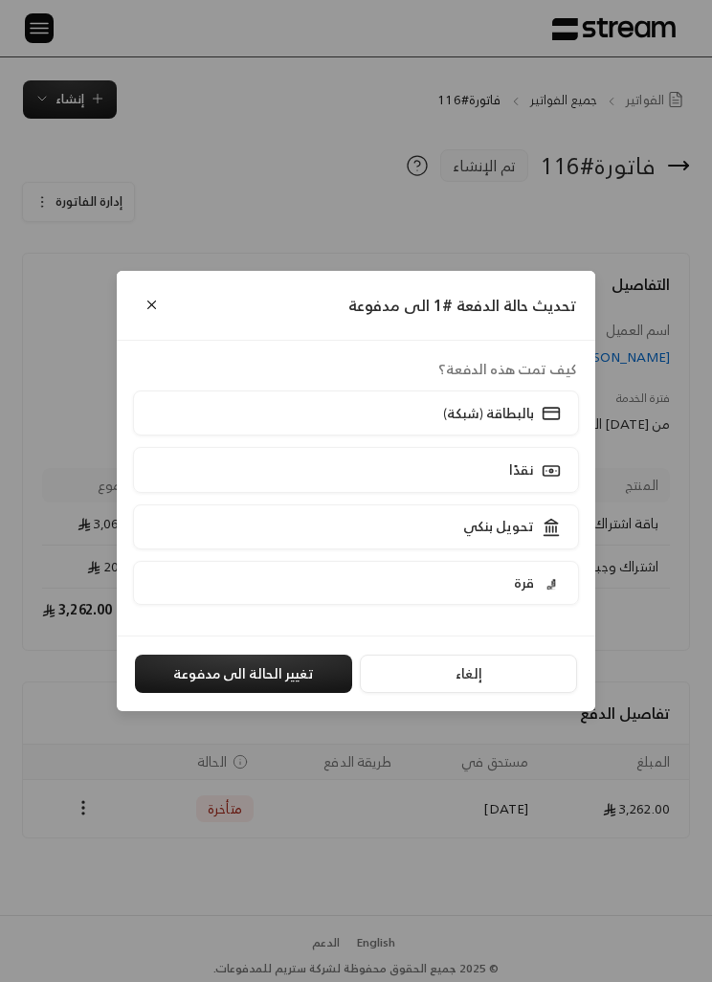
click at [253, 690] on button "تغيير الحالة الى مدفوعة" at bounding box center [243, 674] width 217 height 38
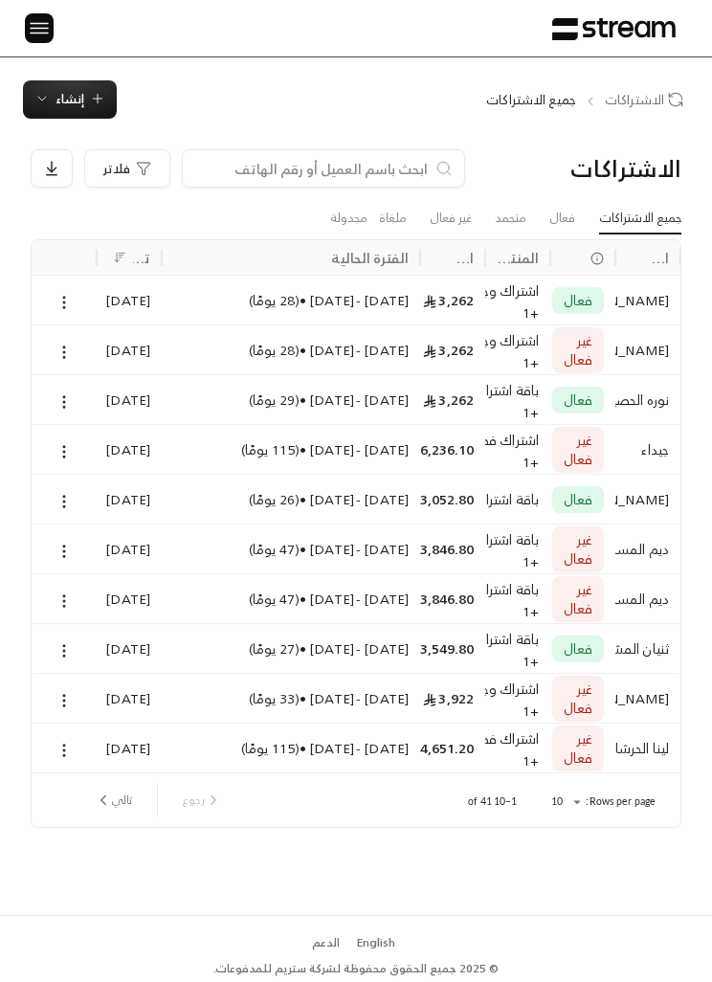
click at [74, 356] on button at bounding box center [64, 352] width 21 height 22
click at [71, 400] on link "عرض" at bounding box center [83, 400] width 45 height 33
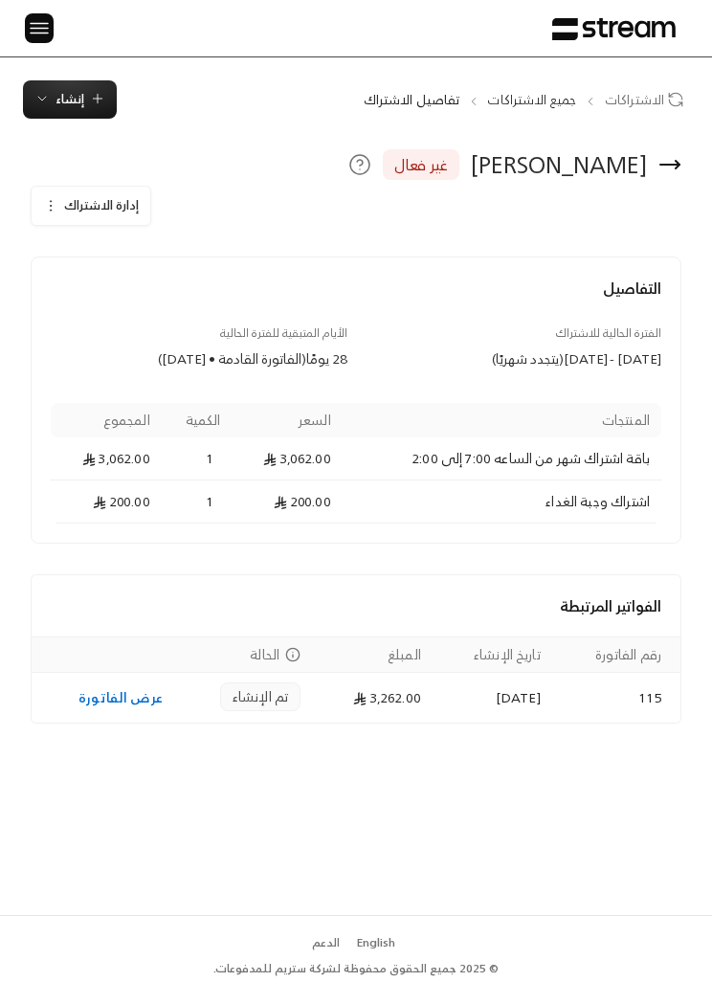
click at [107, 708] on link "عرض الفاتورة" at bounding box center [120, 697] width 84 height 24
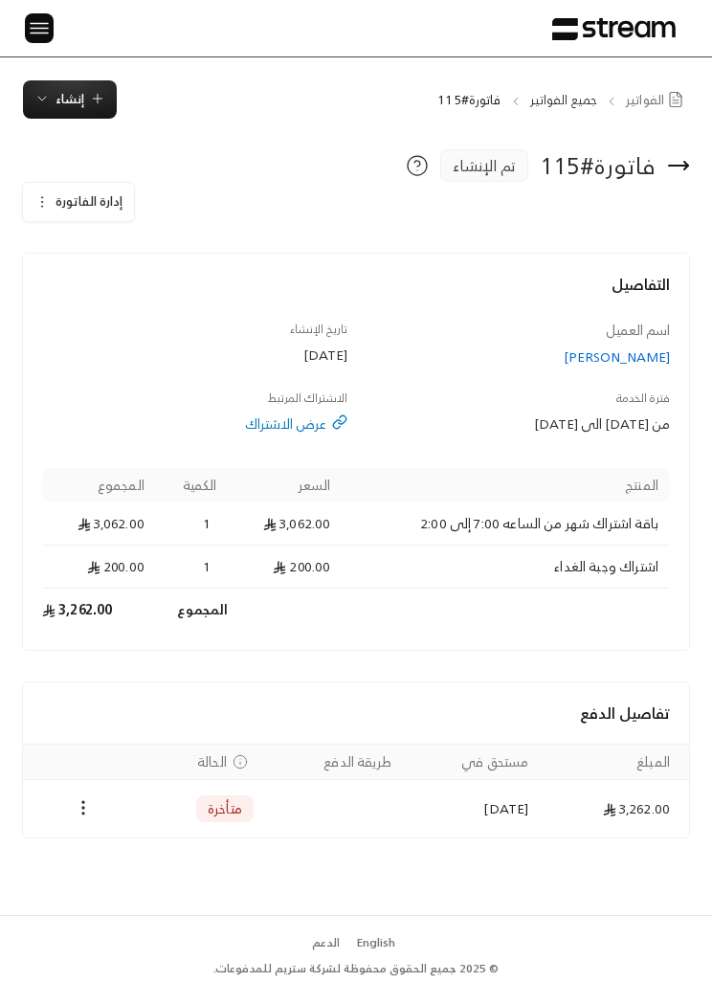
click at [83, 808] on circle "Payments" at bounding box center [83, 808] width 2 height 2
click at [65, 173] on div at bounding box center [356, 491] width 712 height 982
click at [49, 189] on button "إدارة الفاتورة" at bounding box center [78, 202] width 111 height 38
click at [116, 256] on span "تعديل" at bounding box center [94, 257] width 119 height 33
click at [130, 255] on span "تعديل" at bounding box center [94, 257] width 119 height 33
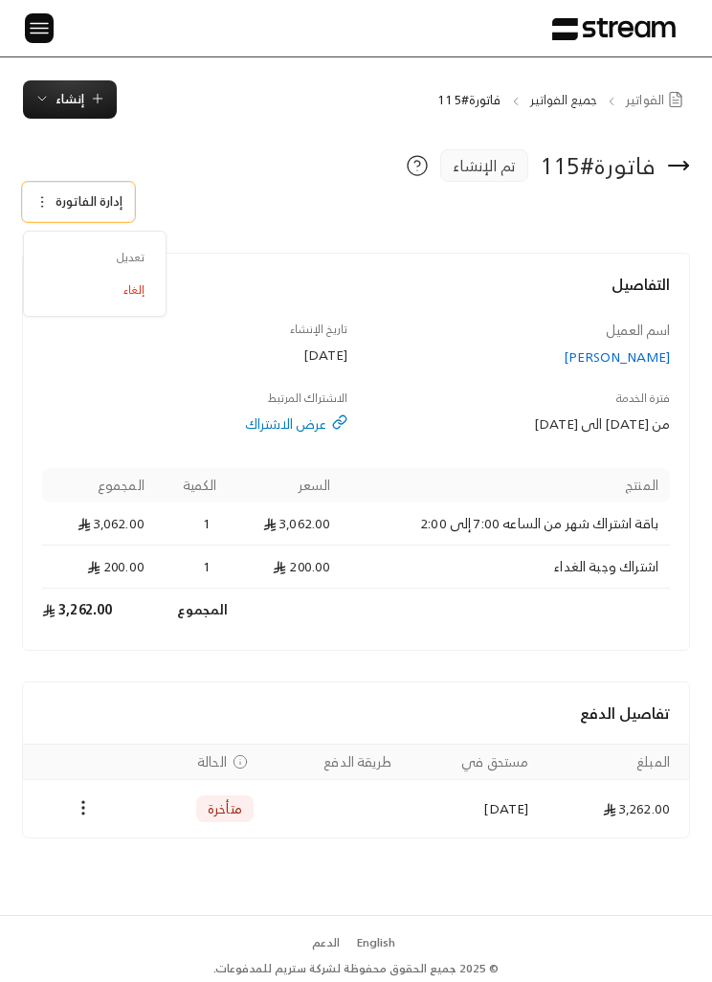
click at [125, 248] on span "تعديل" at bounding box center [94, 257] width 119 height 33
click at [128, 294] on span "إلغاء" at bounding box center [133, 289] width 21 height 14
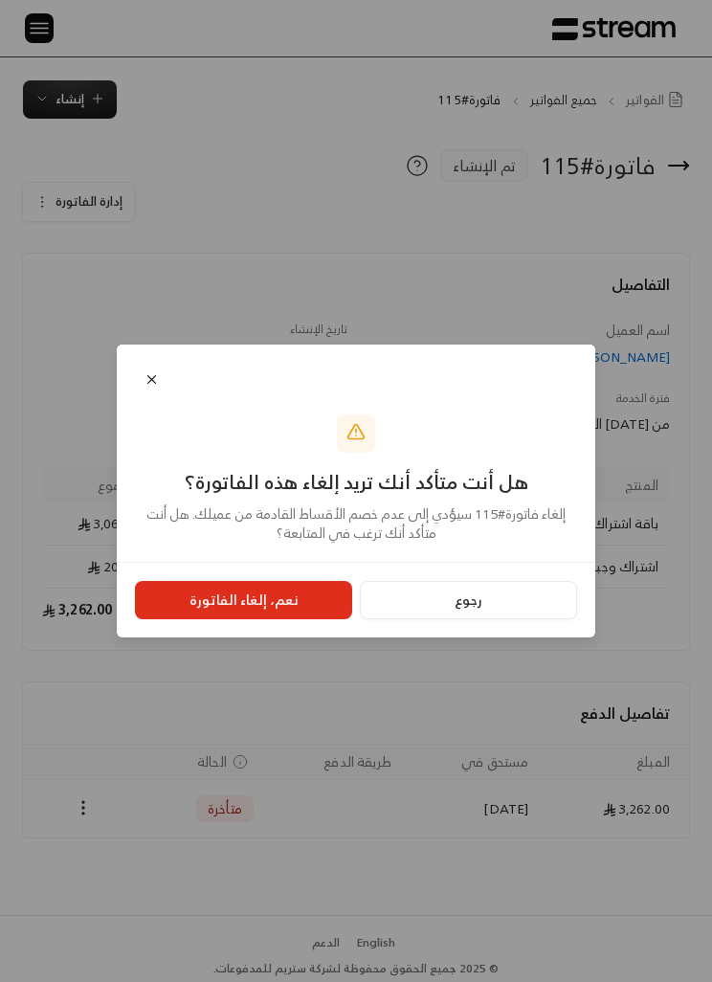
click at [211, 603] on button "نعم، إلغاء الفاتورة" at bounding box center [243, 600] width 217 height 38
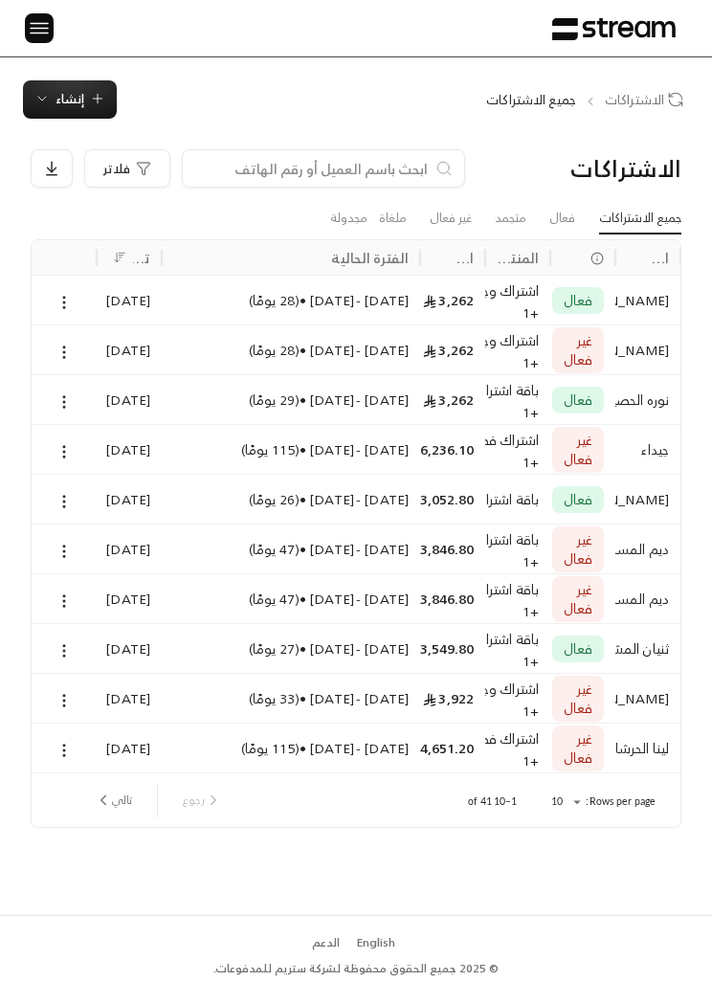
click at [555, 217] on link "فعال" at bounding box center [562, 218] width 26 height 31
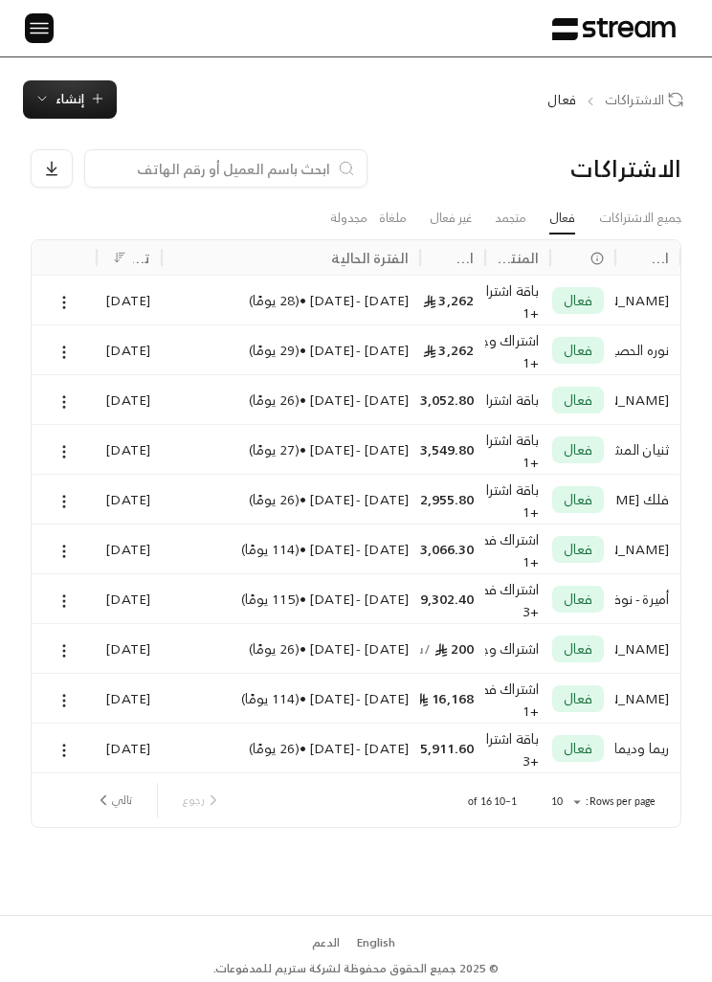
click at [645, 212] on link "جميع الاشتراكات" at bounding box center [640, 218] width 82 height 31
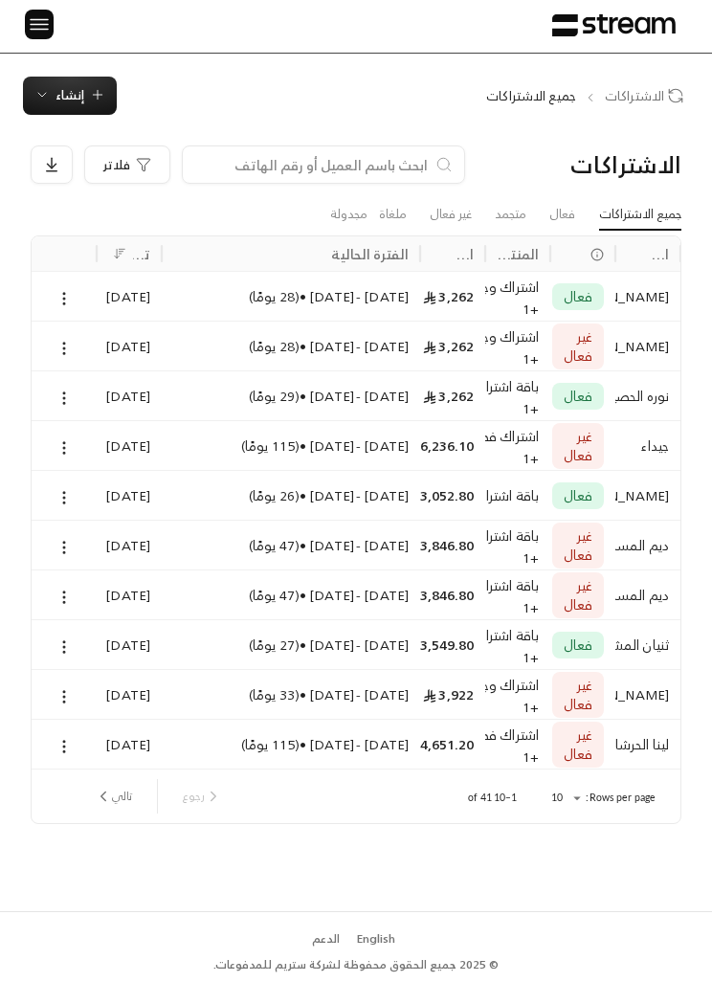
scroll to position [39, 0]
